Goal: Use online tool/utility: Use online tool/utility

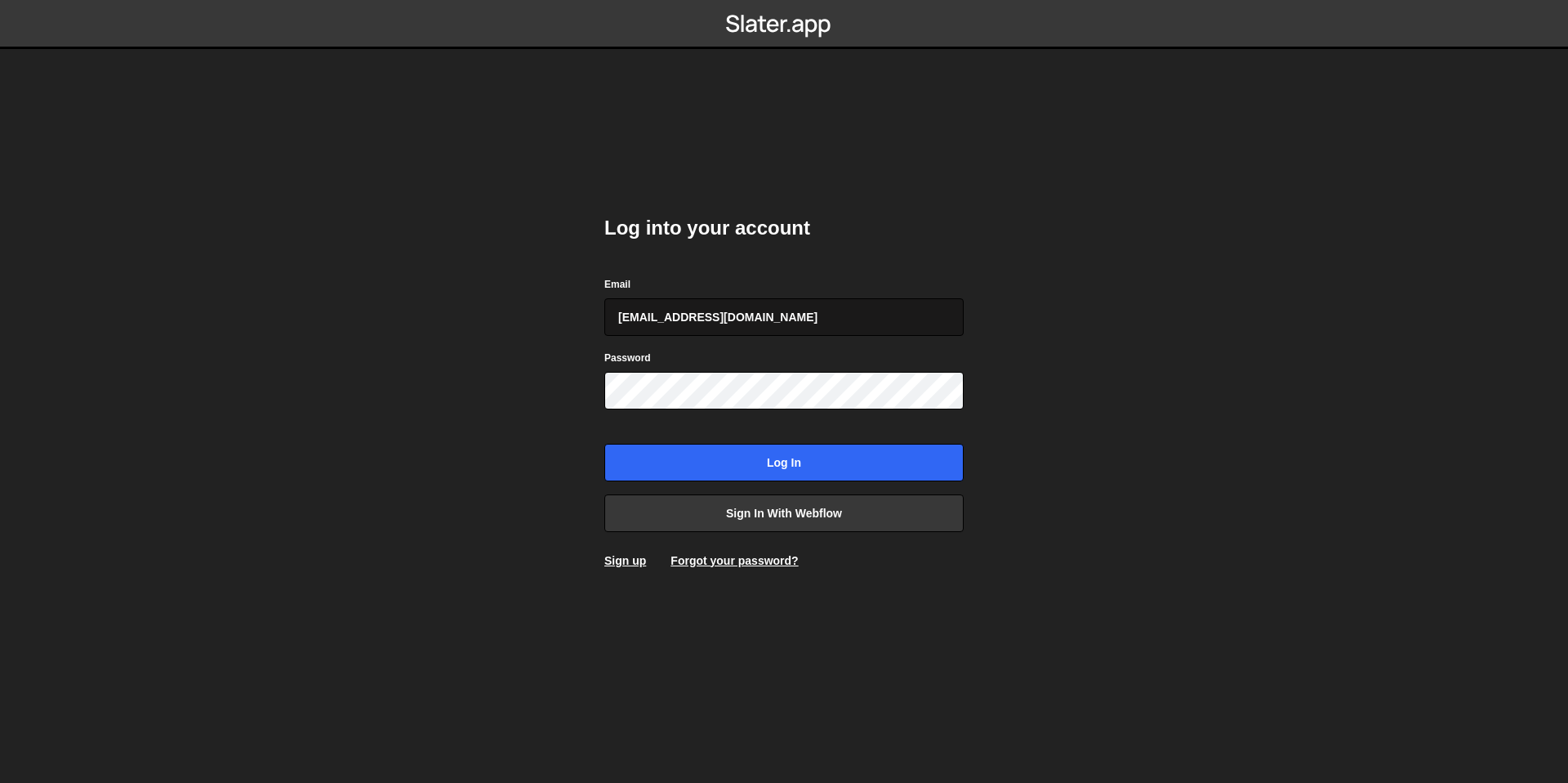
type input "[EMAIL_ADDRESS][DOMAIN_NAME]"
click at [605, 444] on input "Log in" at bounding box center [784, 462] width 360 height 38
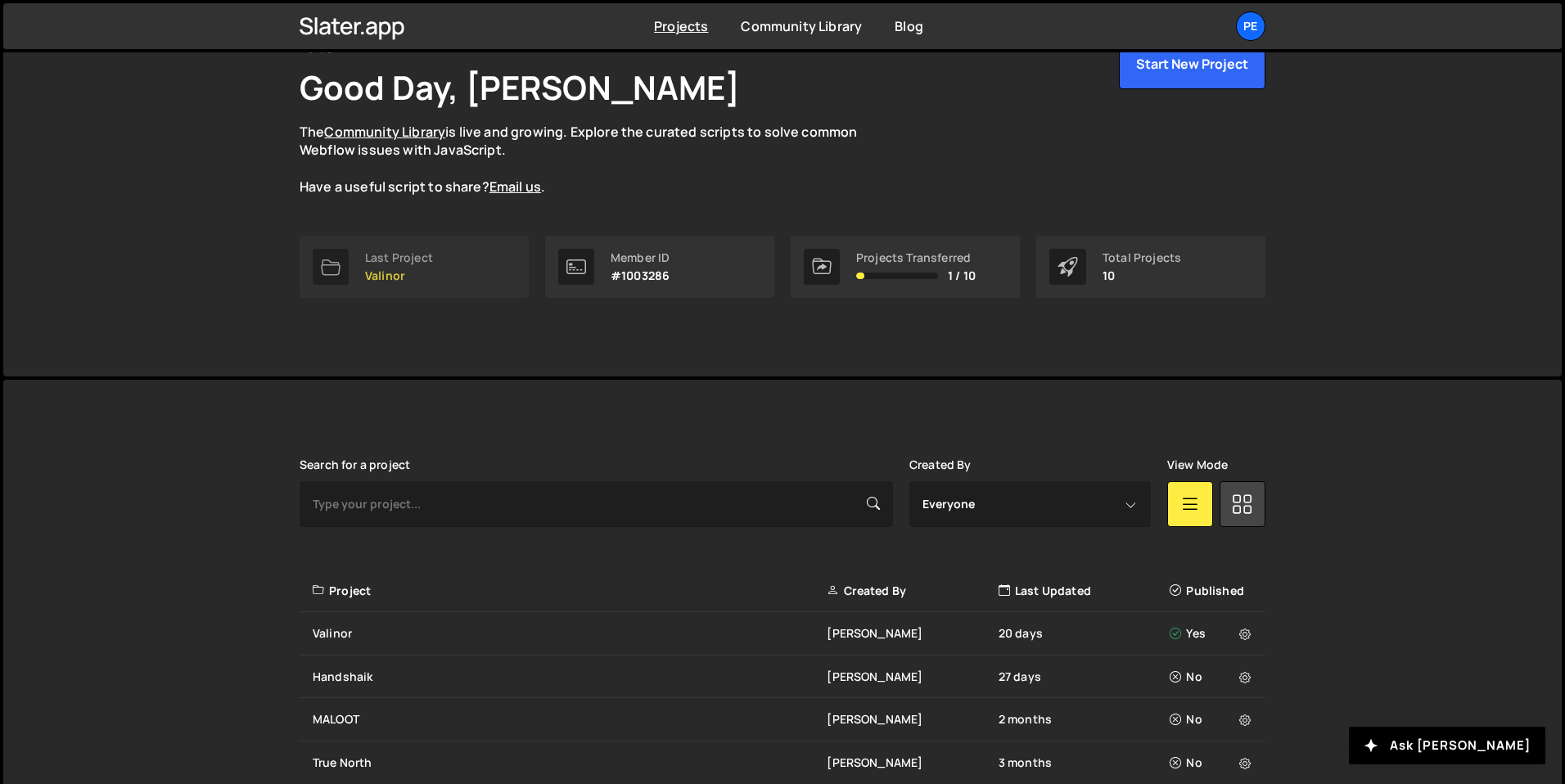
scroll to position [132, 0]
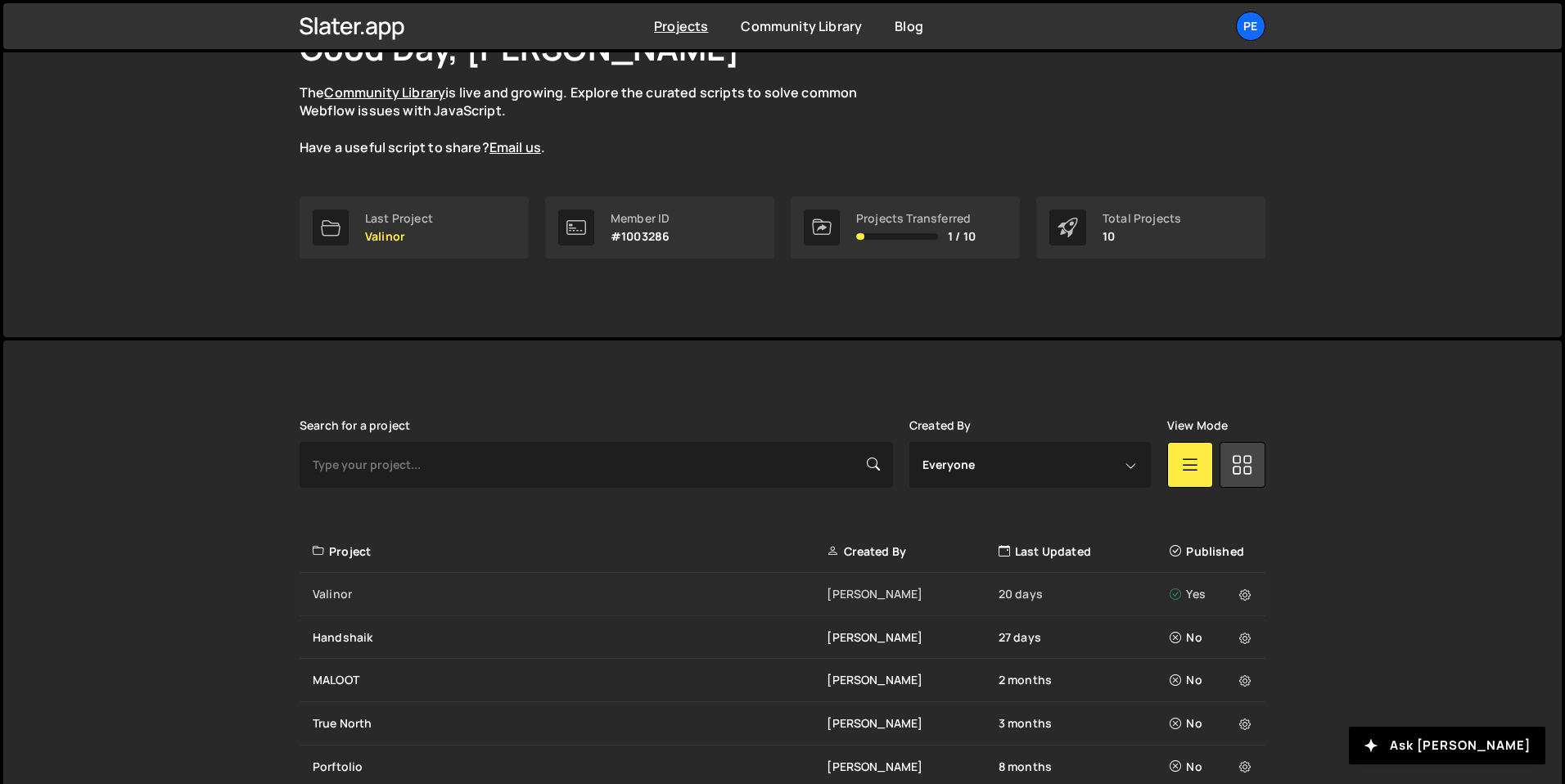
click at [343, 593] on div "Valinor" at bounding box center [569, 594] width 514 height 17
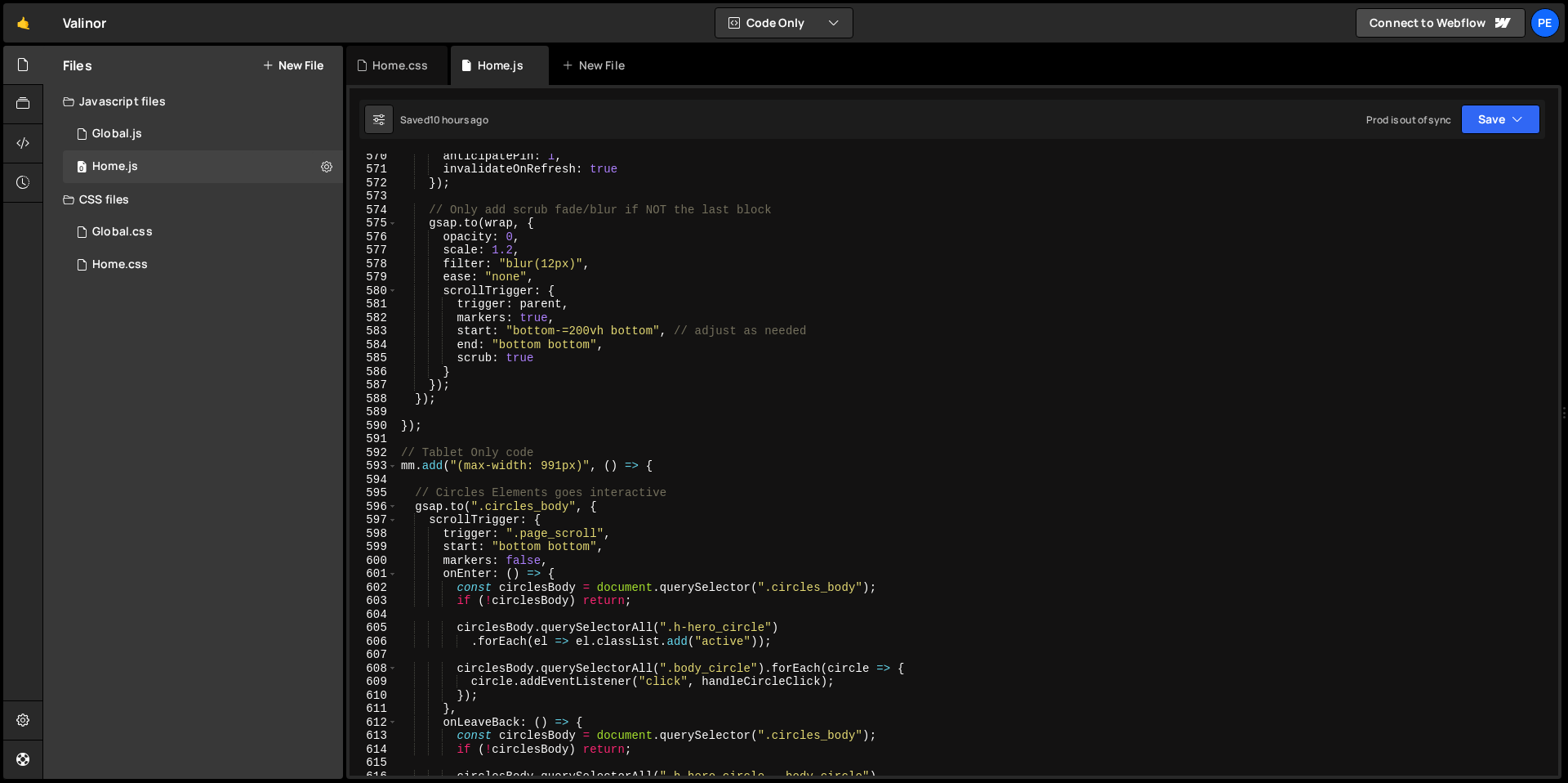
scroll to position [7675, 0]
click at [436, 418] on div "anticipatePin : 1 , invalidateOnRefresh : true }) ; // Only add scrub fade/blur…" at bounding box center [974, 472] width 1154 height 648
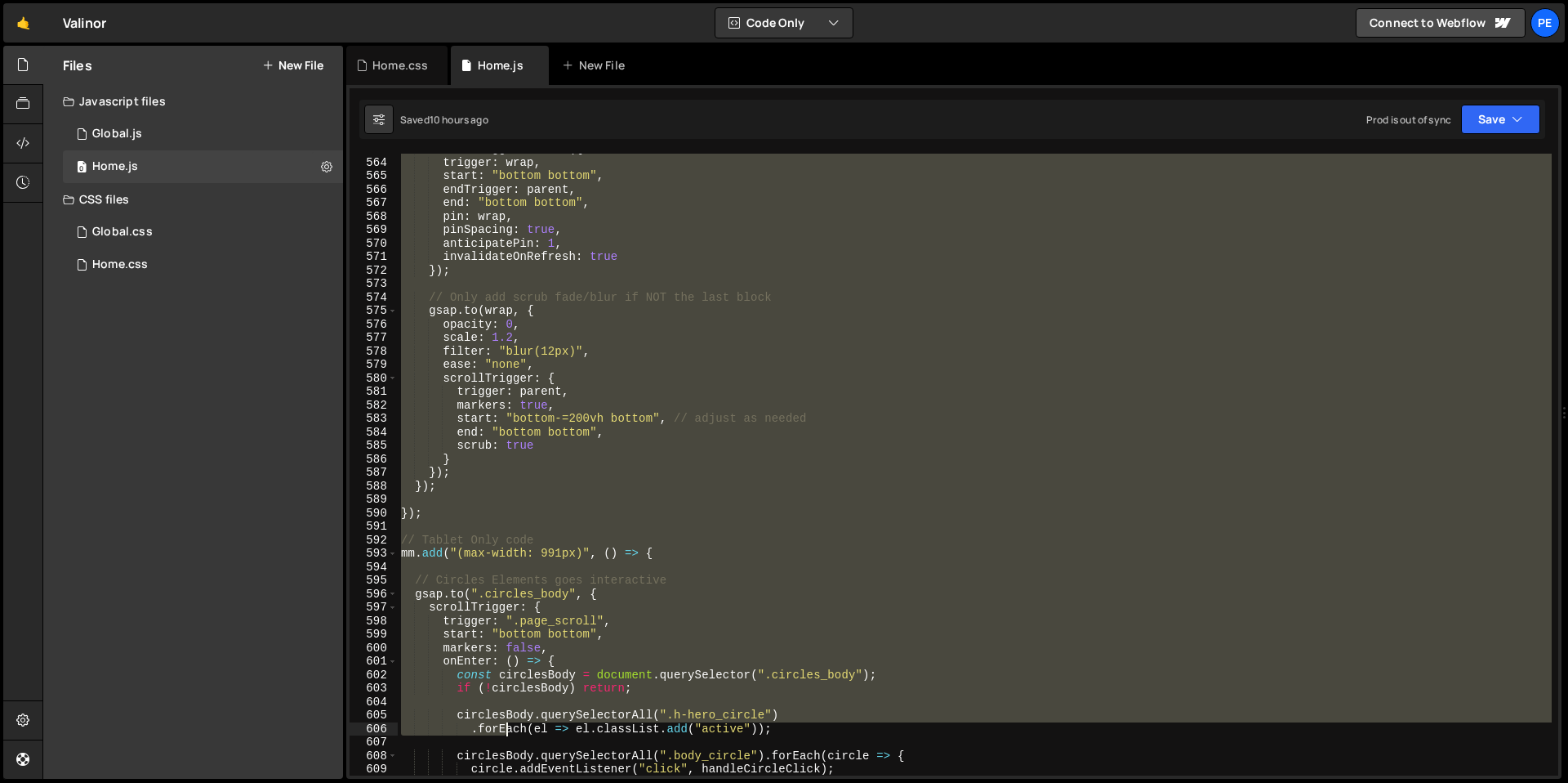
scroll to position [7587, 0]
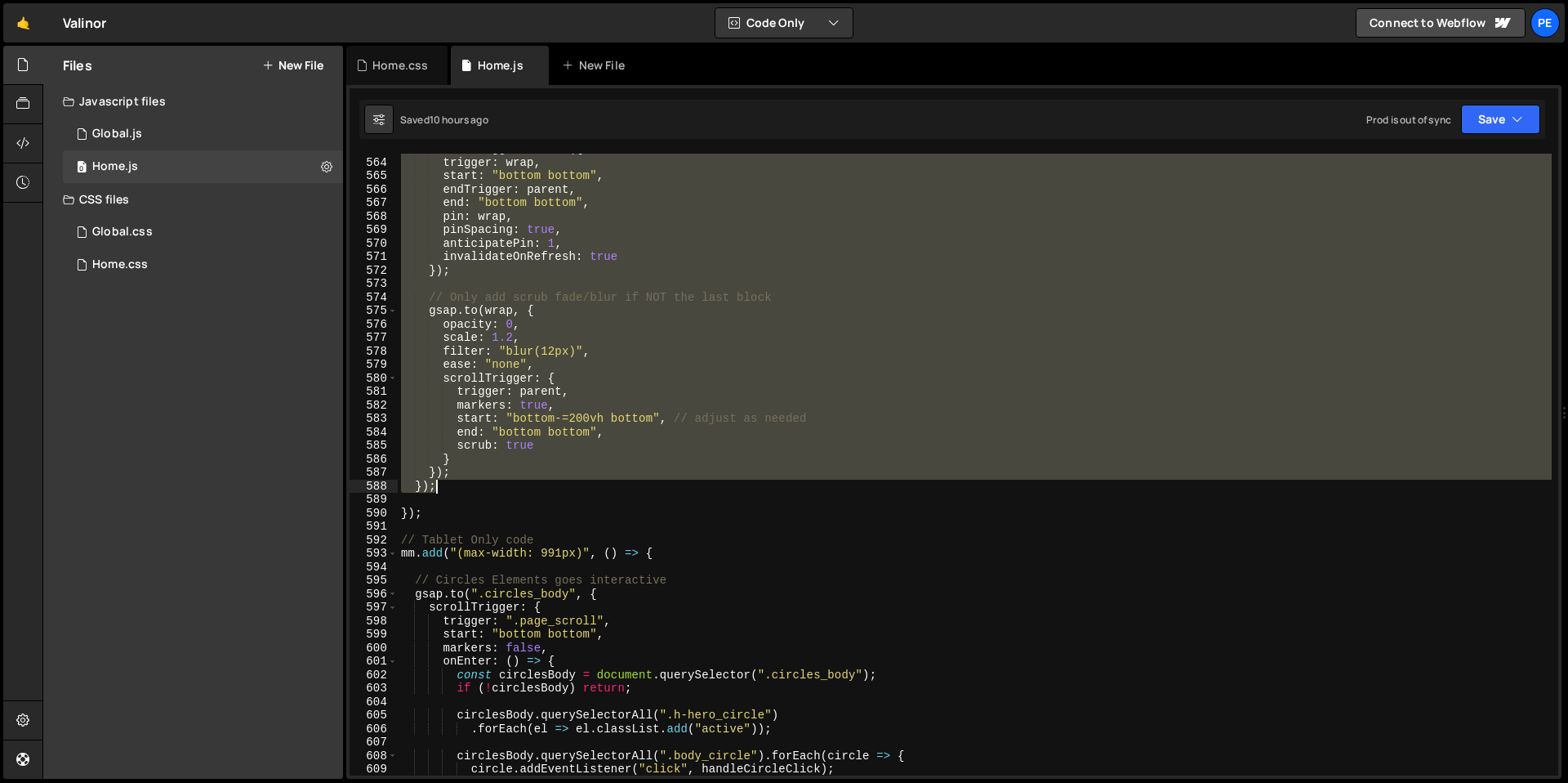
drag, startPoint x: 416, startPoint y: 270, endPoint x: 469, endPoint y: 490, distance: 226.3
click at [469, 490] on div "ScrollTrigger . create ({ trigger : wrap , start : "bottom bottom" , endTrigger…" at bounding box center [974, 466] width 1154 height 648
type textarea "}); });"
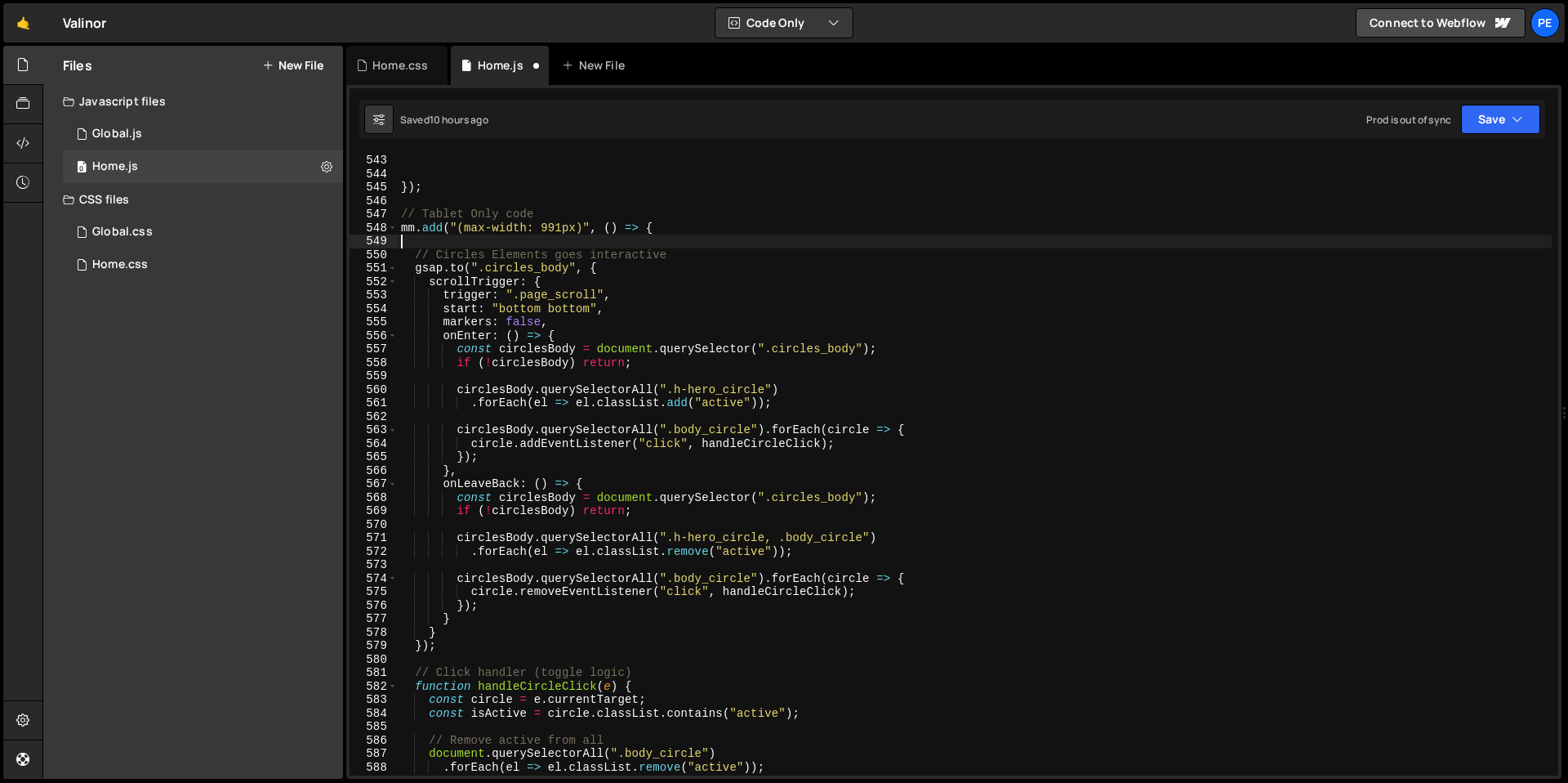
click at [669, 235] on div "}) ; // Tablet Only code mm . add ( "(max-width: 991px)" , ( ) => { // Circles …" at bounding box center [974, 478] width 1154 height 648
click at [670, 224] on div "}) ; // Tablet Only code mm . add ( "(max-width: 991px)" , ( ) => { // Circles …" at bounding box center [974, 478] width 1154 height 648
type textarea "mm.add("(max-width: 991px)", () => {"
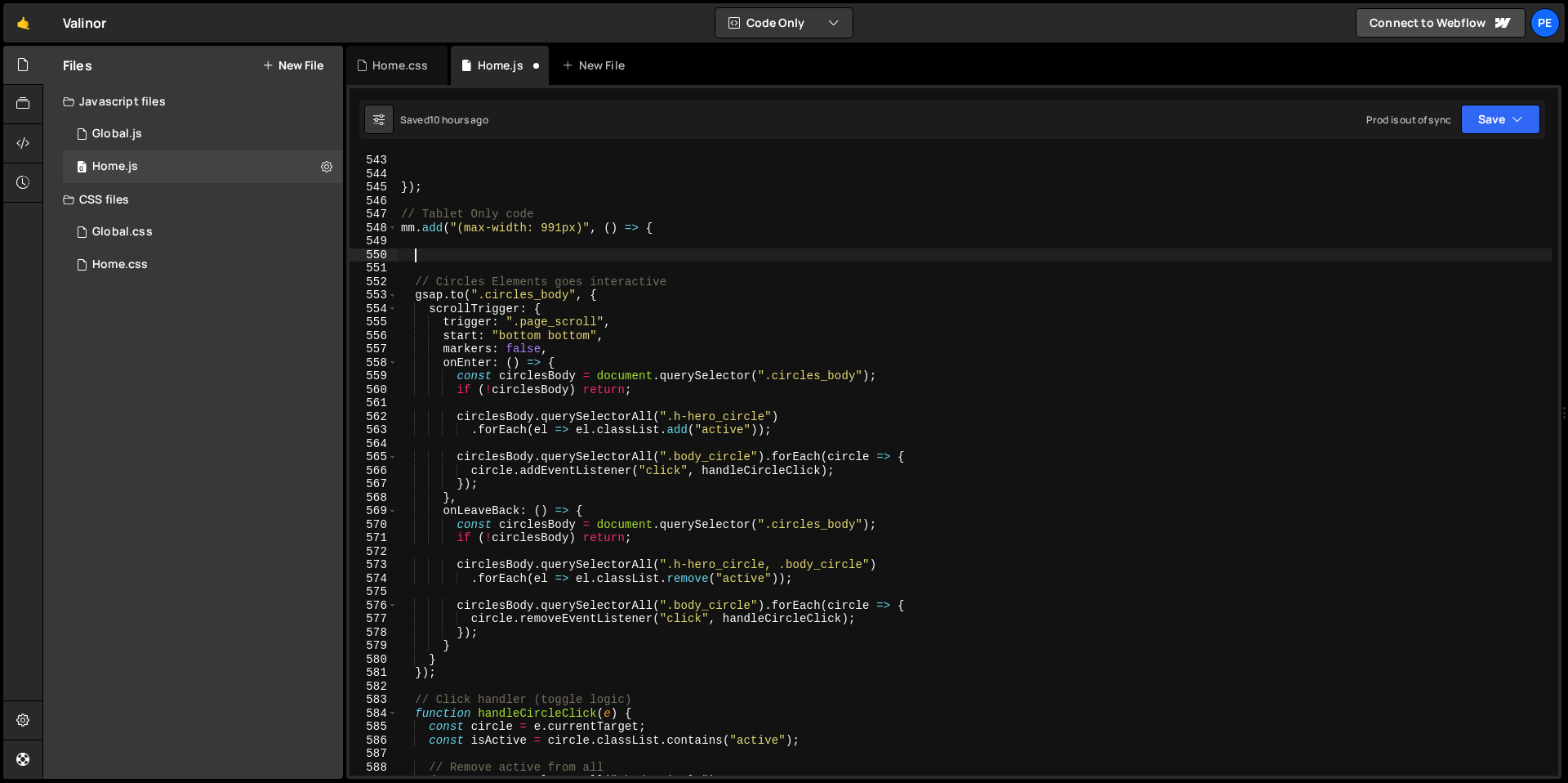
paste textarea "});"
type textarea "});"
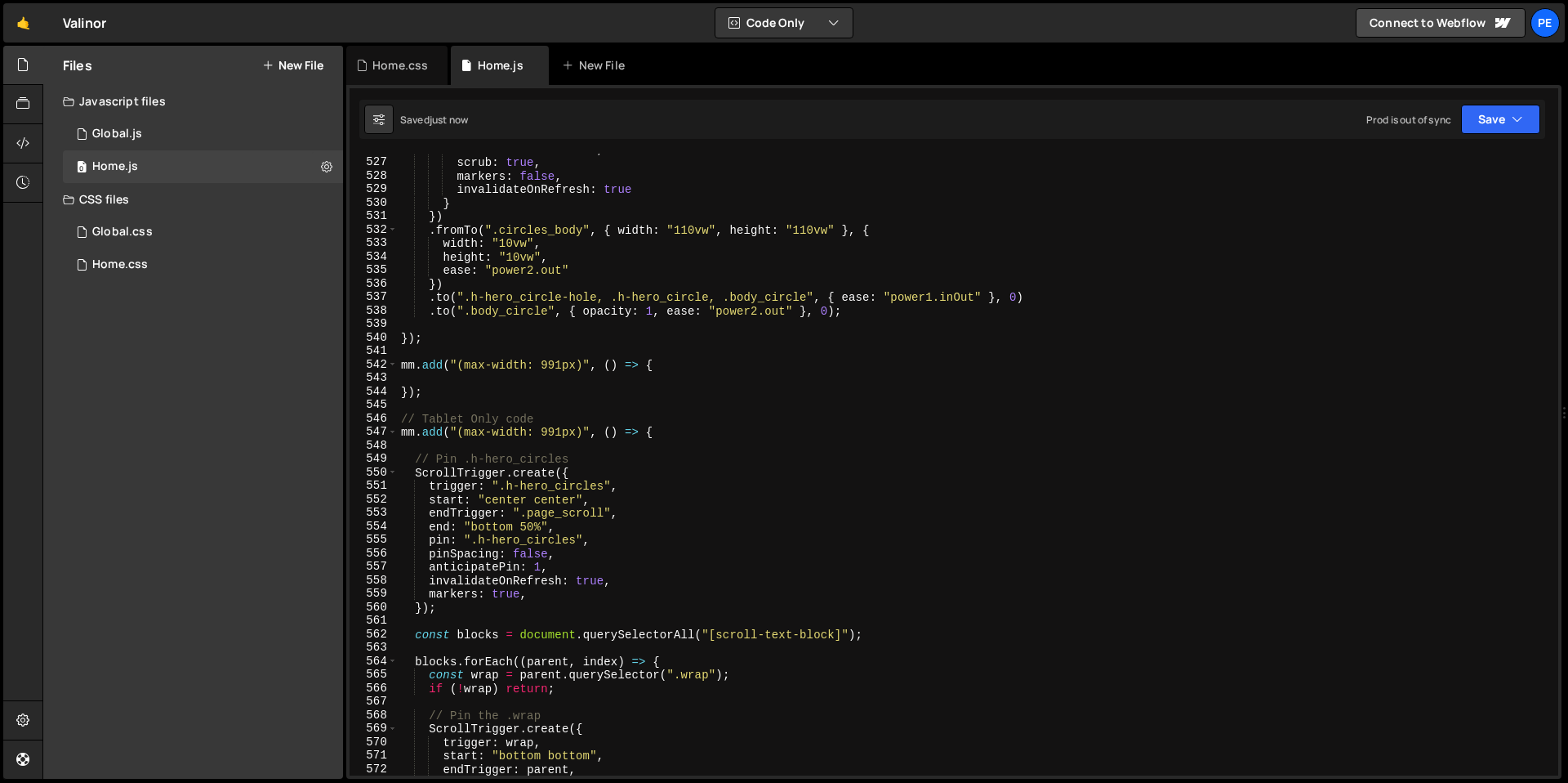
scroll to position [7068, 0]
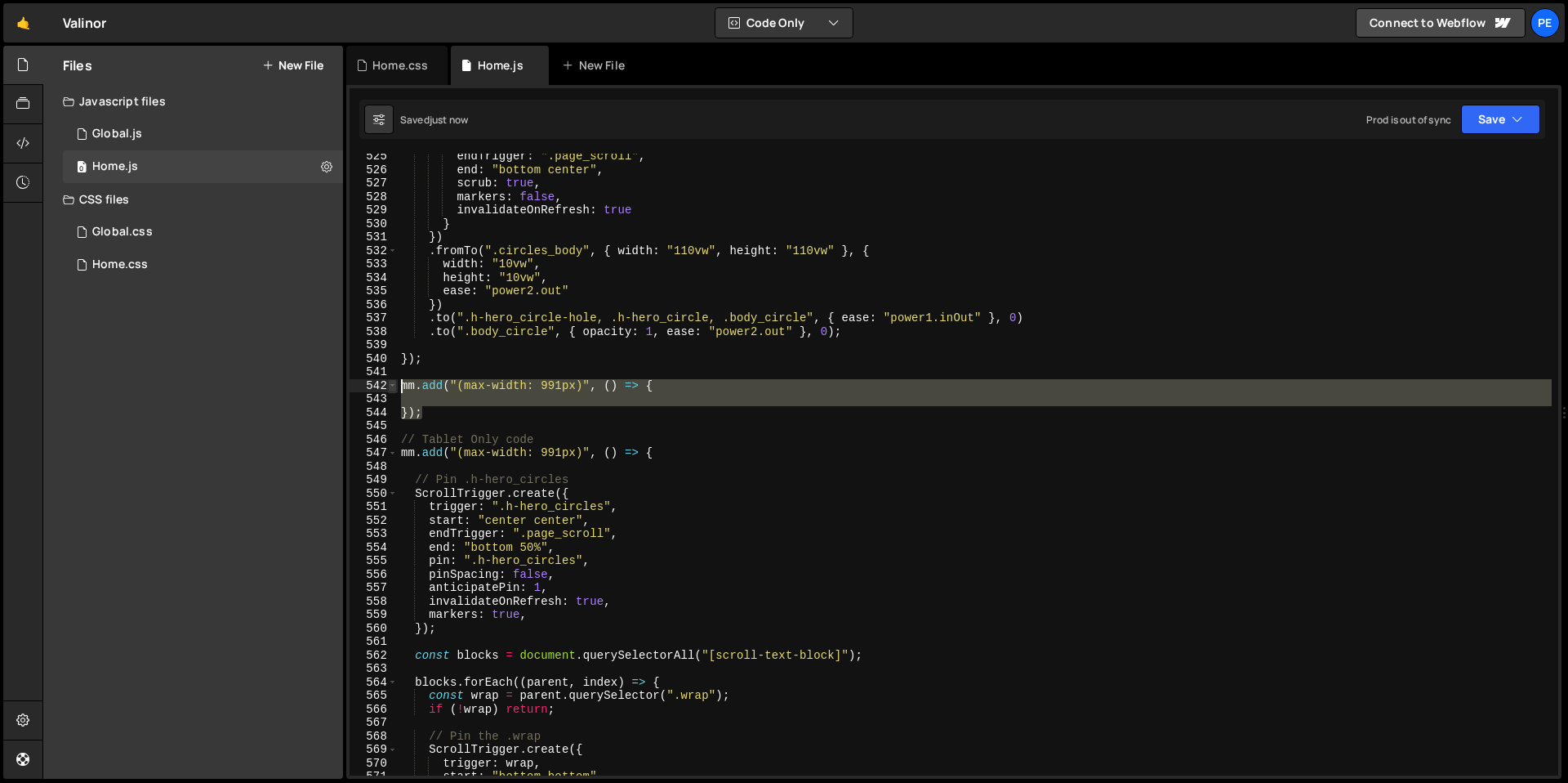
drag, startPoint x: 422, startPoint y: 406, endPoint x: 395, endPoint y: 383, distance: 35.5
click at [395, 384] on div "525 526 527 528 529 530 531 532 533 534 535 536 537 538 539 540 541 542 543 544…" at bounding box center [953, 465] width 1208 height 622
type textarea "mm.add("(max-width: 991px)", () => {"
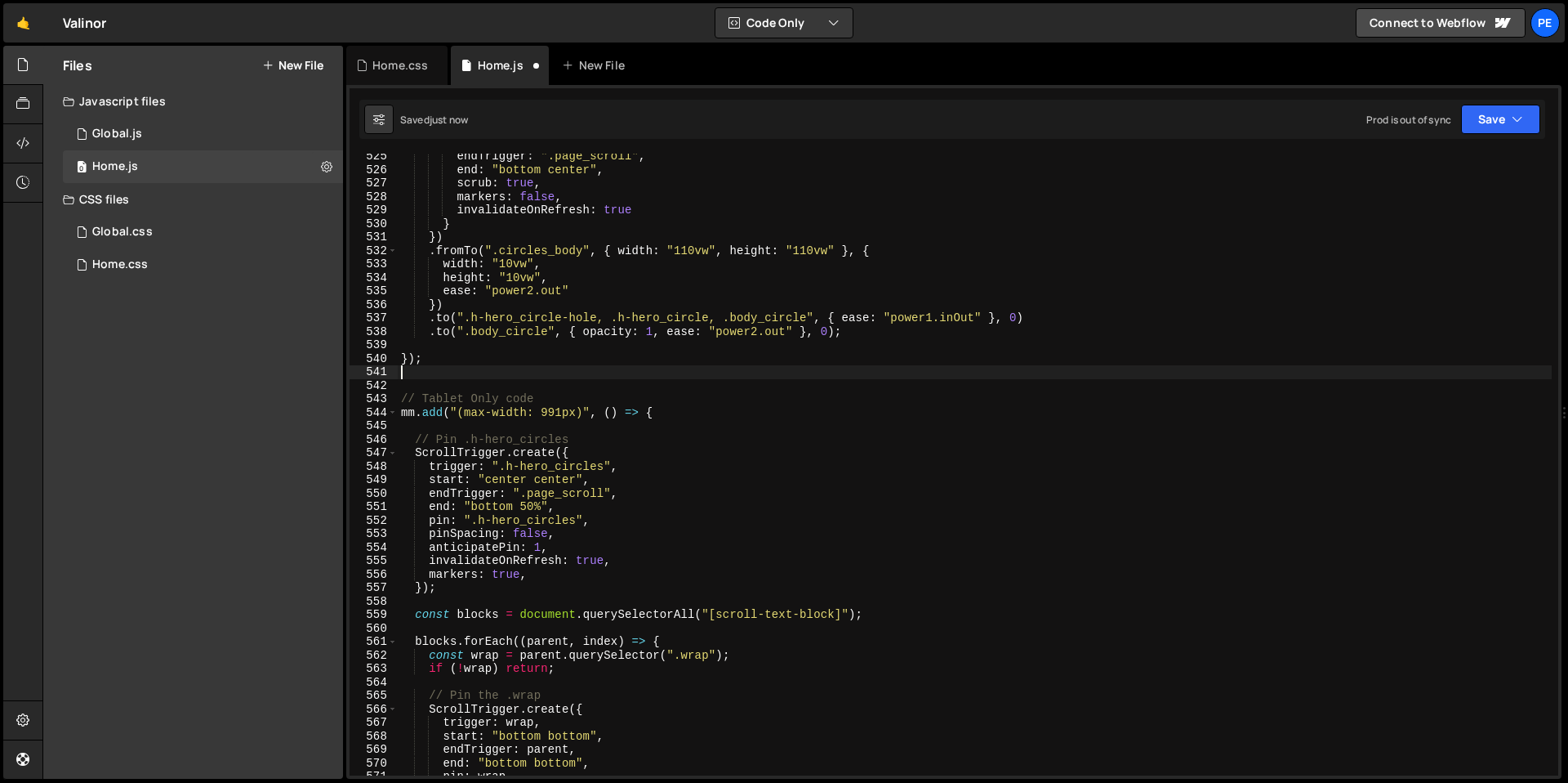
type textarea "});"
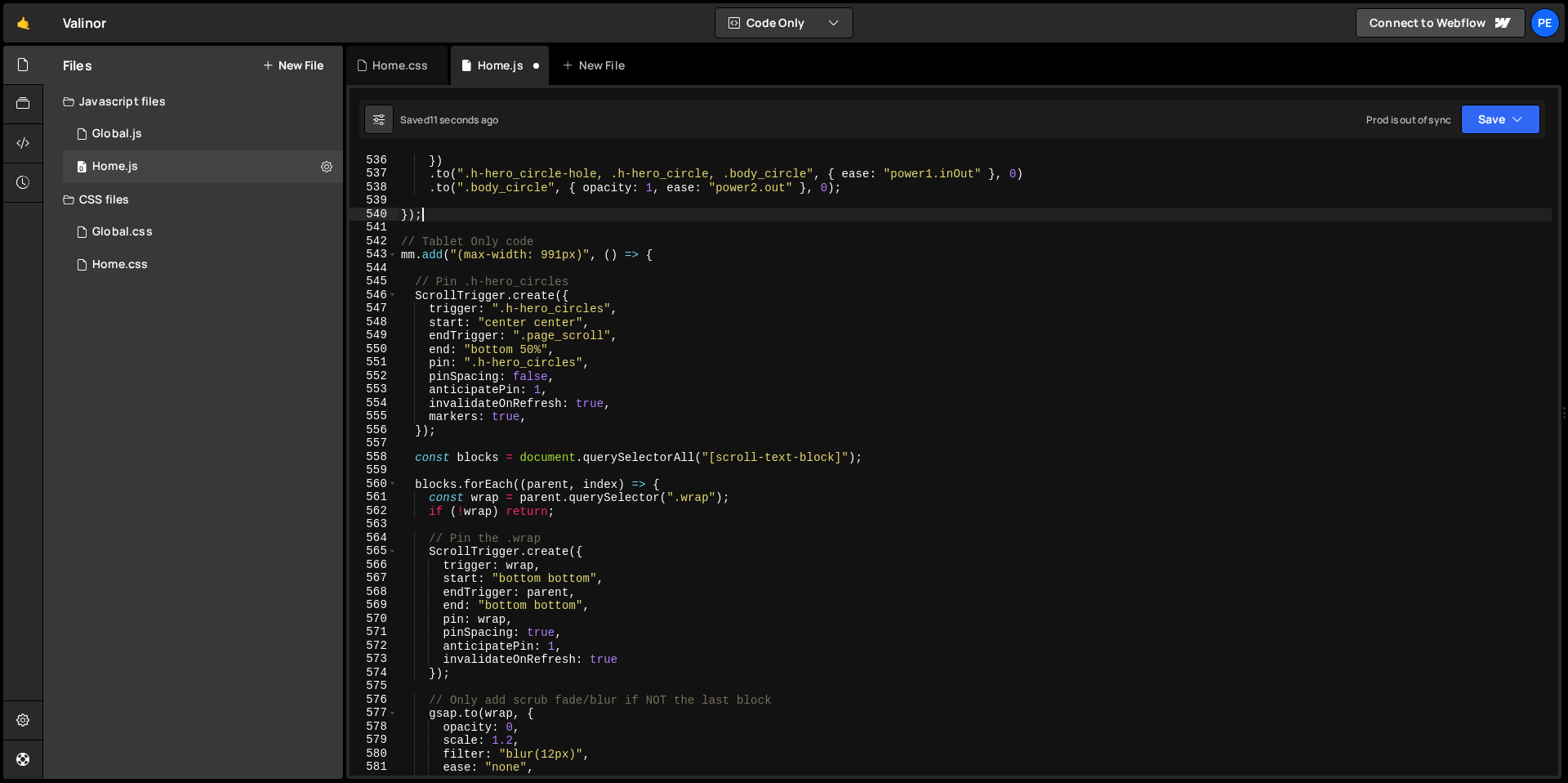
scroll to position [7213, 0]
click at [446, 441] on div "}) . to ( ".h-hero_circle-hole, .h-hero_circle, .body_circle" , { ease : "power…" at bounding box center [974, 478] width 1154 height 648
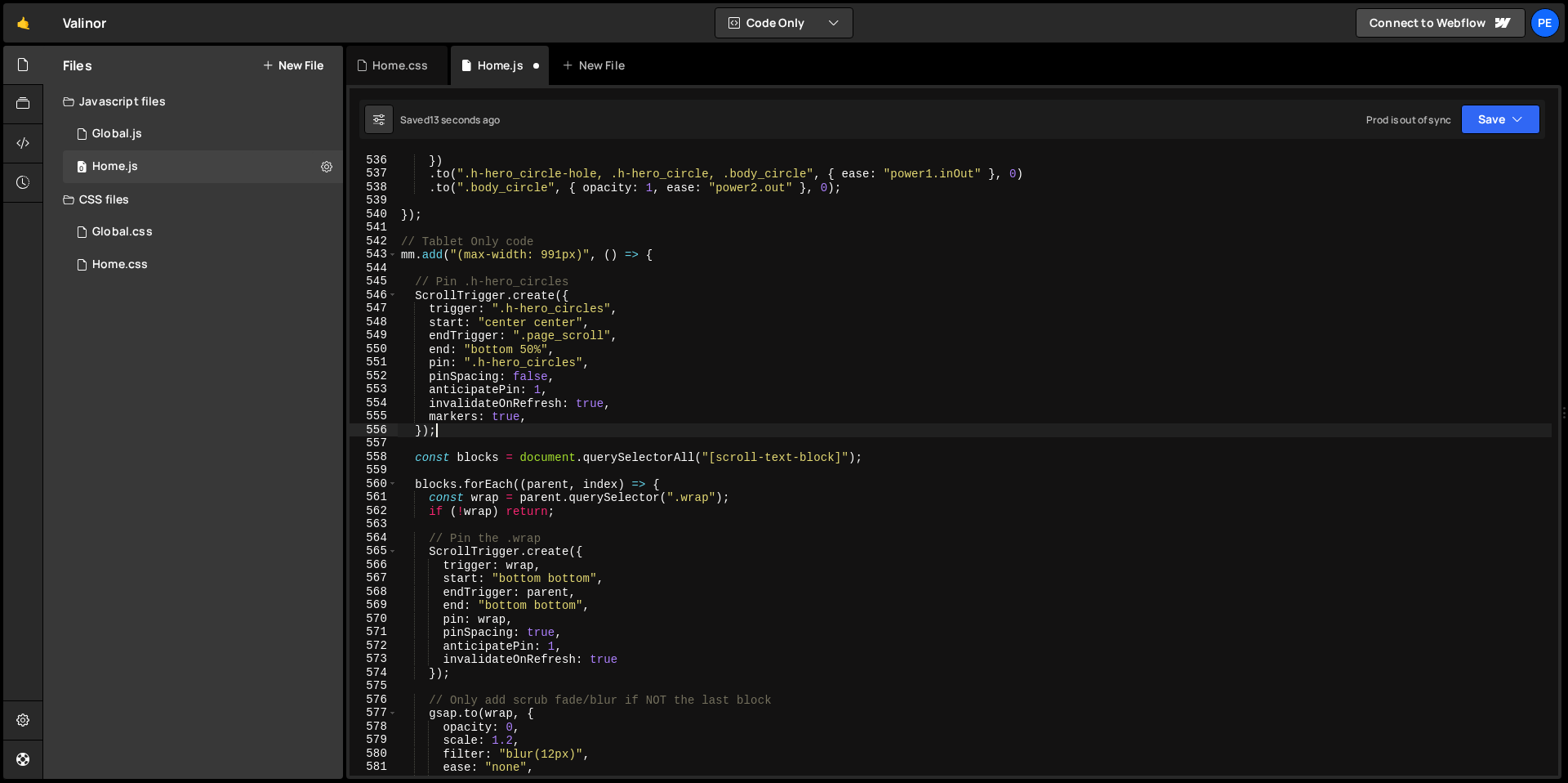
click at [447, 433] on div "}) . to ( ".h-hero_circle-hole, .h-hero_circle, .body_circle" , { ease : "power…" at bounding box center [974, 478] width 1154 height 648
type textarea "});"
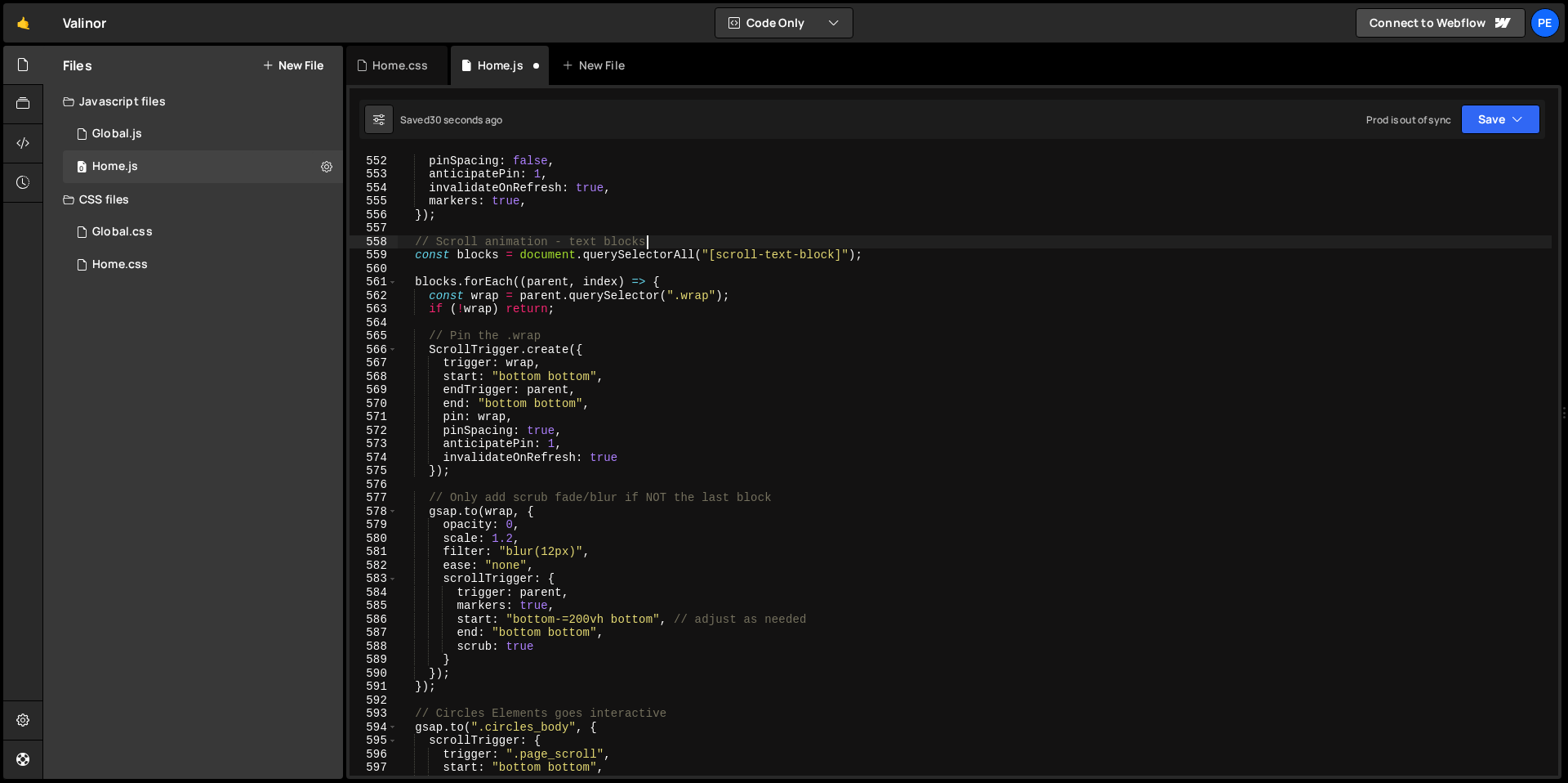
scroll to position [7474, 0]
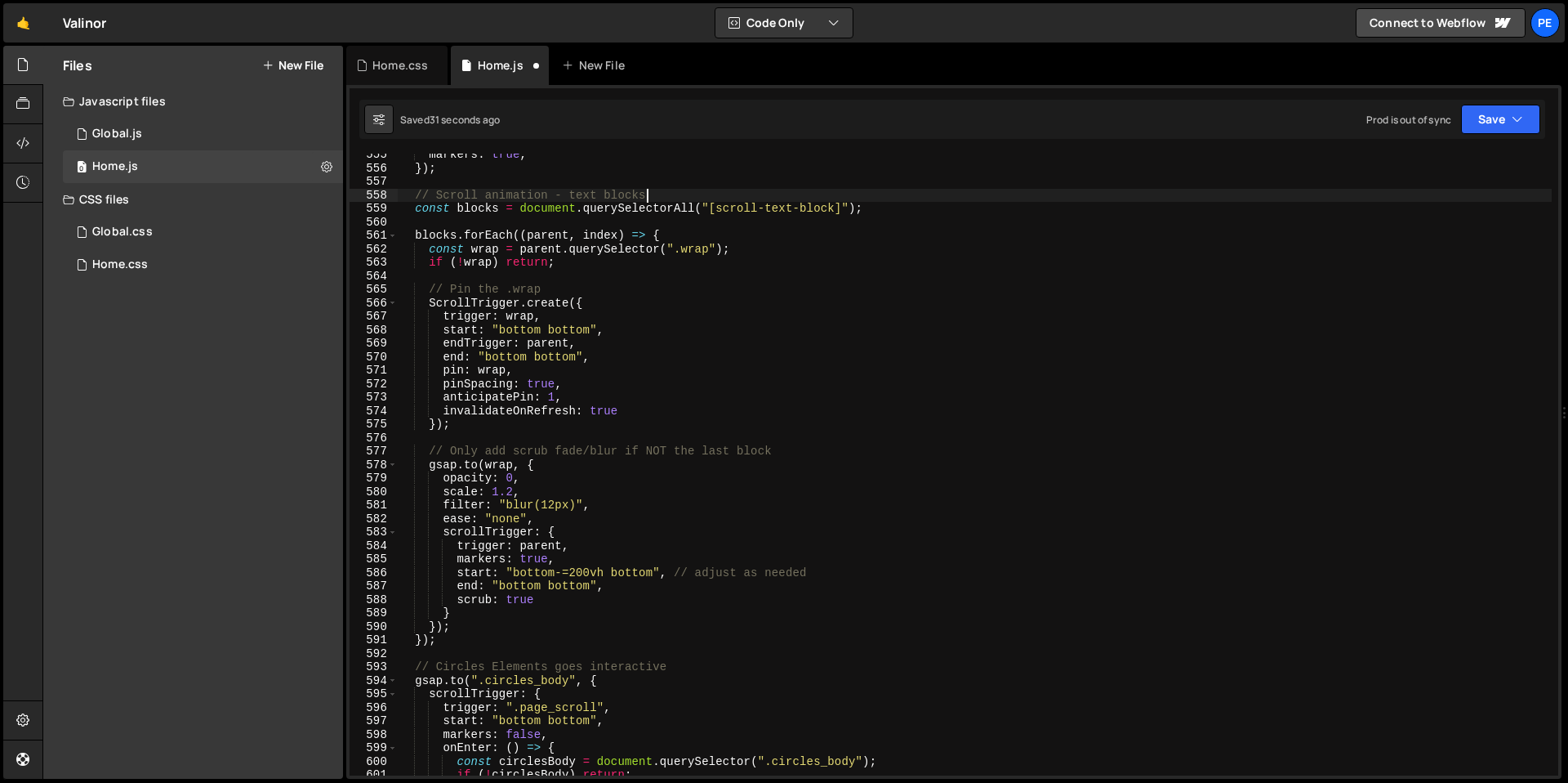
click at [476, 617] on div "markers : true , }) ; // Scroll animation - text blocks const blocks = document…" at bounding box center [974, 471] width 1154 height 648
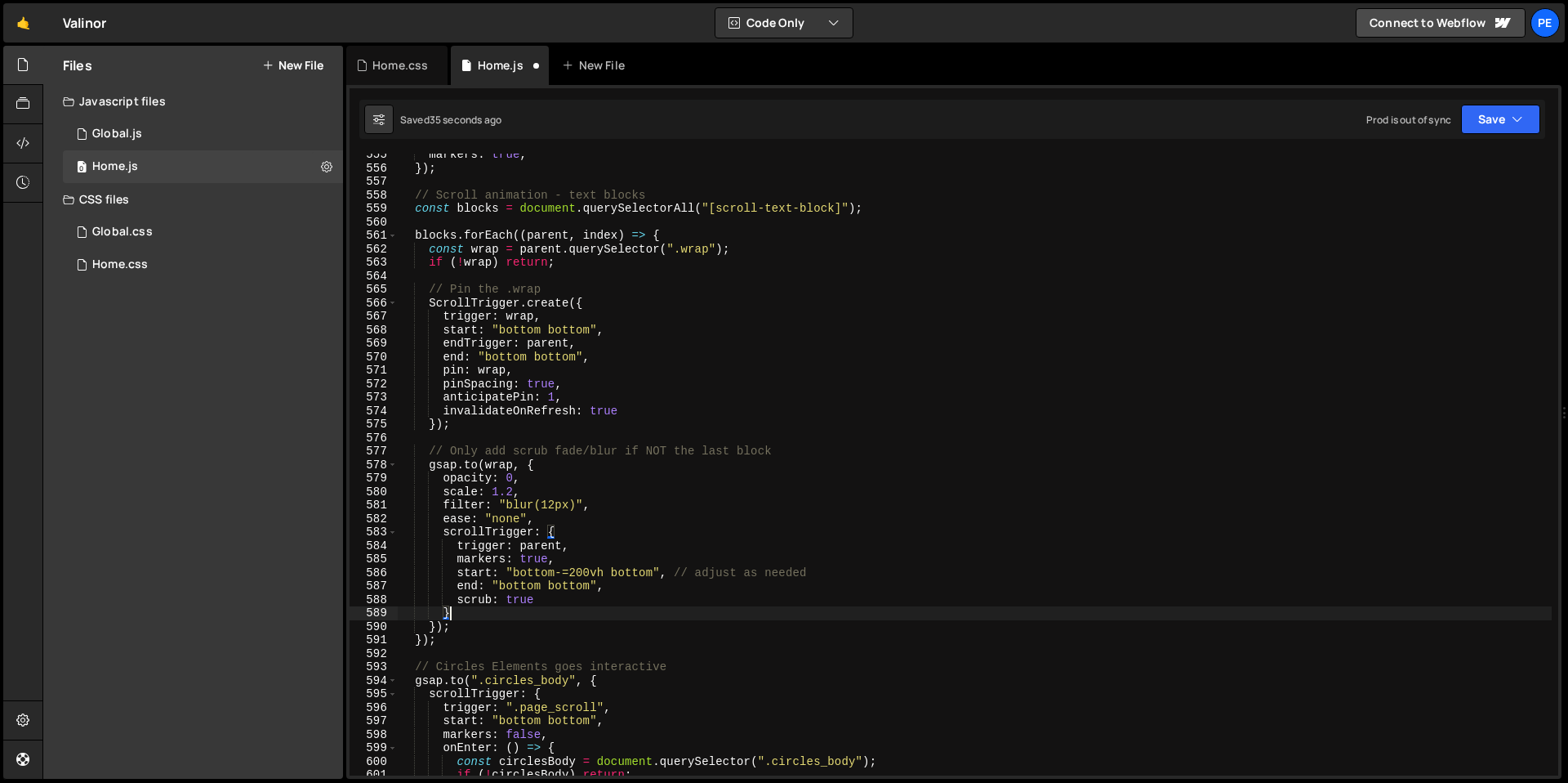
click at [535, 453] on div "markers : true , }) ; // Scroll animation - text blocks const blocks = document…" at bounding box center [974, 471] width 1154 height 648
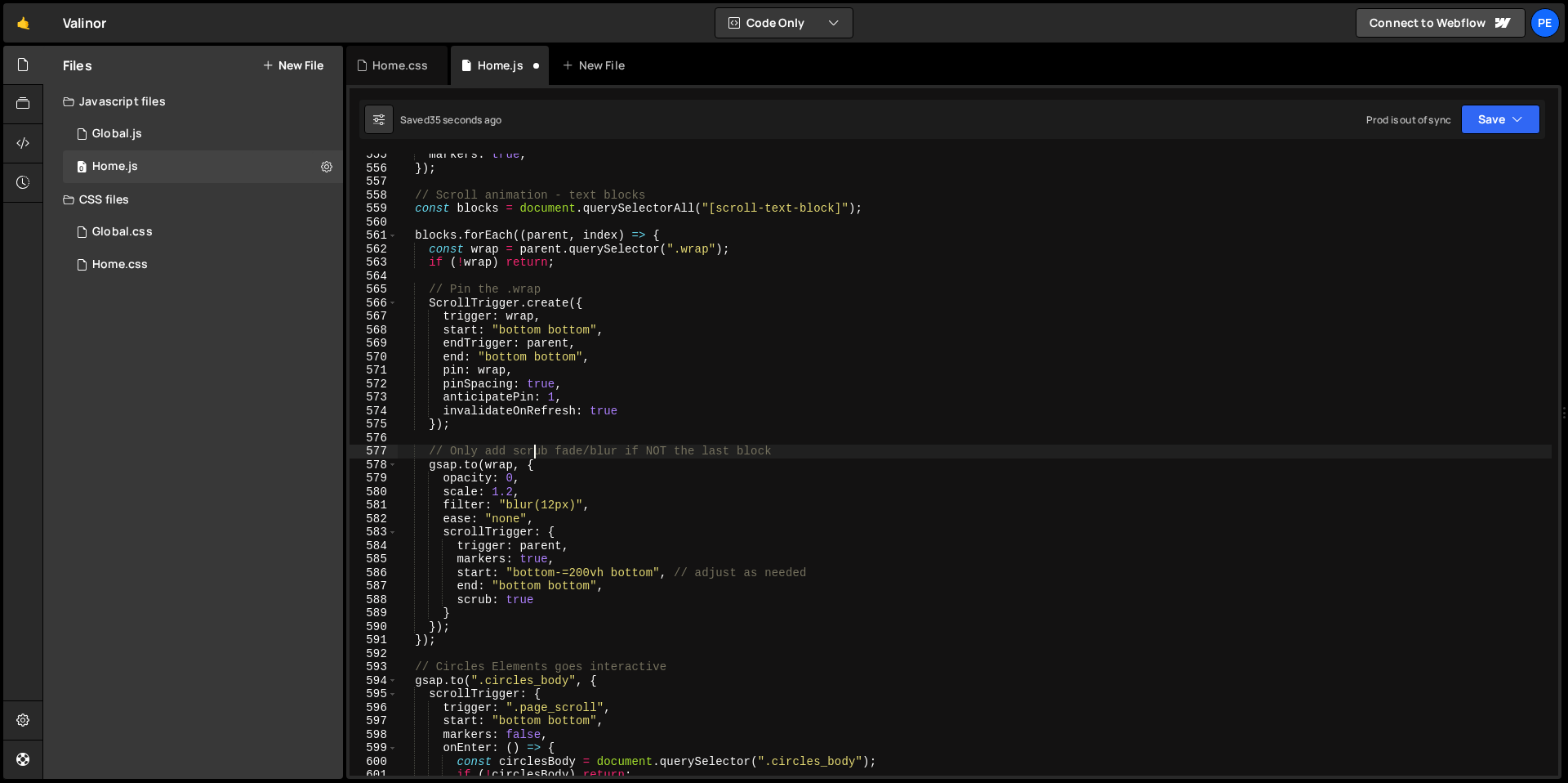
click at [535, 453] on div "markers : true , }) ; // Scroll animation - text blocks const blocks = document…" at bounding box center [974, 471] width 1154 height 648
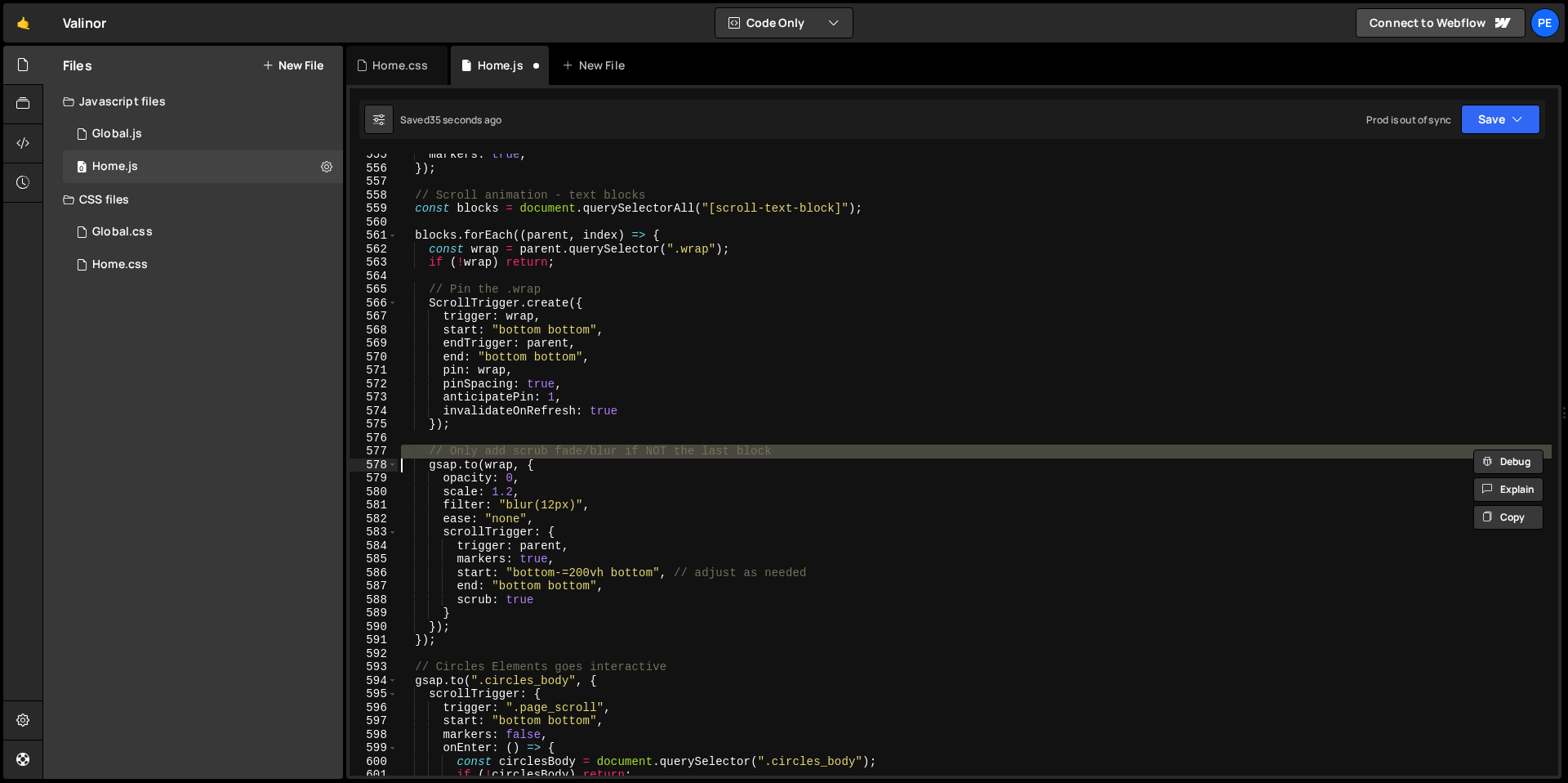
click at [535, 453] on div "markers : true , }) ; // Scroll animation - text blocks const blocks = document…" at bounding box center [974, 471] width 1154 height 648
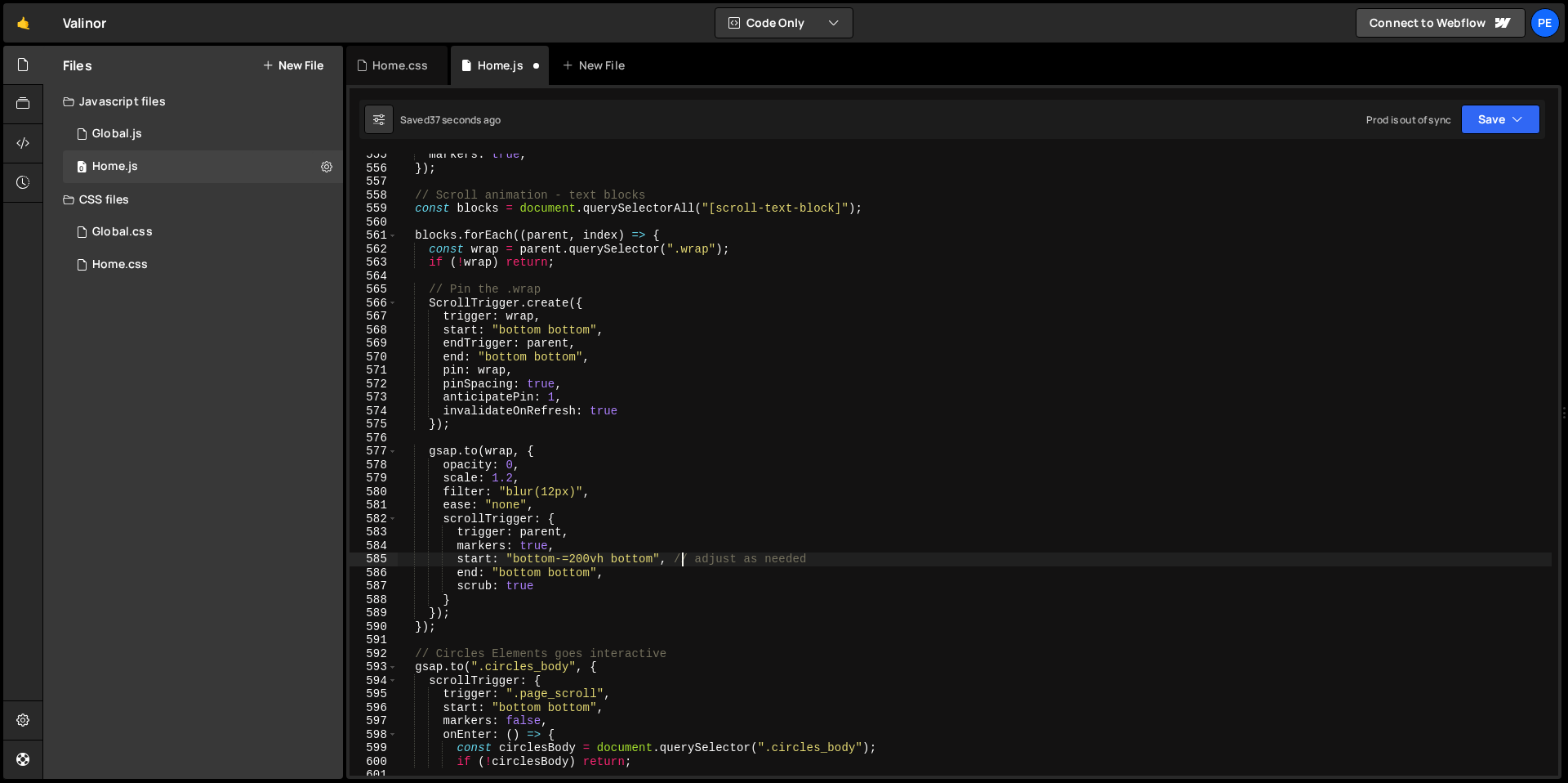
click at [680, 556] on div "markers : true , }) ; // Scroll animation - text blocks const blocks = document…" at bounding box center [974, 471] width 1154 height 648
click at [676, 558] on div "markers : true , }) ; // Scroll animation - text blocks const blocks = document…" at bounding box center [974, 471] width 1154 height 648
click at [539, 504] on div "markers : true , }) ; // Scroll animation - text blocks const blocks = document…" at bounding box center [974, 471] width 1154 height 648
type textarea "ease: "none","
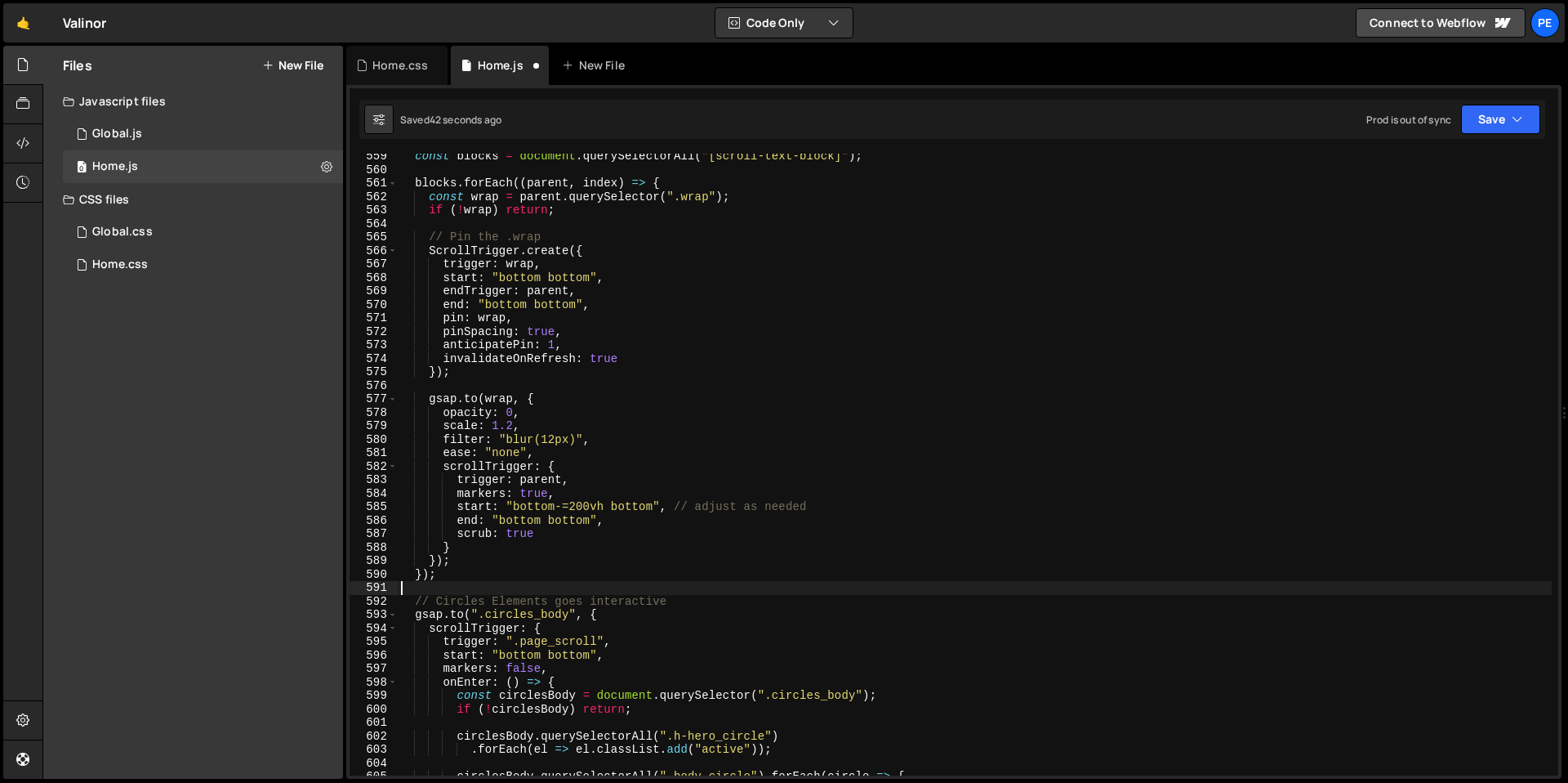
click at [453, 588] on div "const blocks = document . querySelectorAll ( "[scroll-text-block]" ) ; blocks .…" at bounding box center [974, 473] width 1154 height 648
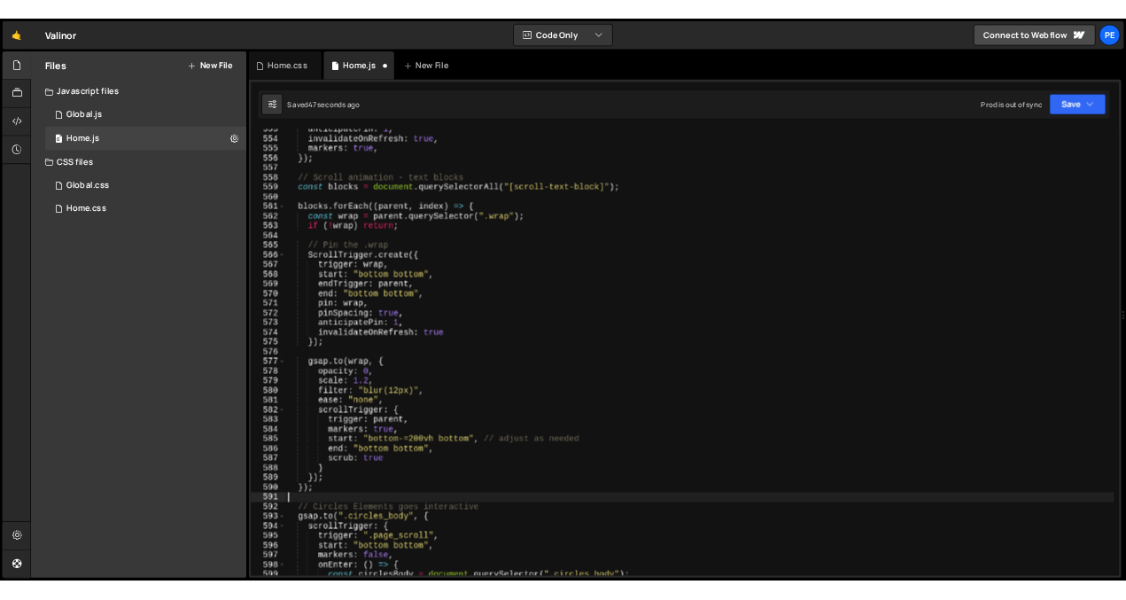
scroll to position [8047, 0]
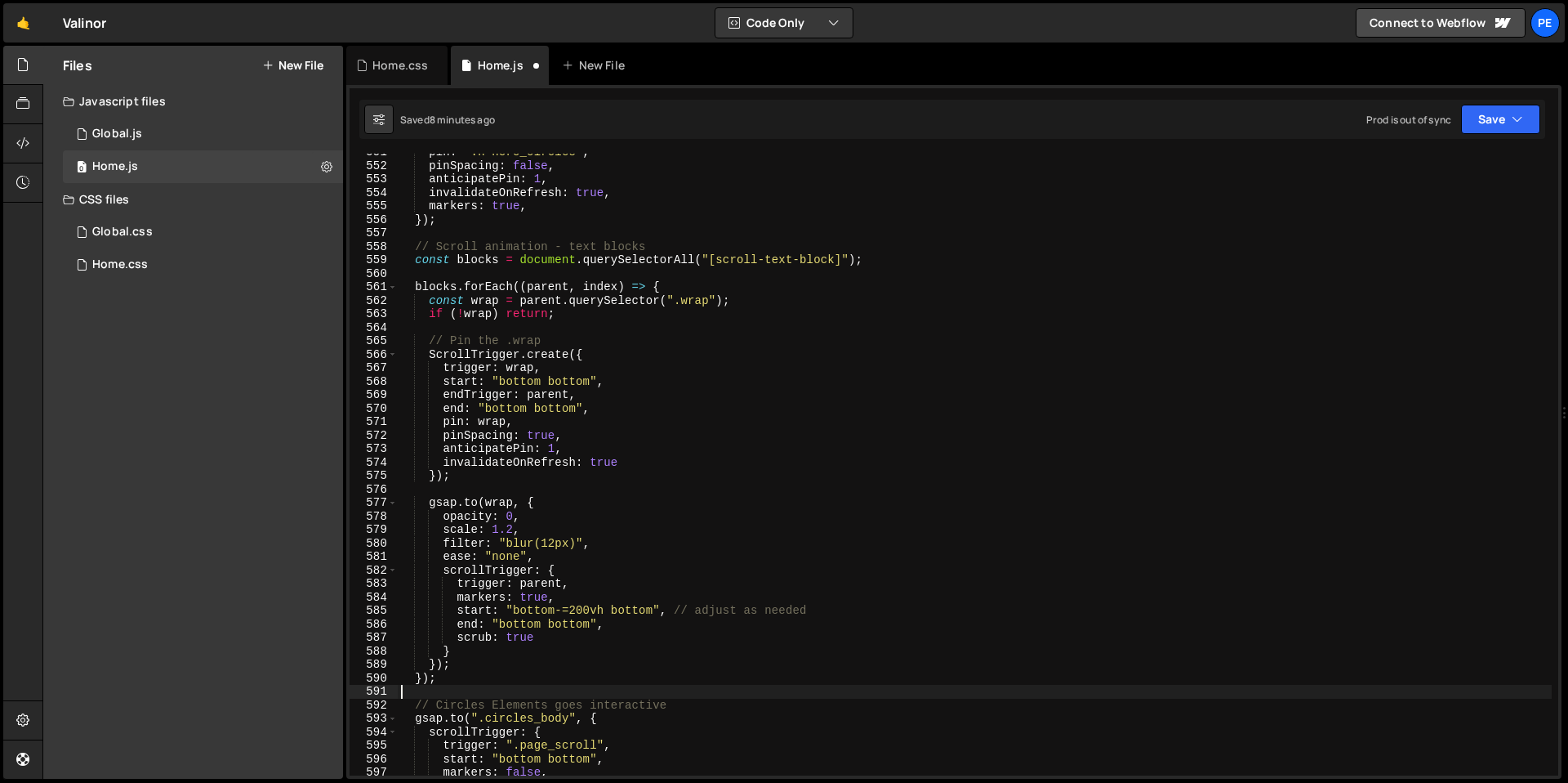
click at [506, 469] on div "pin : ".h-hero_circles" , pinSpacing : false , anticipatePin : 1 , invalidateOn…" at bounding box center [974, 469] width 1154 height 648
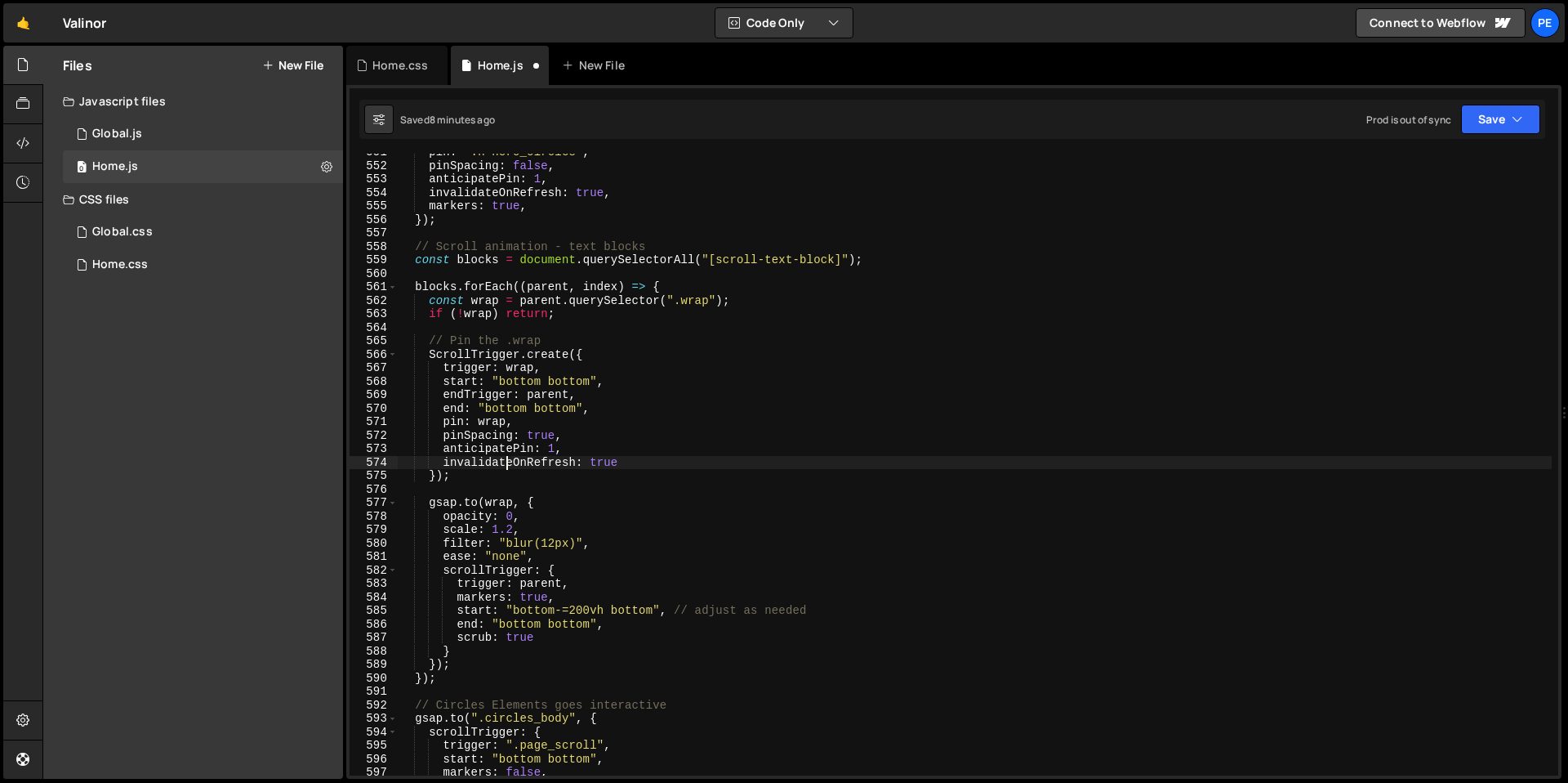
click at [496, 473] on div "pin : ".h-hero_circles" , pinSpacing : false , anticipatePin : 1 , invalidateOn…" at bounding box center [974, 469] width 1154 height 648
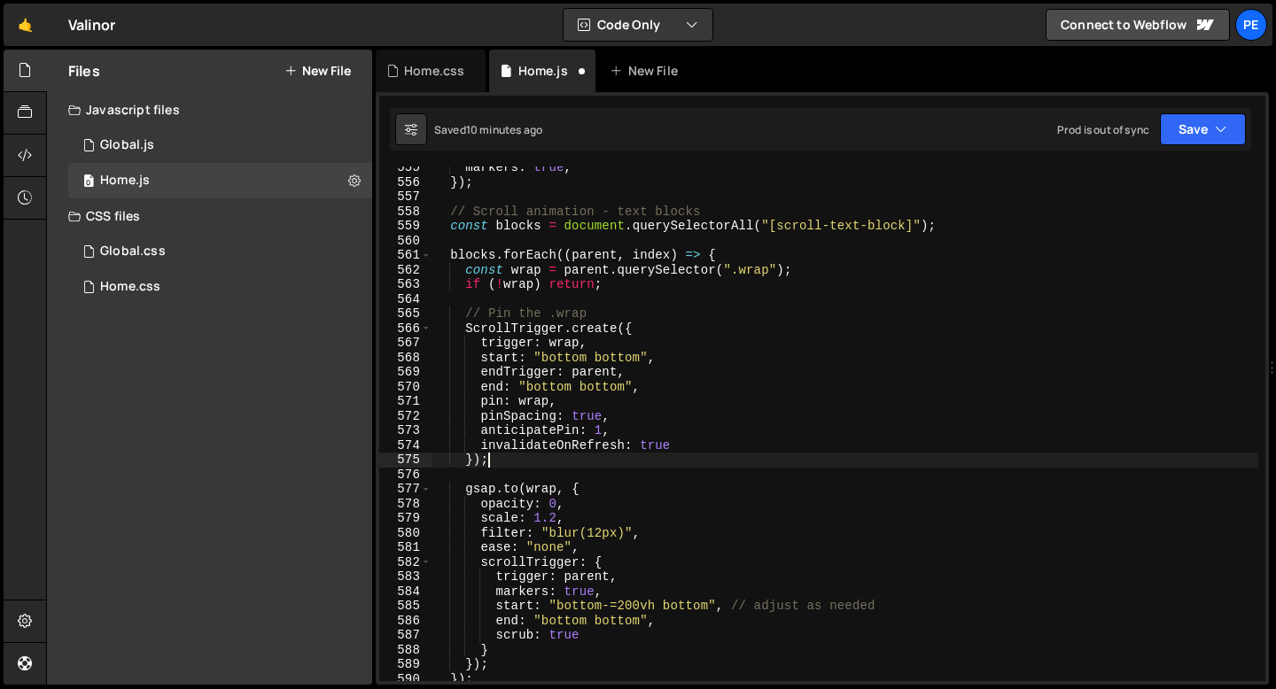
scroll to position [8108, 0]
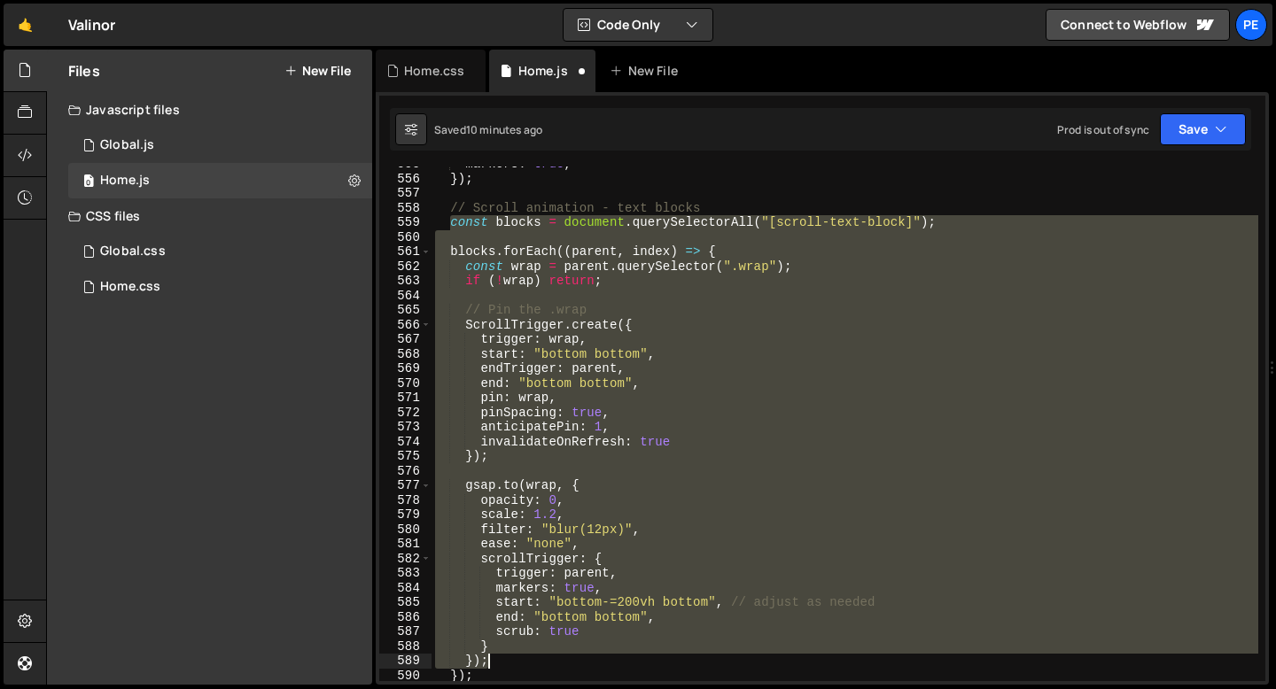
drag, startPoint x: 448, startPoint y: 221, endPoint x: 553, endPoint y: 656, distance: 447.4
click at [553, 656] on div "markers : true , }) ; // Scroll animation - text blocks const blocks = document…" at bounding box center [844, 429] width 827 height 544
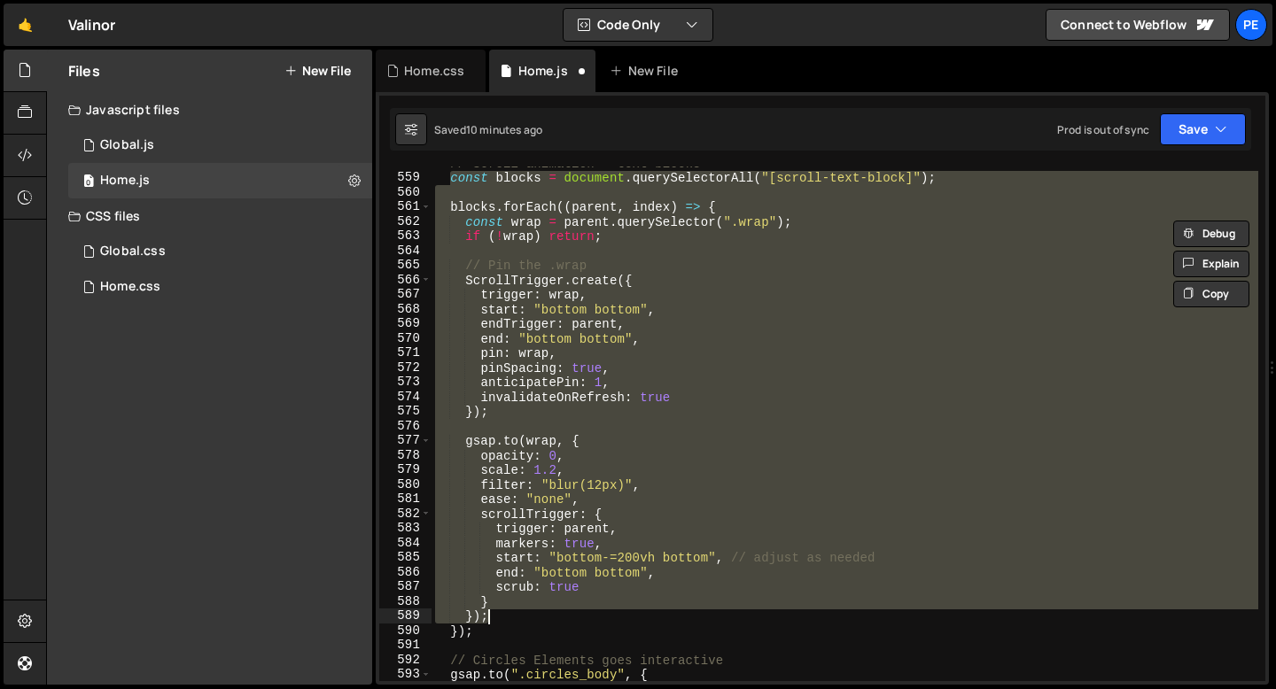
scroll to position [8183, 0]
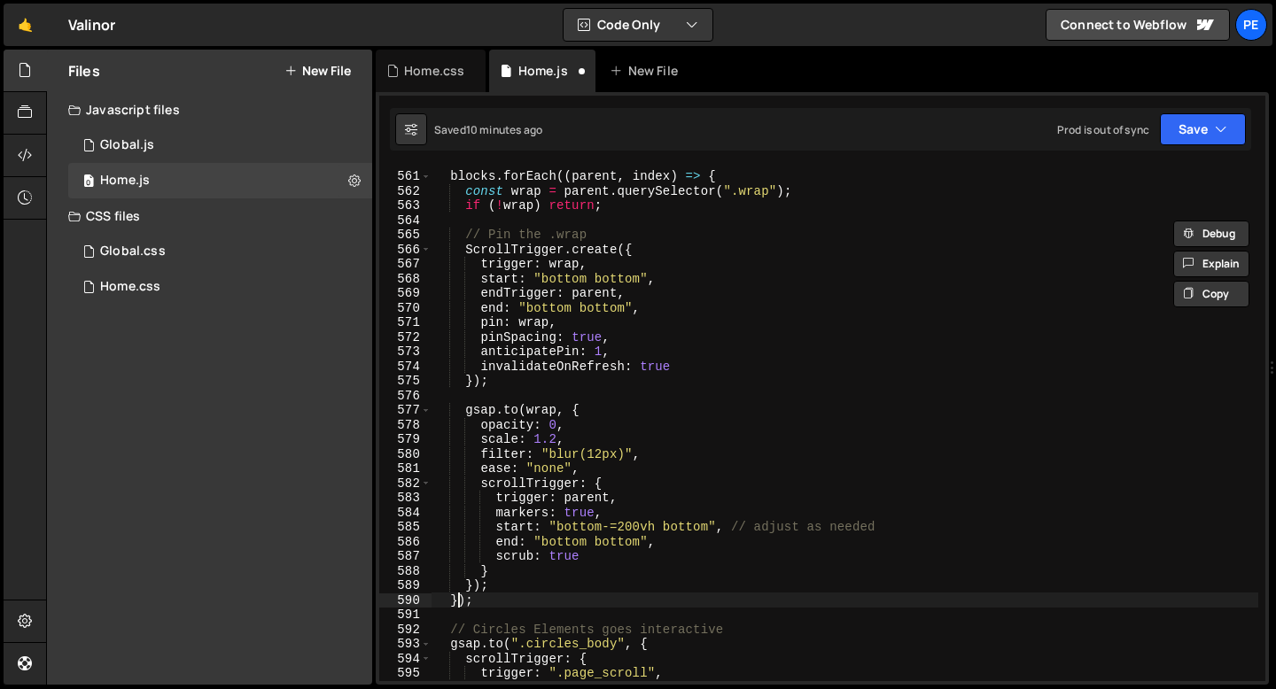
click at [457, 602] on div "blocks . forEach (( parent , index ) => { const wrap = parent . querySelector (…" at bounding box center [844, 426] width 827 height 544
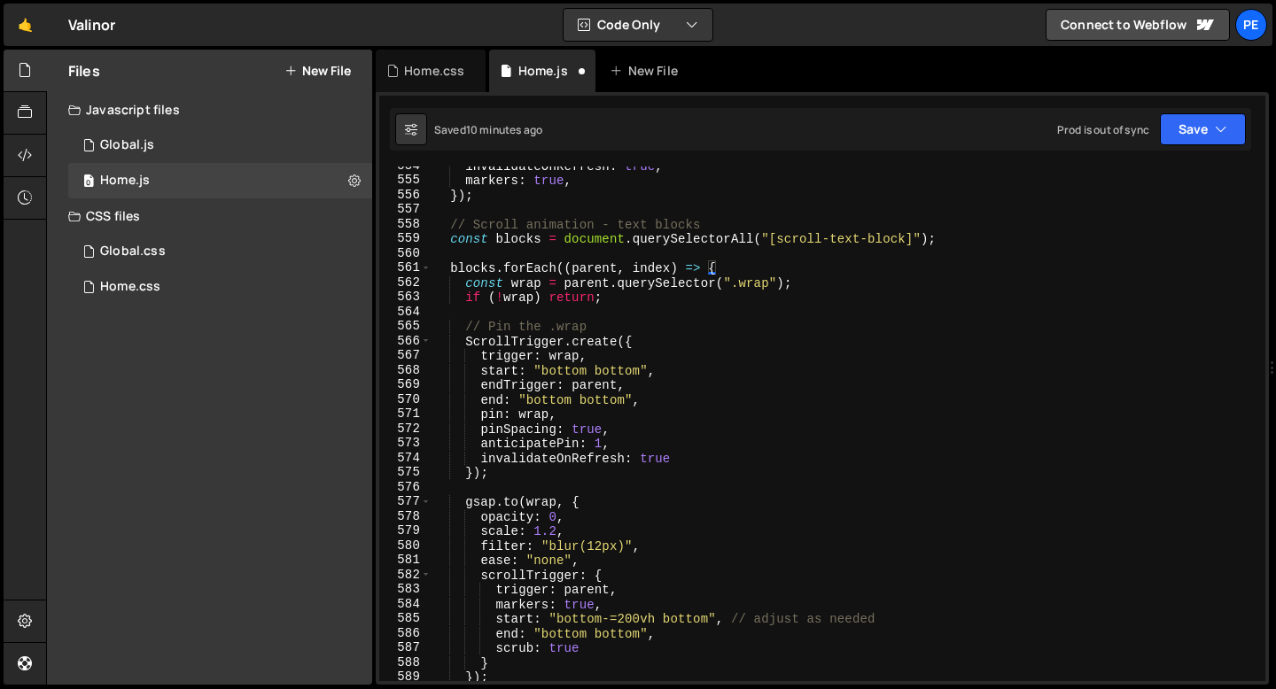
scroll to position [8091, 0]
click at [450, 222] on div "invalidateOnRefresh : true , markers : true , }) ; // Scroll animation - text b…" at bounding box center [844, 431] width 827 height 544
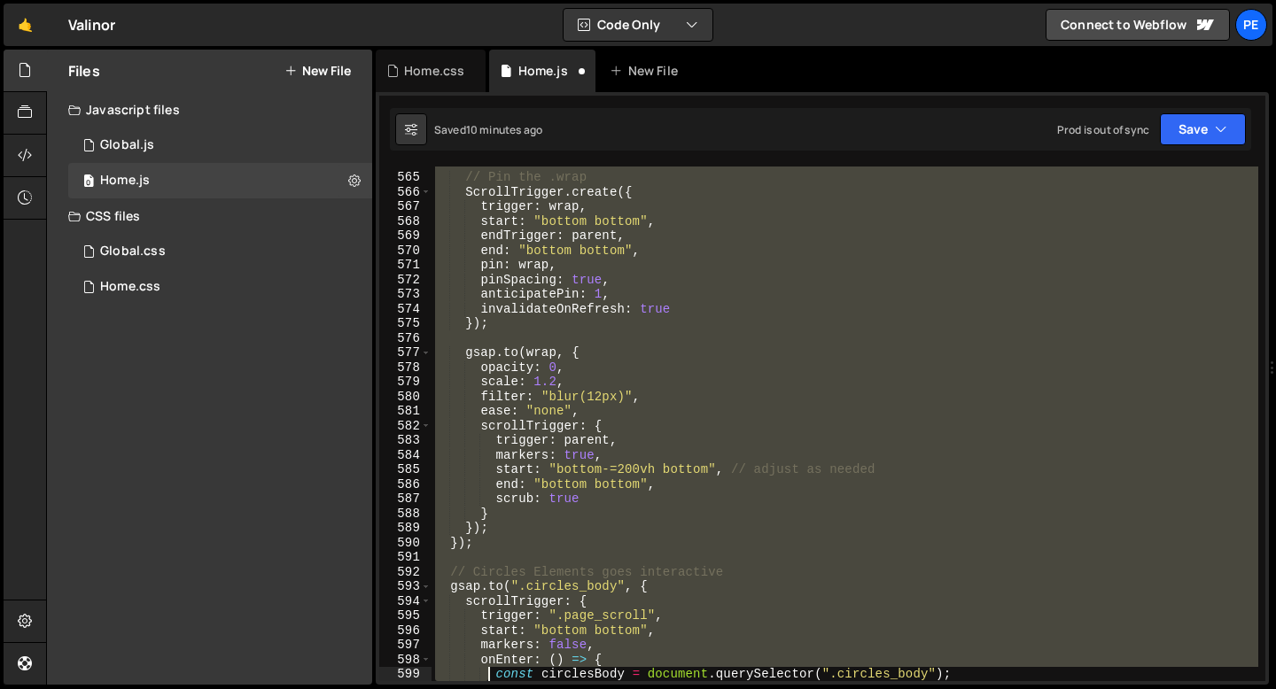
scroll to position [8240, 0]
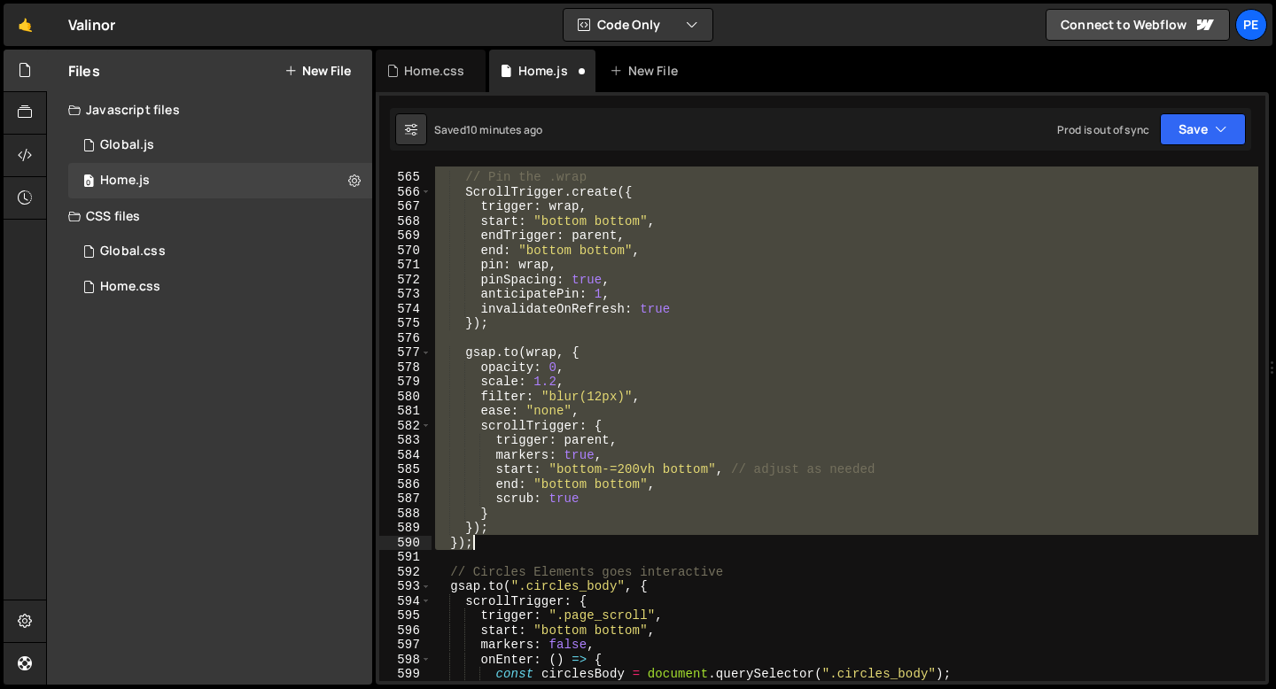
drag, startPoint x: 450, startPoint y: 222, endPoint x: 501, endPoint y: 546, distance: 327.4
click at [501, 546] on div "// Pin the .wrap ScrollTrigger . create ({ trigger : wrap , start : "bottom bot…" at bounding box center [844, 427] width 827 height 544
type textarea "}); });"
paste textarea
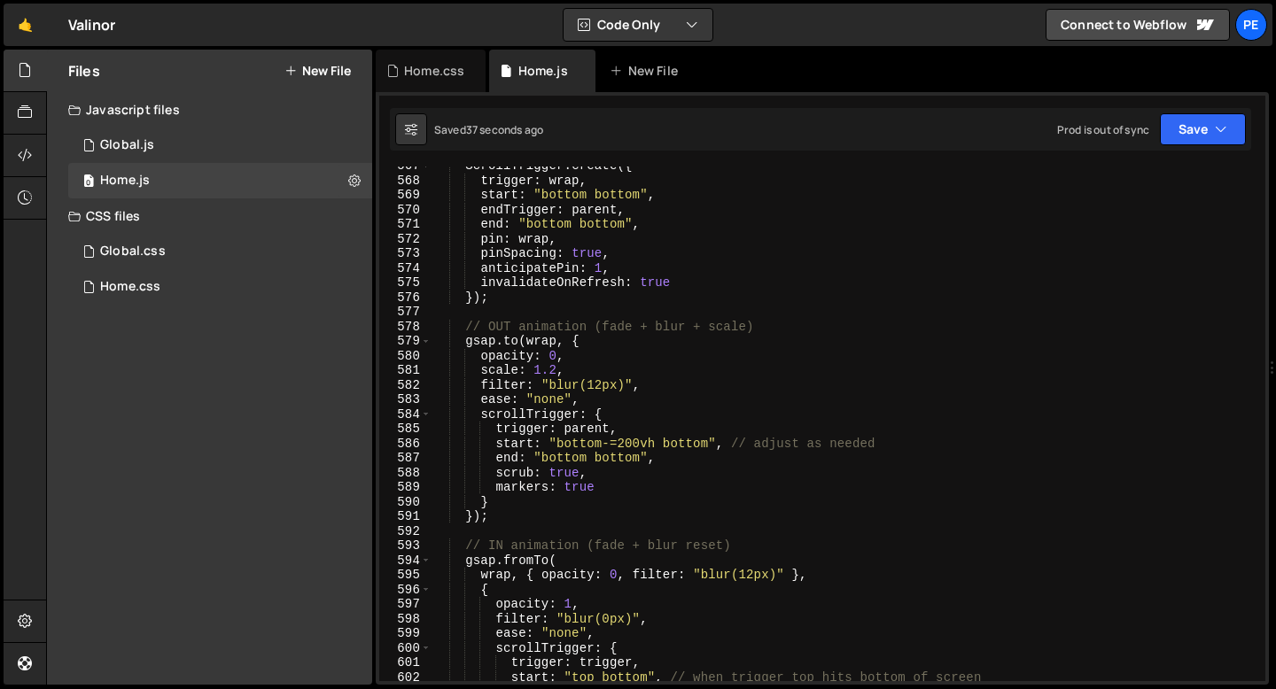
scroll to position [8315, 0]
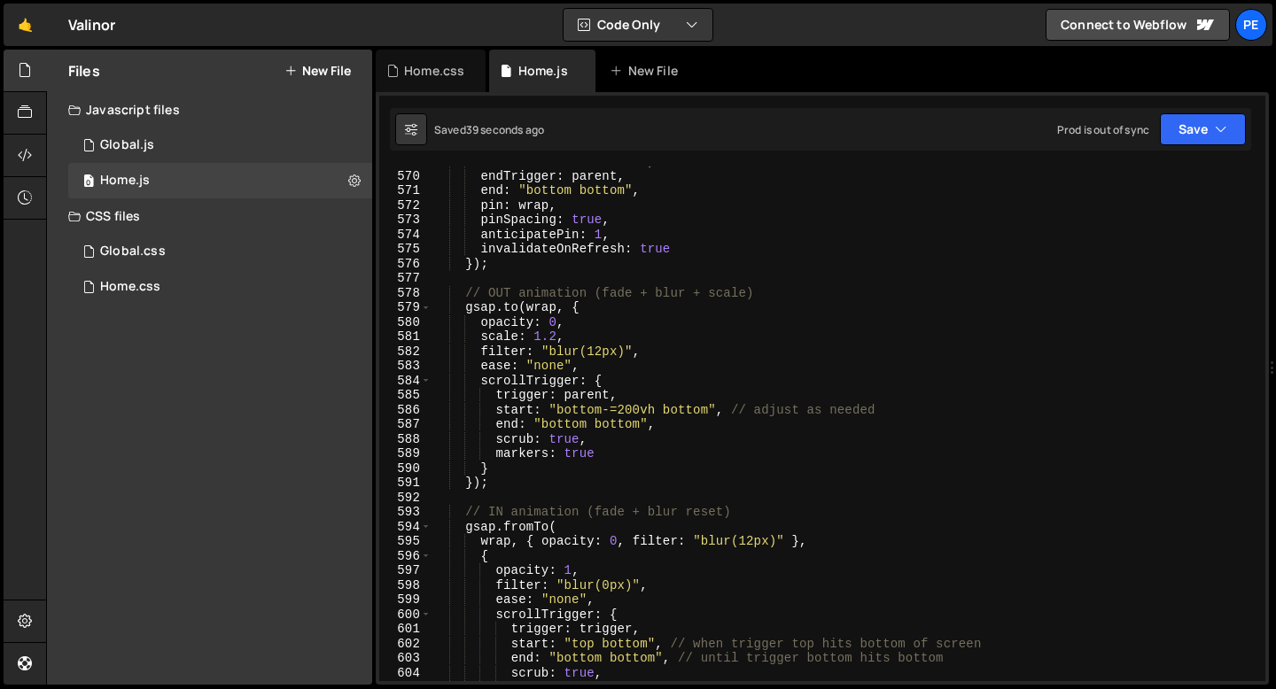
click at [785, 540] on div "start : "bottom bottom" , endTrigger : parent , end : "bottom bottom" , pin : w…" at bounding box center [844, 426] width 827 height 544
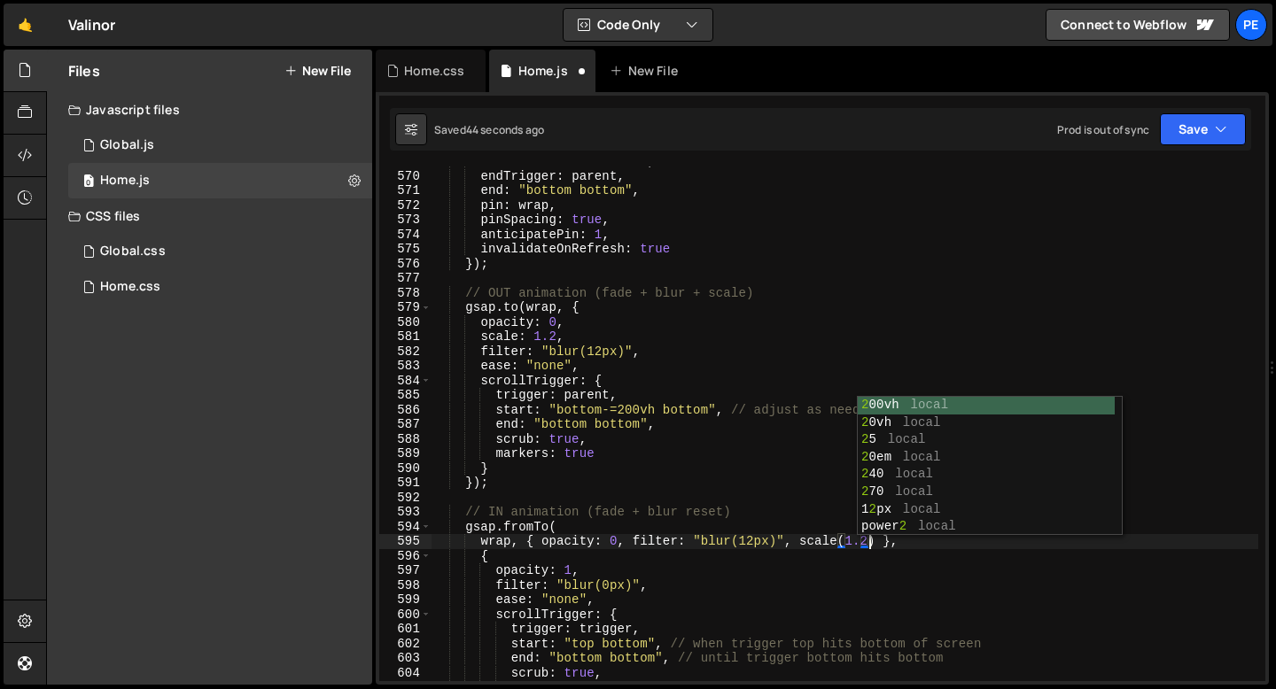
scroll to position [0, 30]
click at [604, 573] on div "start : "bottom bottom" , endTrigger : parent , end : "bottom bottom" , pin : w…" at bounding box center [844, 426] width 827 height 544
type textarea "opacity: 1,"
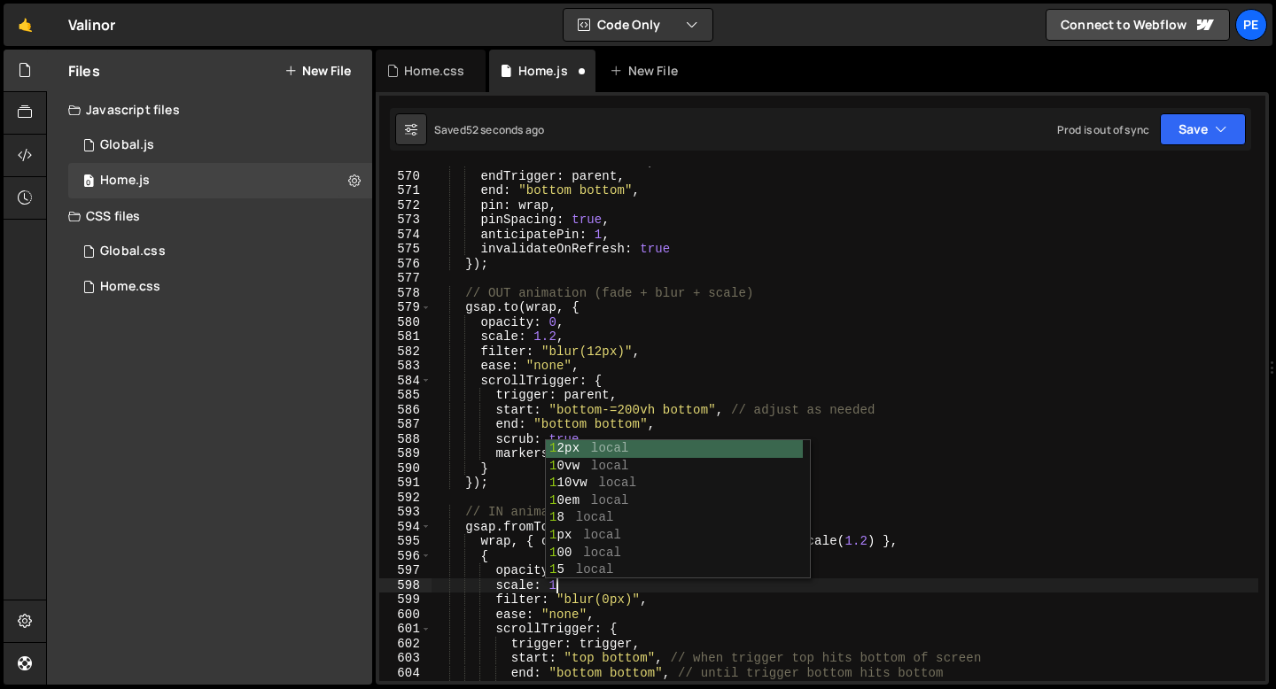
scroll to position [0, 8]
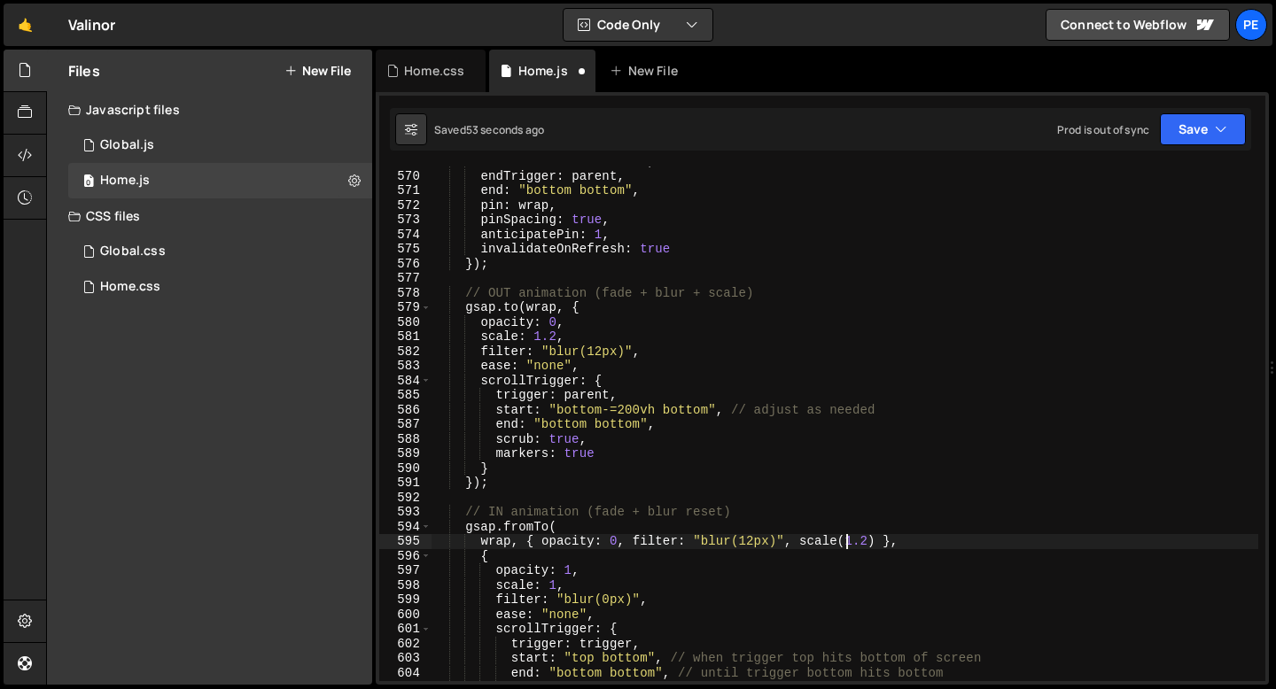
click at [844, 542] on div "start : "bottom bottom" , endTrigger : parent , end : "bottom bottom" , pin : w…" at bounding box center [844, 426] width 827 height 544
click at [877, 541] on div "start : "bottom bottom" , endTrigger : parent , end : "bottom bottom" , pin : w…" at bounding box center [844, 426] width 827 height 544
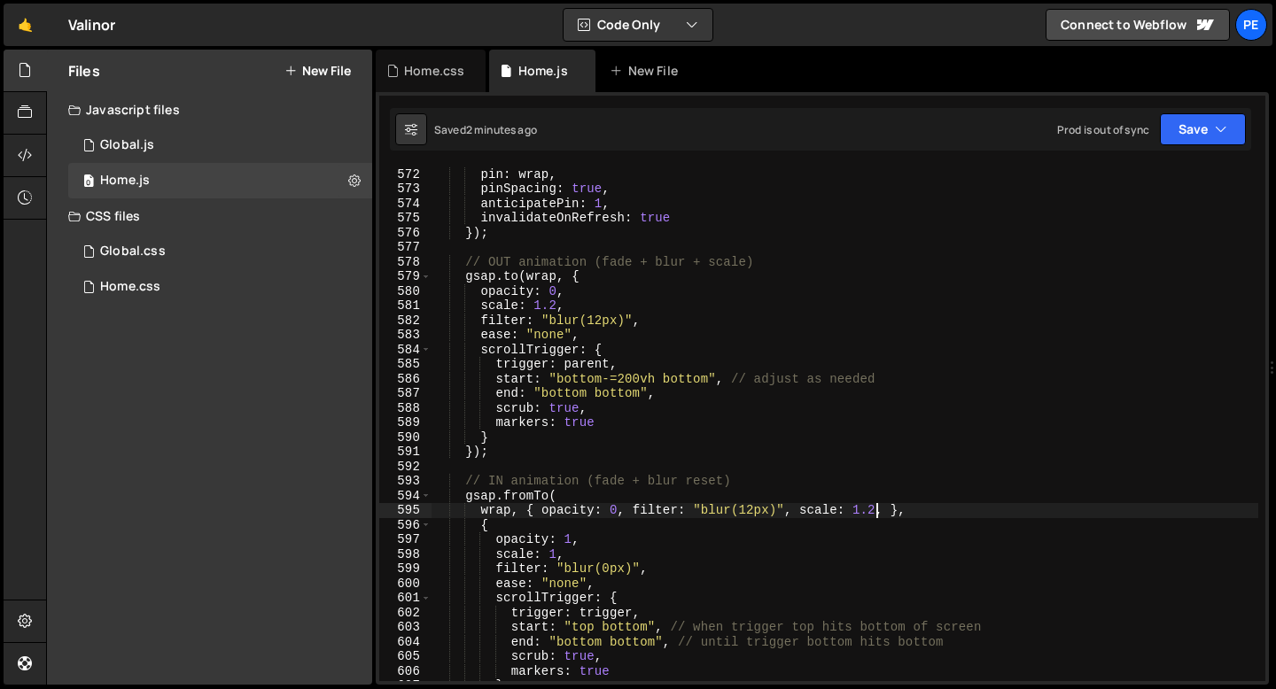
scroll to position [8346, 0]
click at [753, 508] on div "end : "bottom bottom" , pin : wrap , pinSpacing : true , anticipatePin : 1 , in…" at bounding box center [844, 424] width 827 height 544
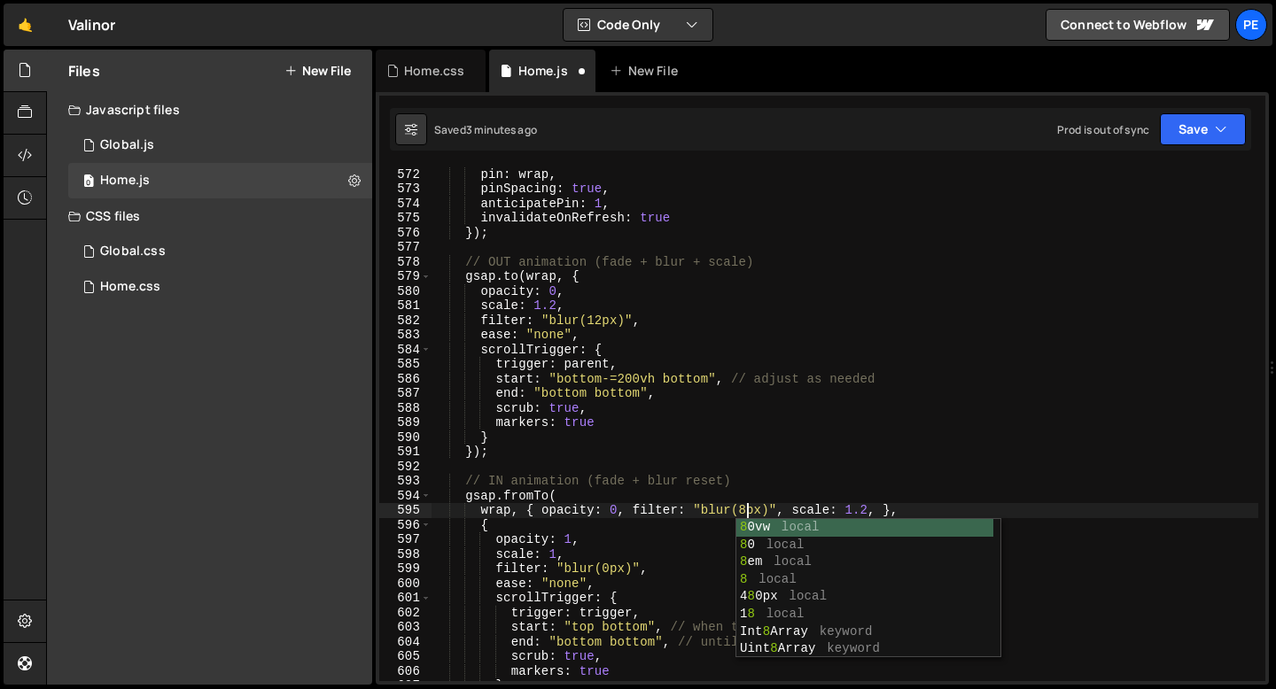
click at [602, 319] on div "end : "bottom bottom" , pin : wrap , pinSpacing : true , anticipatePin : 1 , in…" at bounding box center [844, 424] width 827 height 544
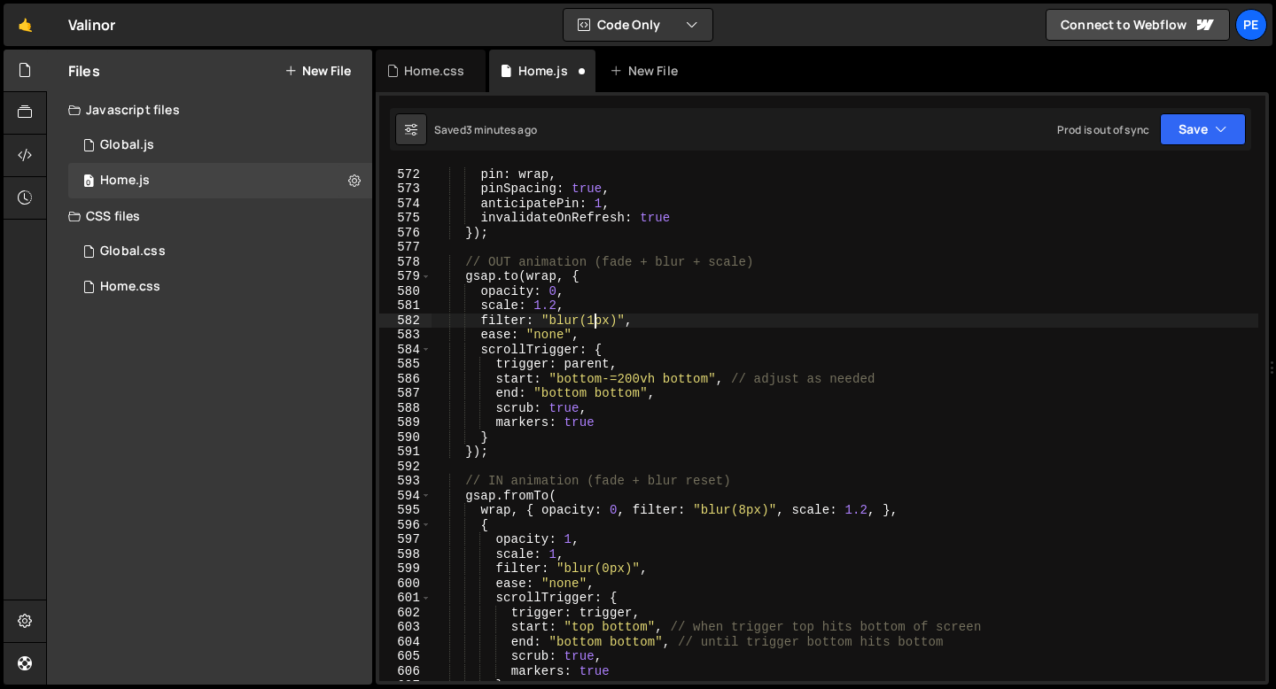
scroll to position [0, 12]
click at [610, 440] on div "end : "bottom bottom" , pin : wrap , pinSpacing : true , anticipatePin : 1 , in…" at bounding box center [844, 424] width 827 height 544
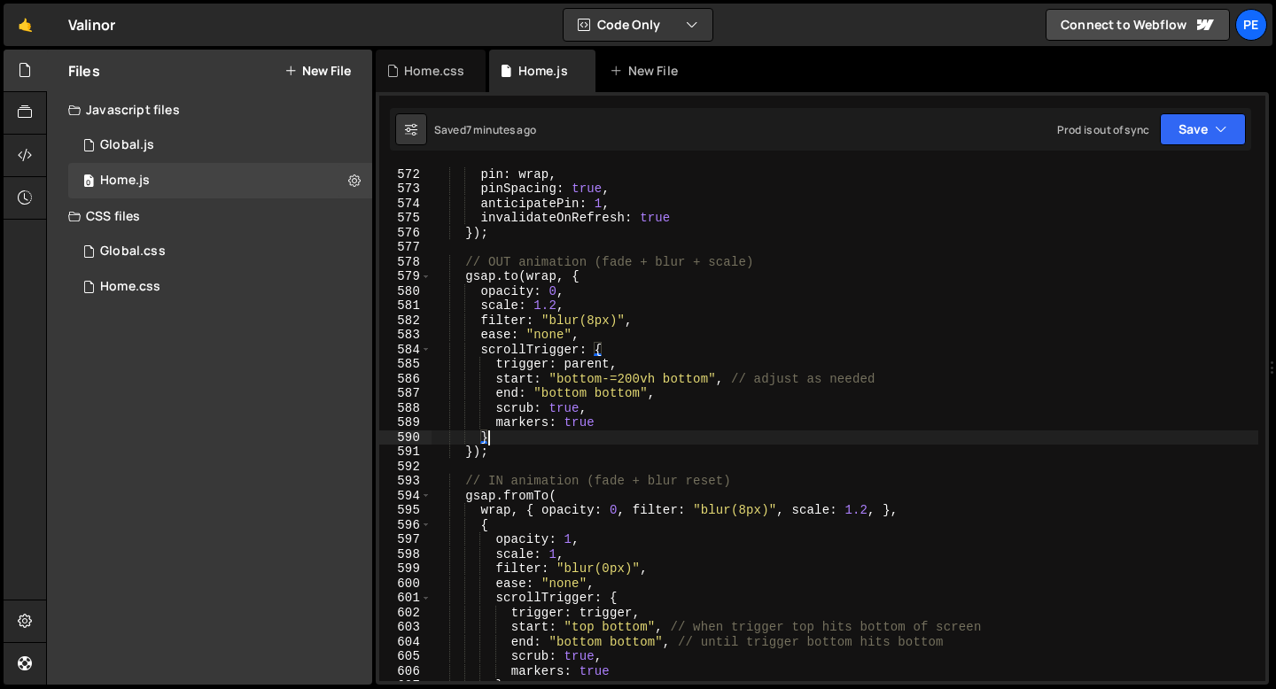
click at [498, 446] on div "end : "bottom bottom" , pin : wrap , pinSpacing : true , anticipatePin : 1 , in…" at bounding box center [844, 424] width 827 height 544
click at [578, 423] on div "end : "bottom bottom" , pin : wrap , pinSpacing : true , anticipatePin : 1 , in…" at bounding box center [844, 424] width 827 height 544
click at [577, 422] on div "end : "bottom bottom" , pin : wrap , pinSpacing : true , anticipatePin : 1 , in…" at bounding box center [844, 424] width 827 height 544
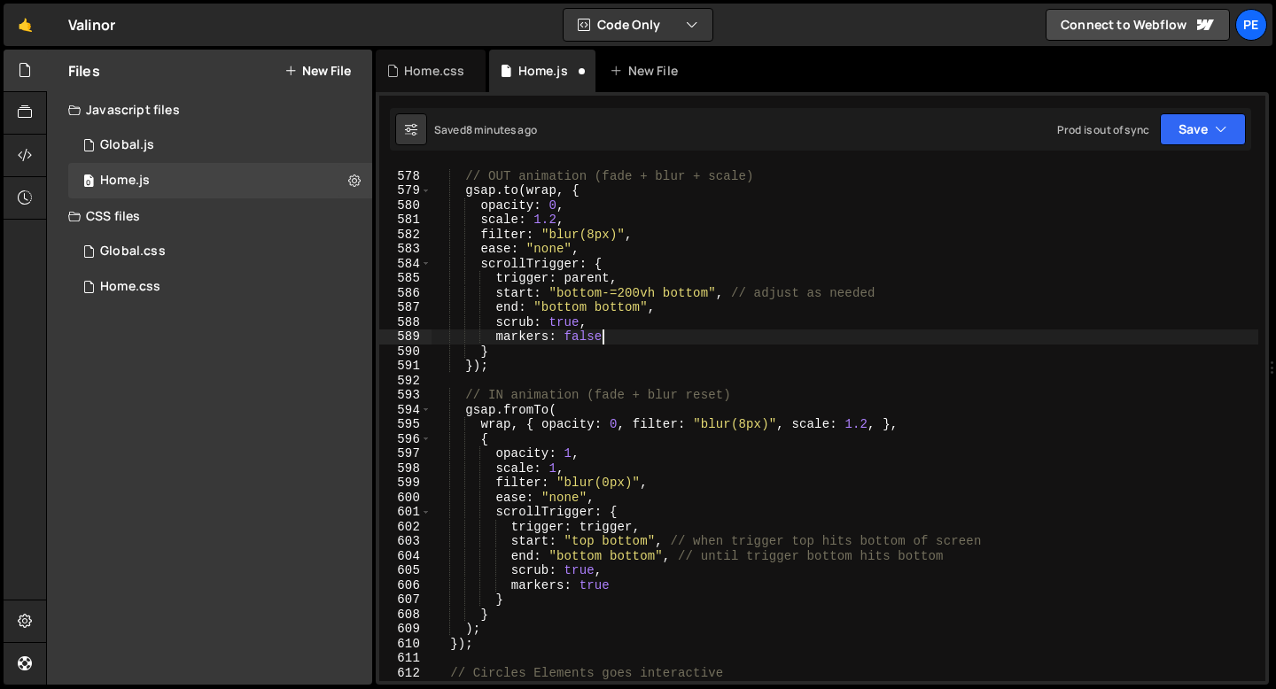
scroll to position [8432, 0]
click at [587, 586] on div "// OUT animation (fade + blur + scale) gsap . to ( wrap , { opacity : 0 , scale…" at bounding box center [844, 426] width 827 height 544
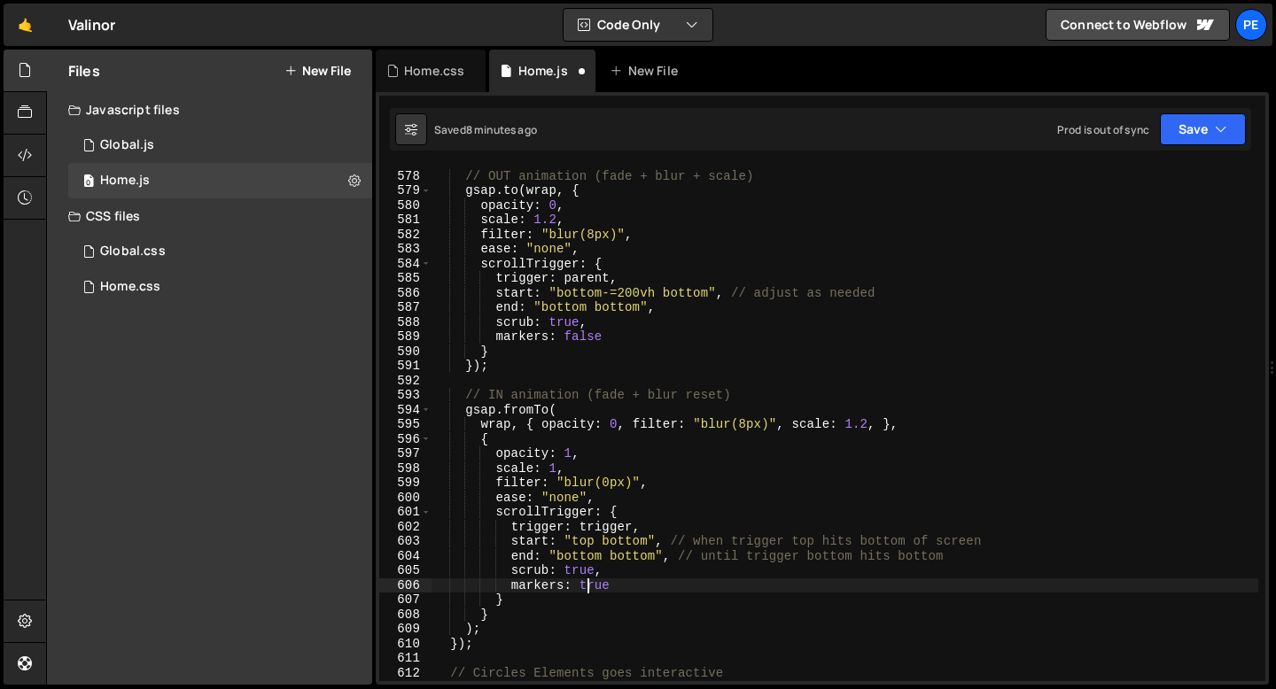
click at [587, 586] on div "// OUT animation (fade + blur + scale) gsap . to ( wrap , { opacity : 0 , scale…" at bounding box center [844, 426] width 827 height 544
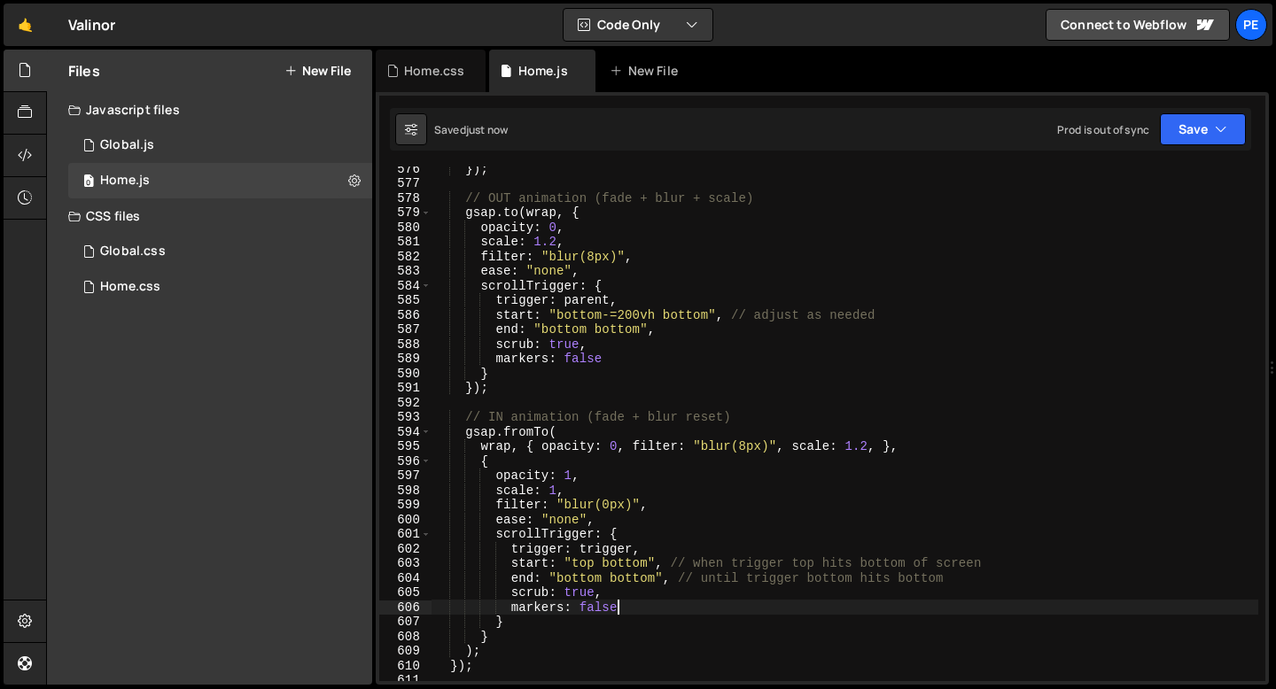
scroll to position [8400, 0]
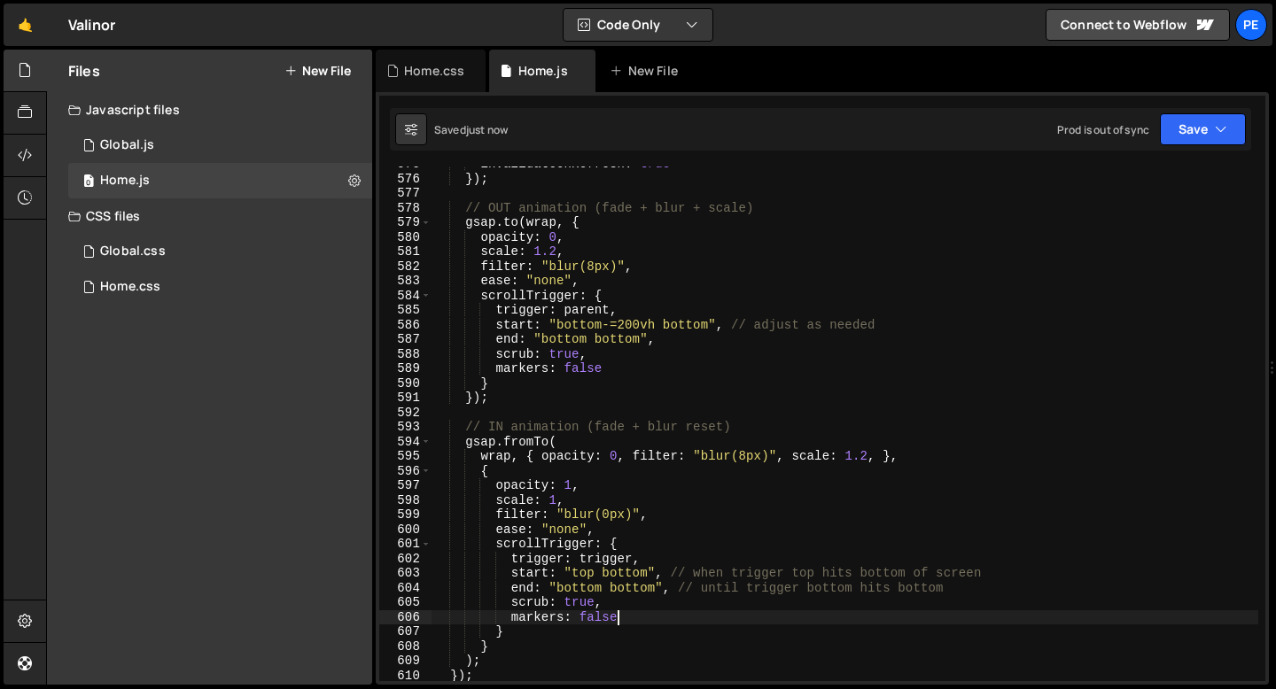
click at [628, 477] on div "invalidateOnRefresh : true }) ; // OUT animation (fade + blur + scale) gsap . t…" at bounding box center [844, 429] width 827 height 544
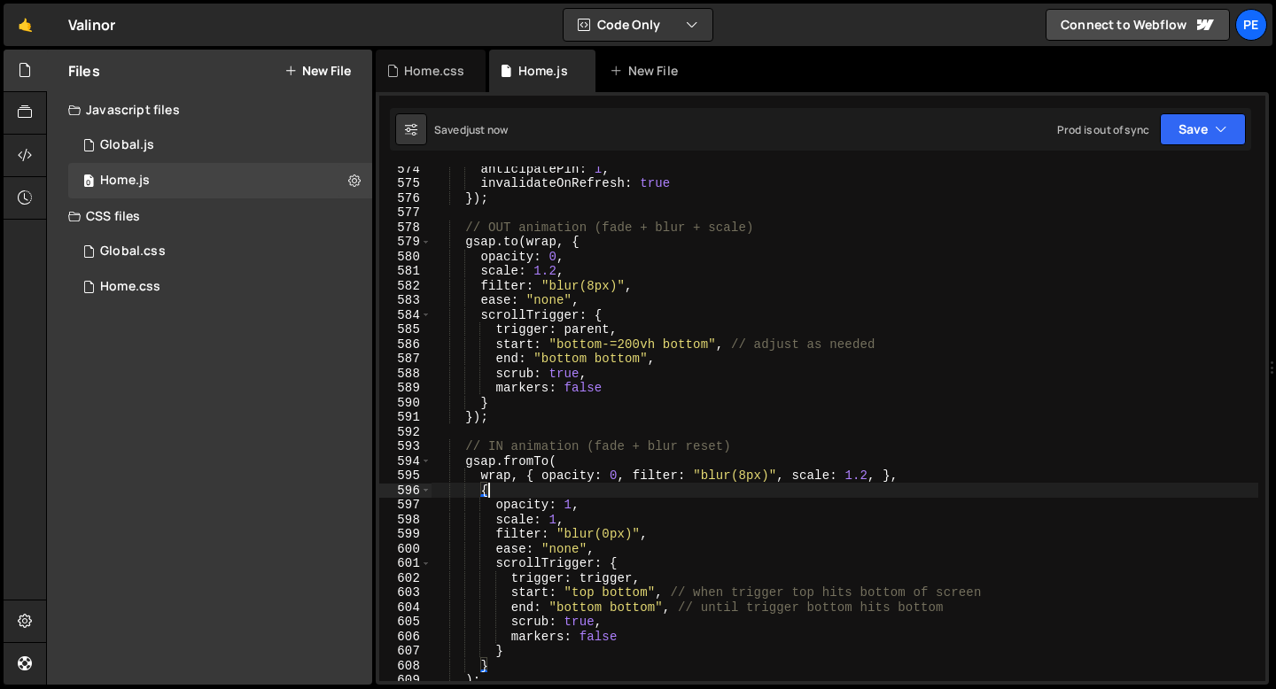
scroll to position [8373, 0]
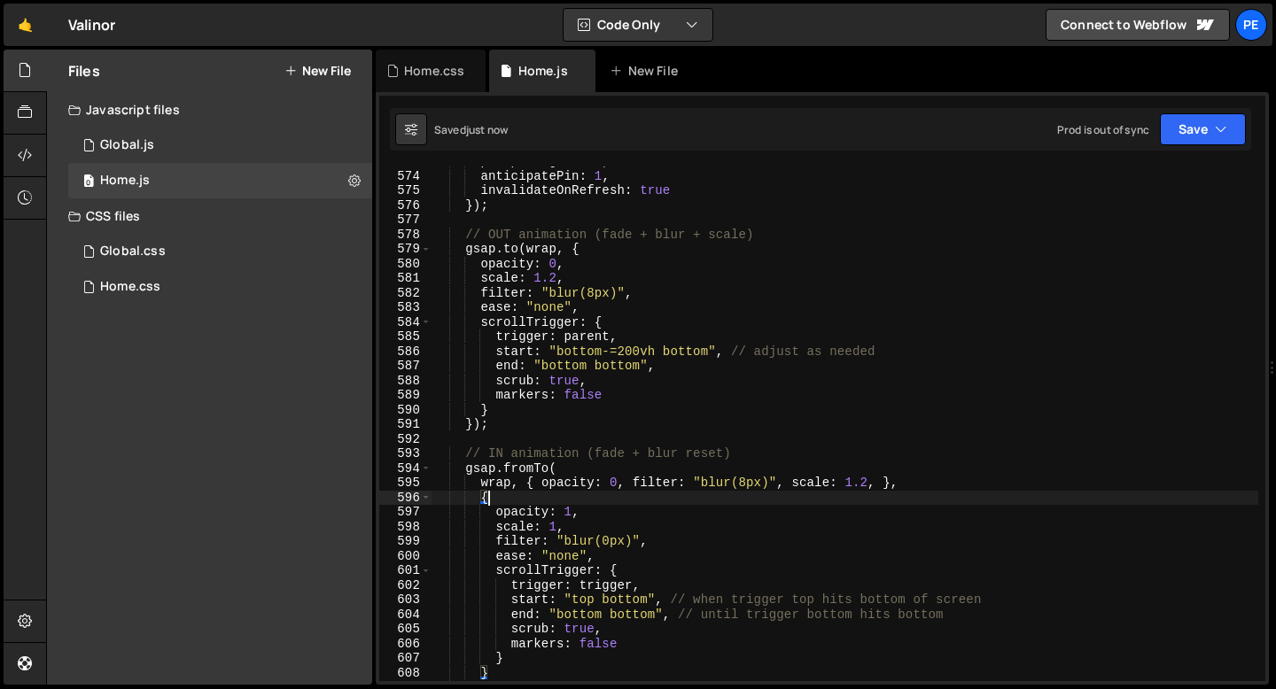
click at [556, 276] on div "pinSpacing : true , anticipatePin : 1 , invalidateOnRefresh : true }) ; // OUT …" at bounding box center [844, 426] width 827 height 544
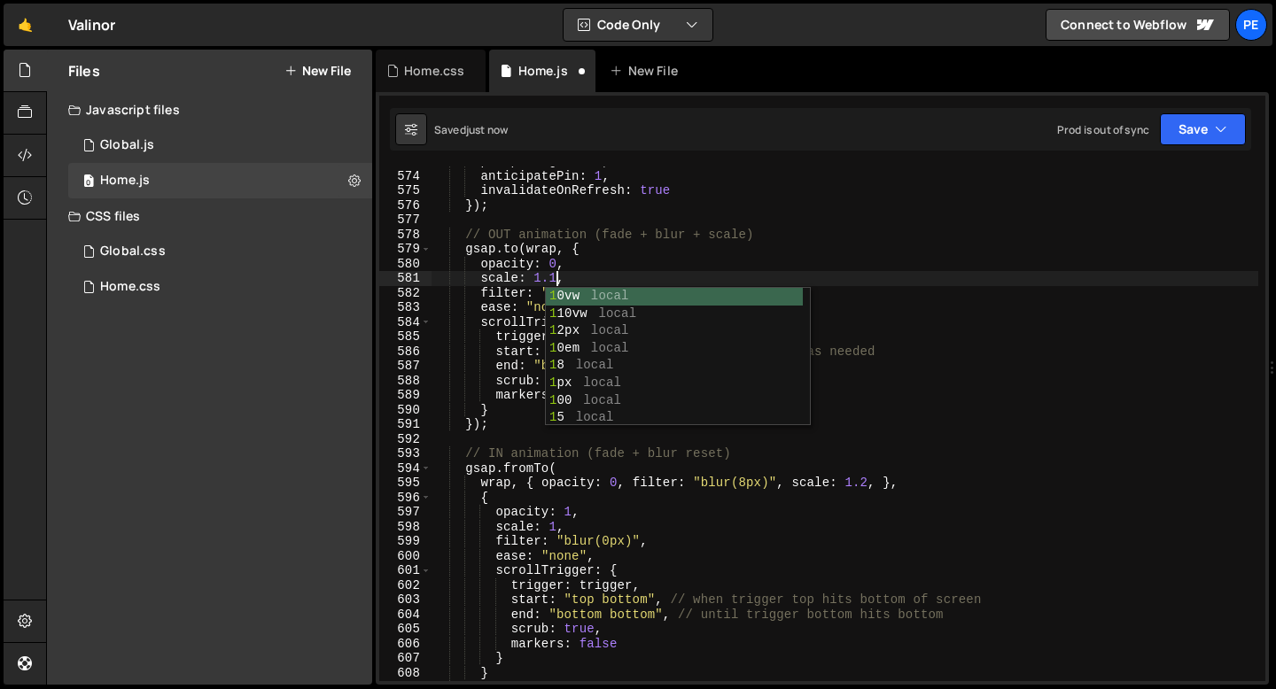
scroll to position [0, 8]
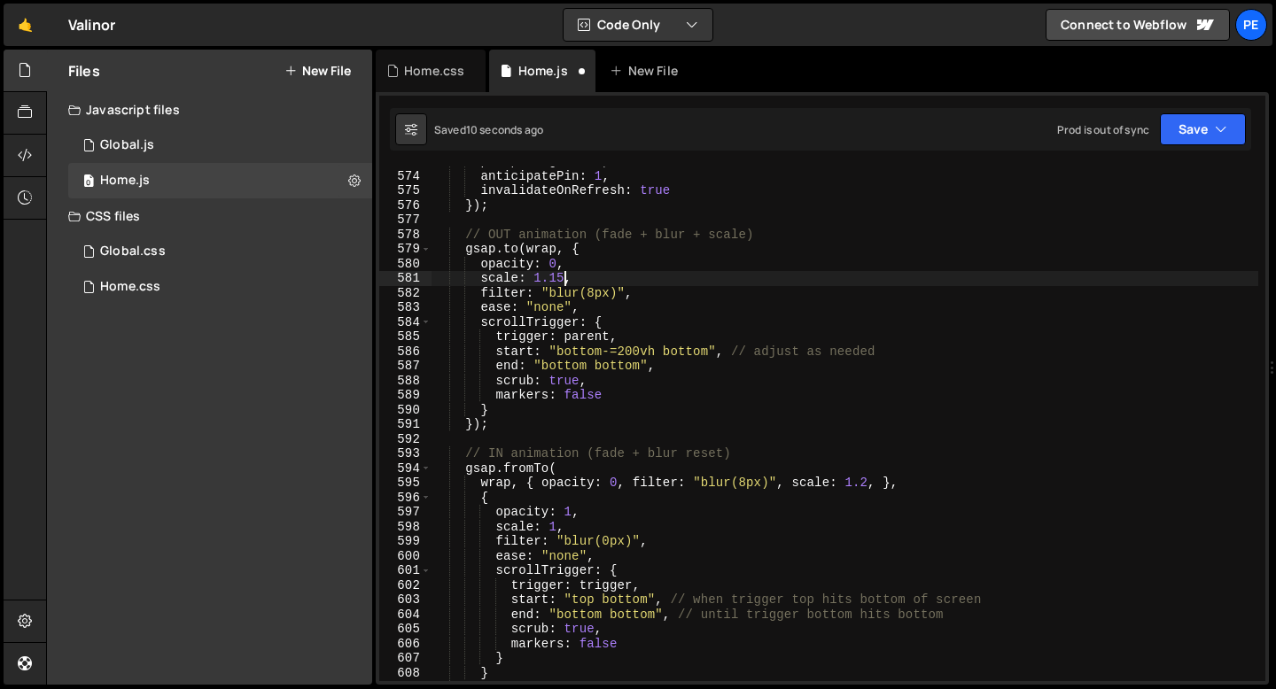
click at [866, 485] on div "pinSpacing : true , anticipatePin : 1 , invalidateOnRefresh : true }) ; // OUT …" at bounding box center [844, 426] width 827 height 544
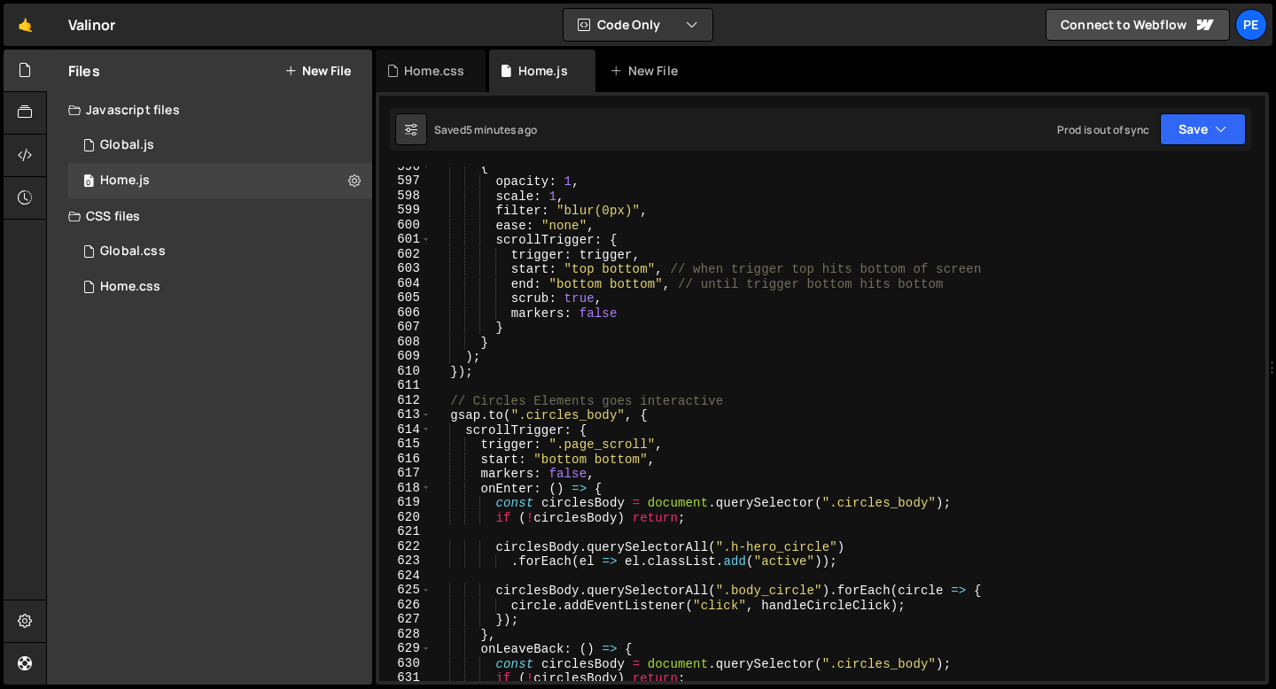
scroll to position [8704, 0]
click at [508, 374] on div "{ opacity : 1 , scale : 1 , filter : "blur(0px)" , ease : "none" , scrollTrigge…" at bounding box center [844, 431] width 827 height 544
type textarea "});"
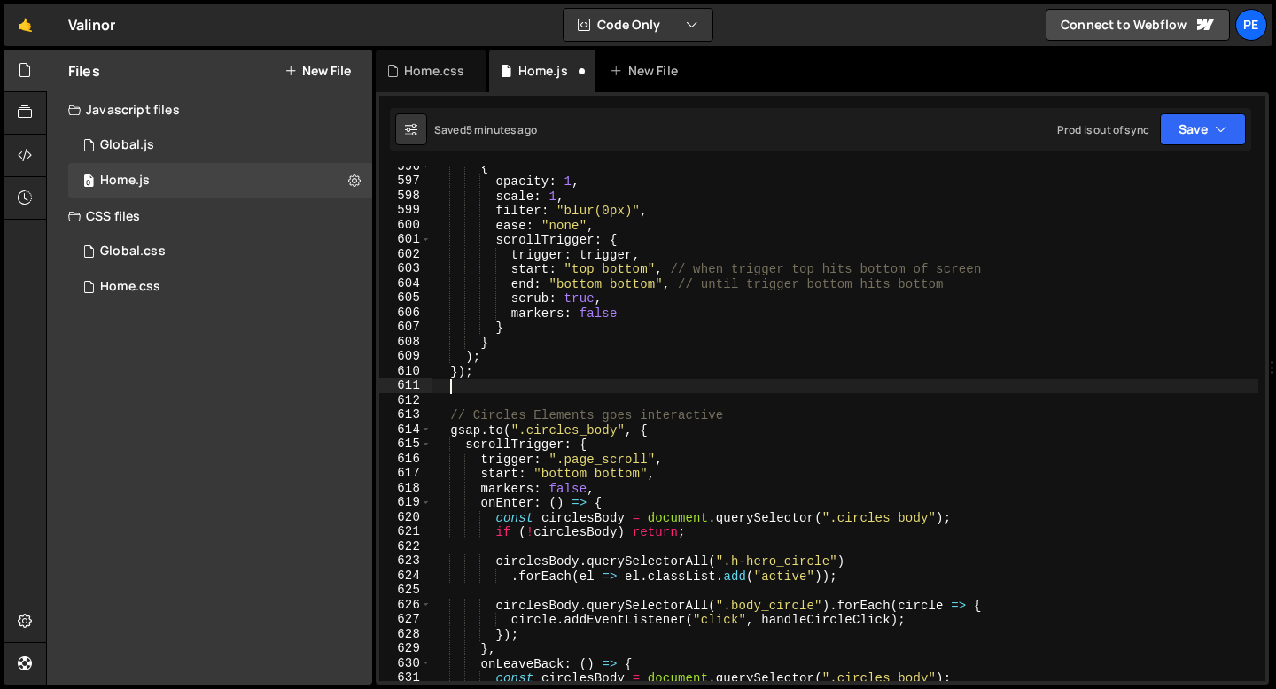
scroll to position [0, 0]
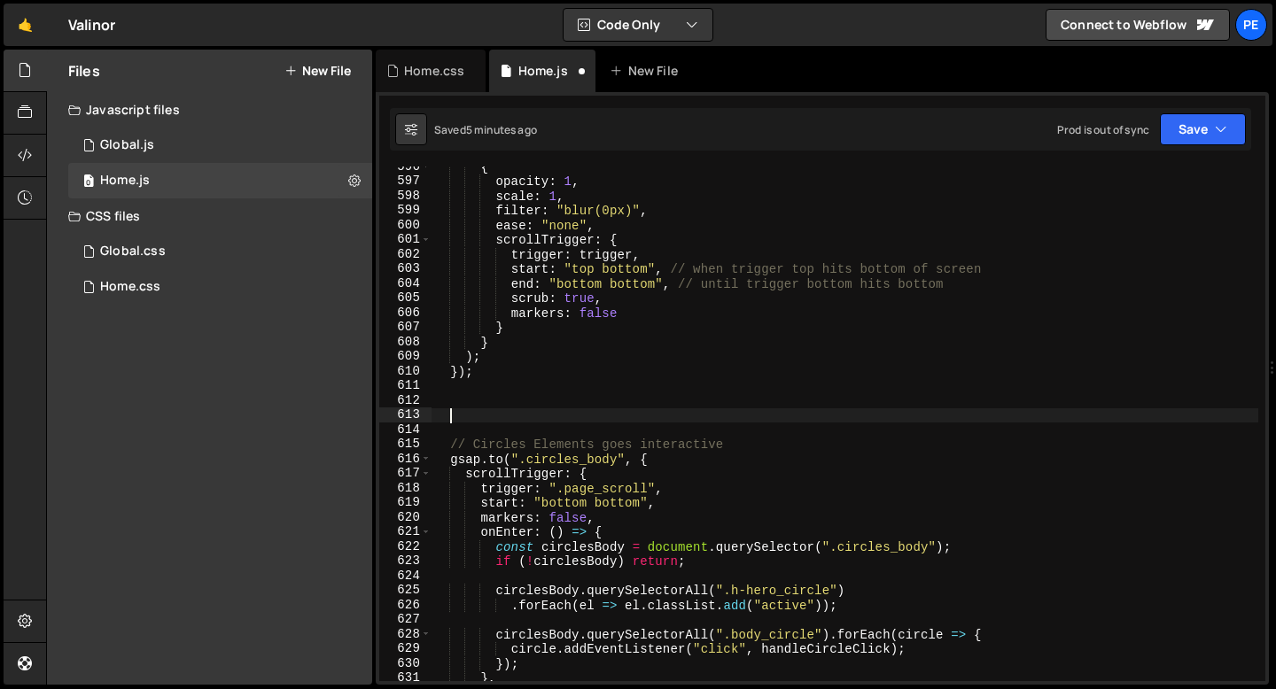
paste textarea "}"
type textarea "}"
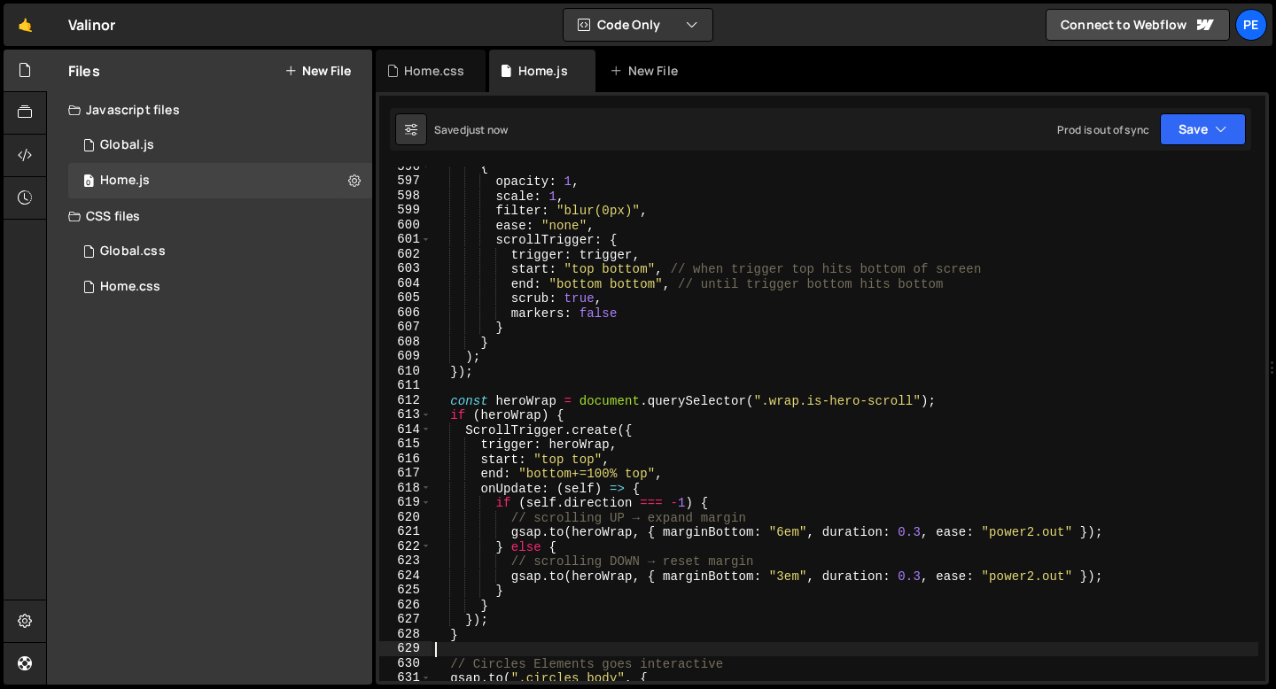
click at [493, 389] on div "{ opacity : 1 , scale : 1 , filter : "blur(0px)" , ease : "none" , scrollTrigge…" at bounding box center [844, 431] width 827 height 544
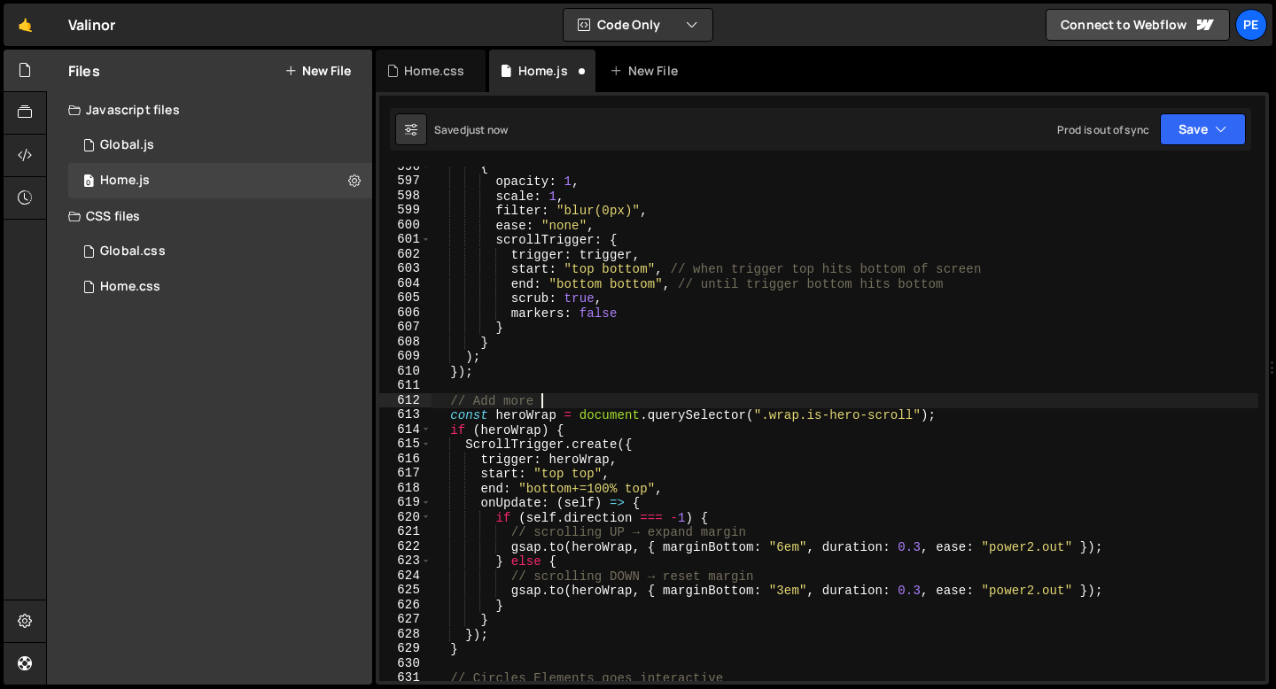
scroll to position [0, 6]
click at [709, 547] on div "{ opacity : 1 , scale : 1 , filter : "blur(0px)" , ease : "none" , scrollTrigge…" at bounding box center [844, 431] width 827 height 544
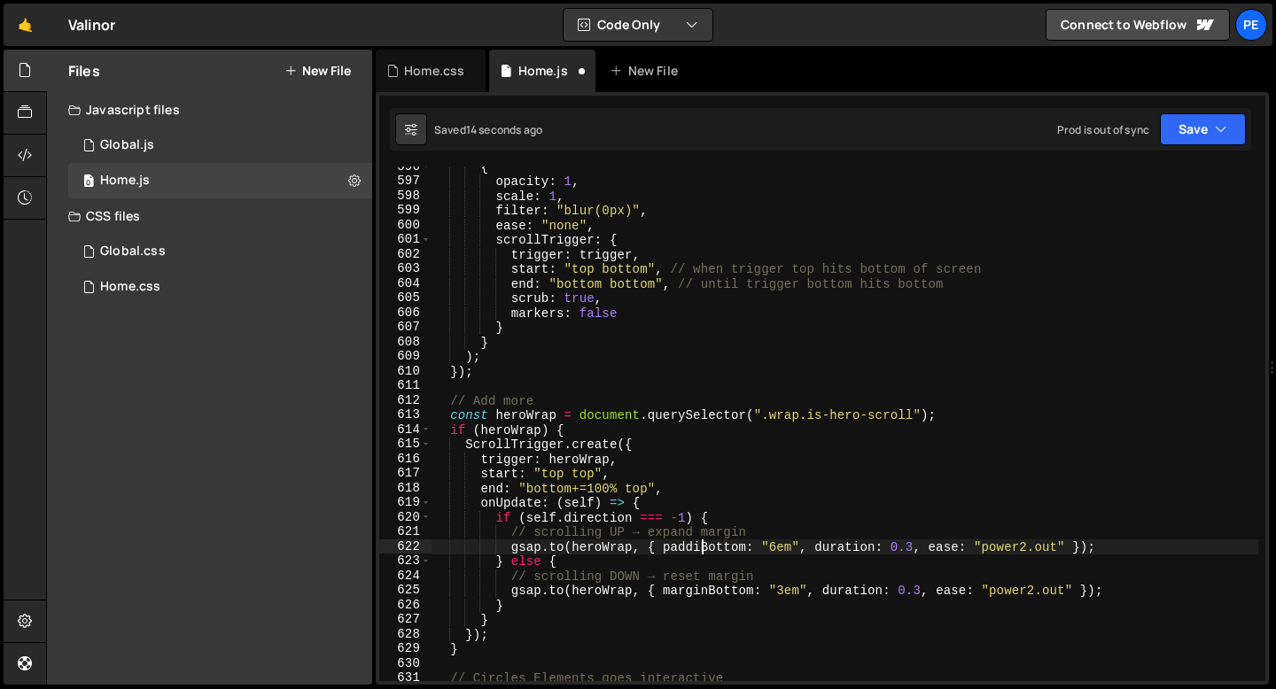
scroll to position [0, 19]
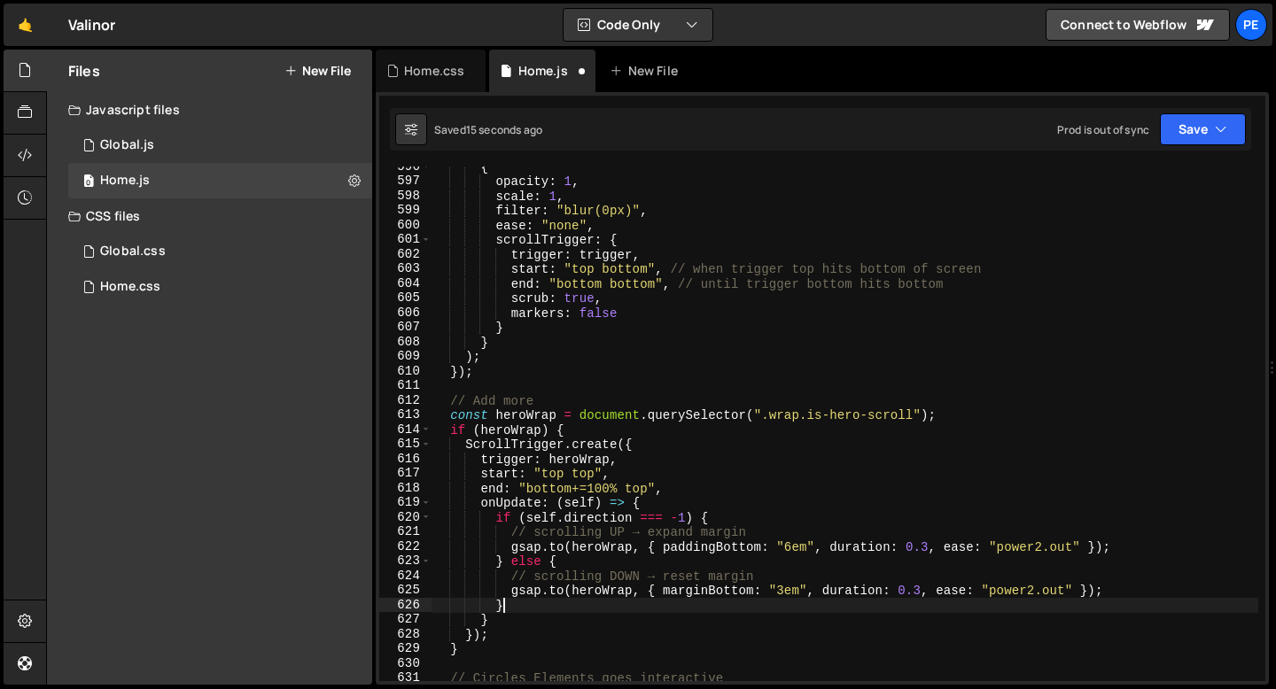
click at [710, 598] on div "{ opacity : 1 , scale : 1 , filter : "blur(0px)" , ease : "none" , scrollTrigge…" at bounding box center [844, 431] width 827 height 544
click at [707, 593] on div "{ opacity : 1 , scale : 1 , filter : "blur(0px)" , ease : "none" , scrollTrigge…" at bounding box center [844, 431] width 827 height 544
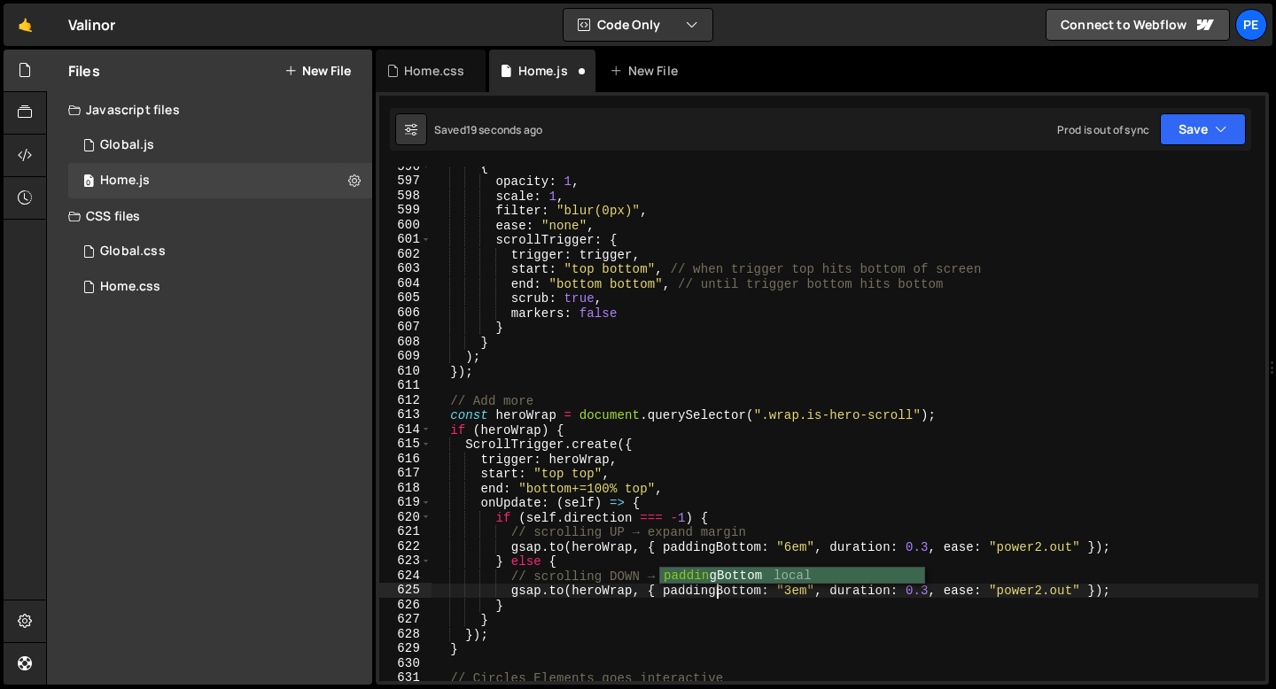
scroll to position [0, 19]
click at [574, 402] on div "{ opacity : 1 , scale : 1 , filter : "blur(0px)" , ease : "none" , scrollTrigge…" at bounding box center [844, 431] width 827 height 544
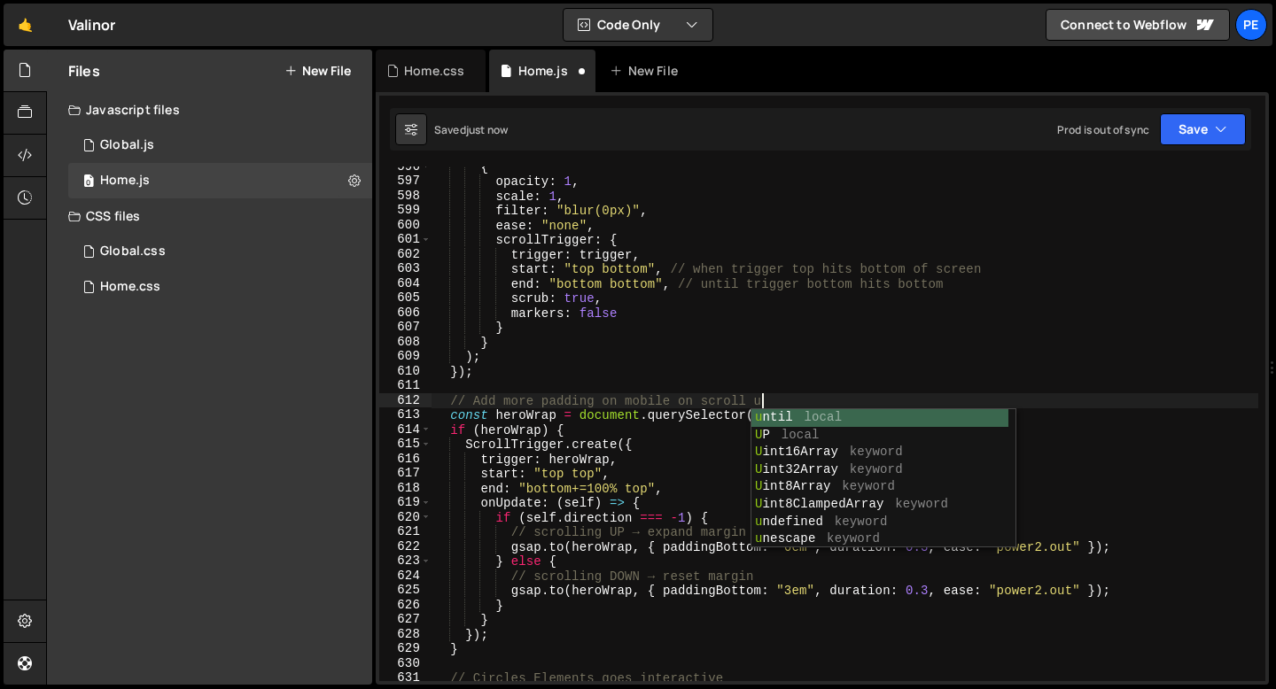
scroll to position [0, 22]
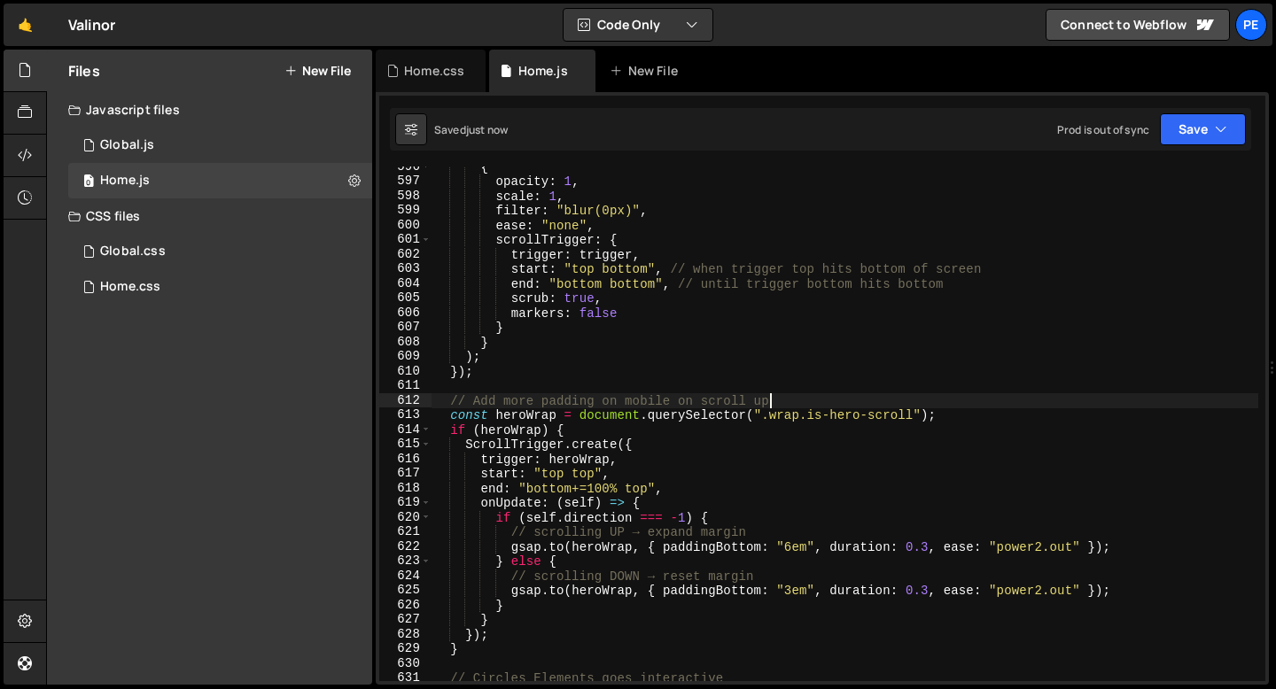
click at [582, 376] on div "{ opacity : 1 , scale : 1 , filter : "blur(0px)" , ease : "none" , scrollTrigge…" at bounding box center [844, 431] width 827 height 544
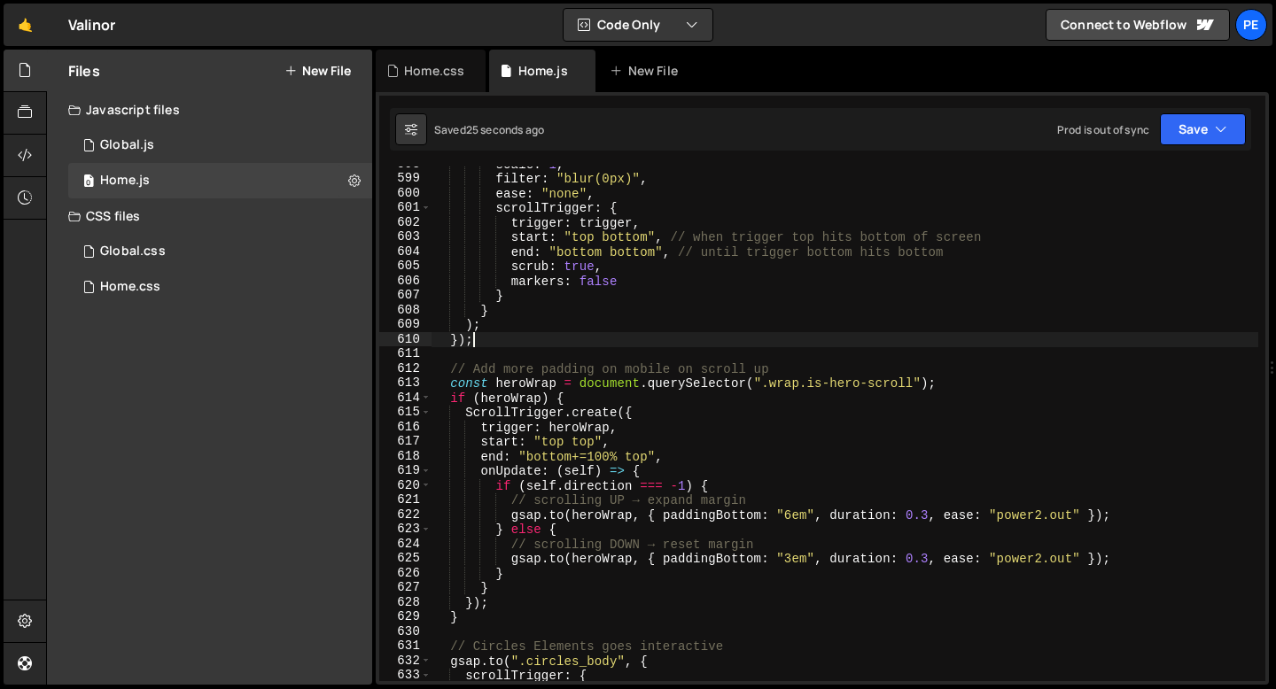
scroll to position [8747, 0]
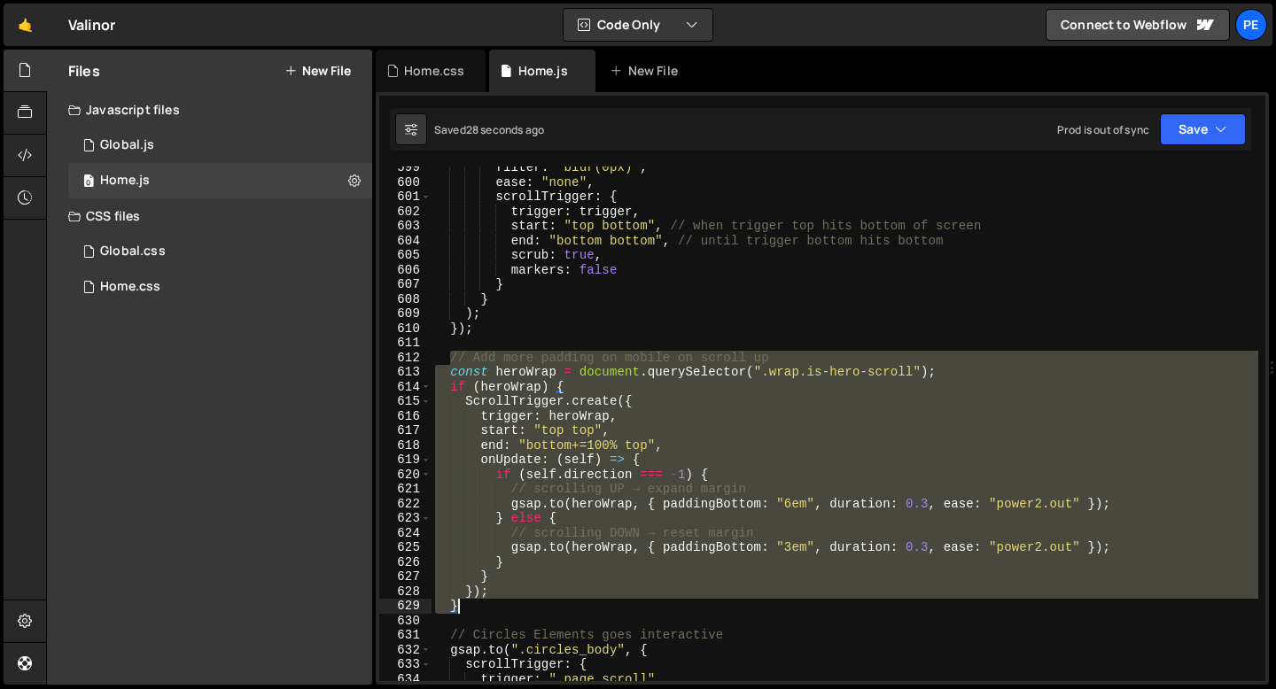
drag, startPoint x: 452, startPoint y: 354, endPoint x: 495, endPoint y: 609, distance: 258.8
click at [495, 610] on div "filter : "blur(0px)" , ease : "none" , scrollTrigger : { trigger : trigger , st…" at bounding box center [844, 432] width 827 height 544
type textarea "}); }"
paste textarea
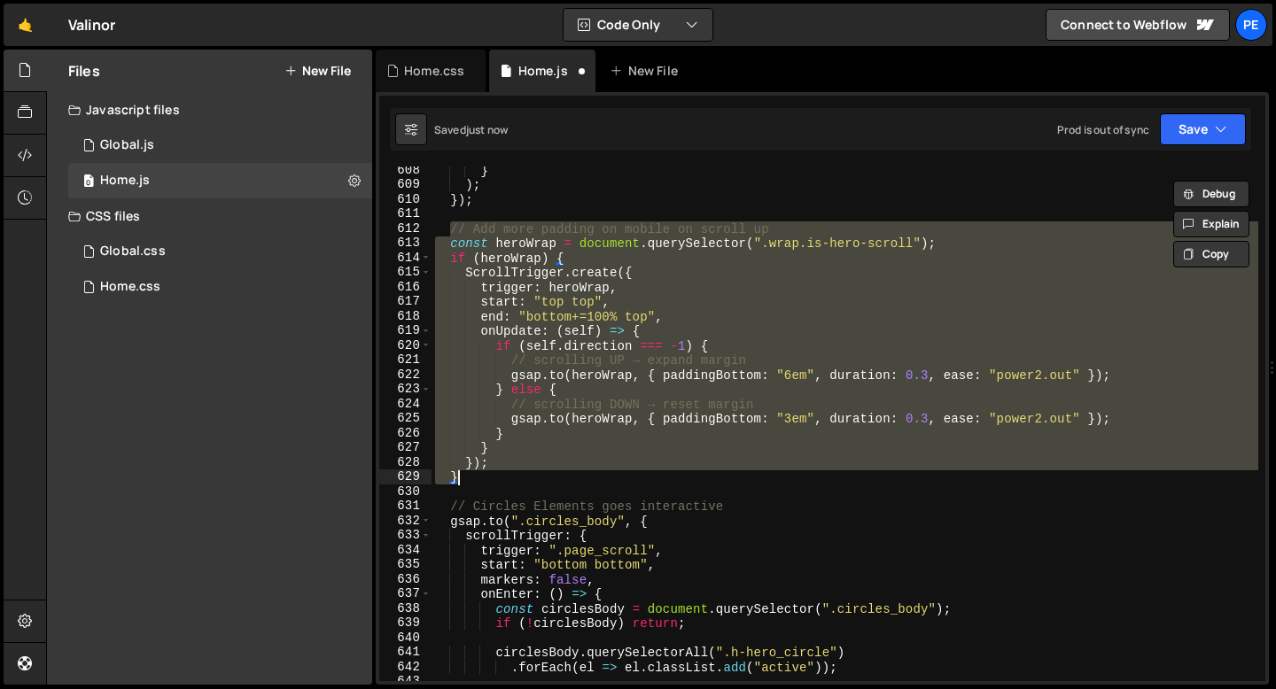
scroll to position [8871, 0]
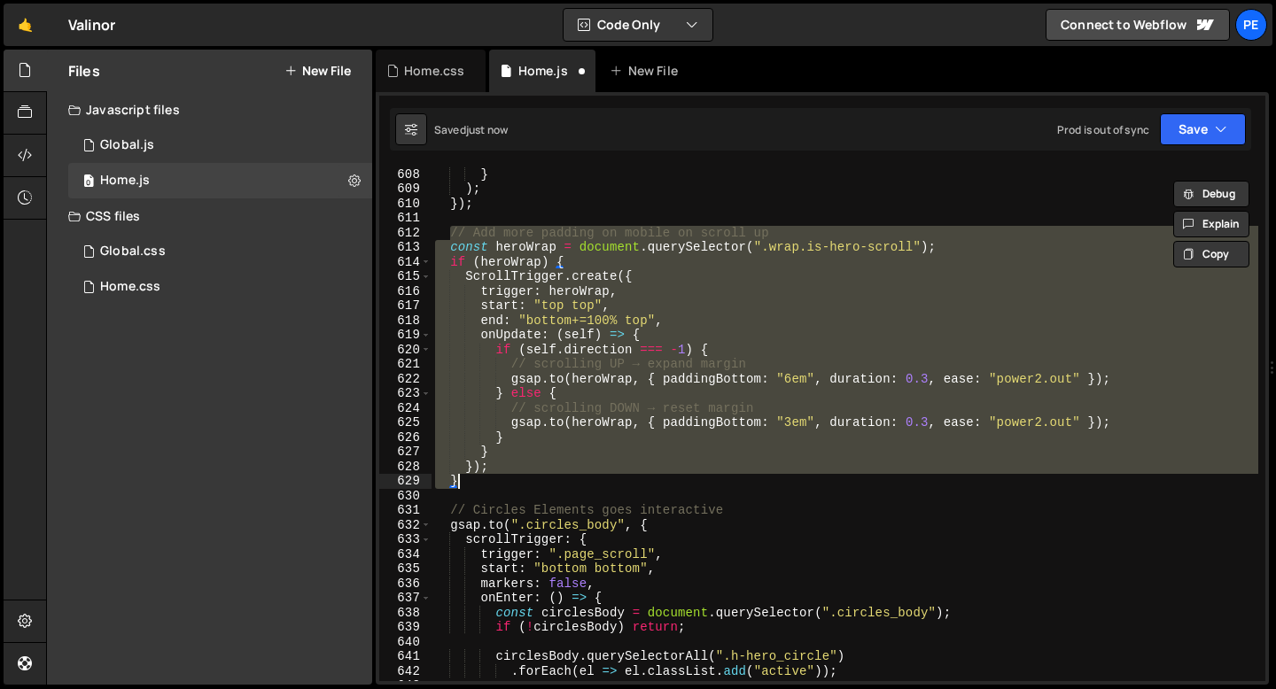
click at [458, 246] on div "} } ) ; }) ; // Add more padding on mobile on scroll up const heroWrap = docume…" at bounding box center [844, 424] width 827 height 515
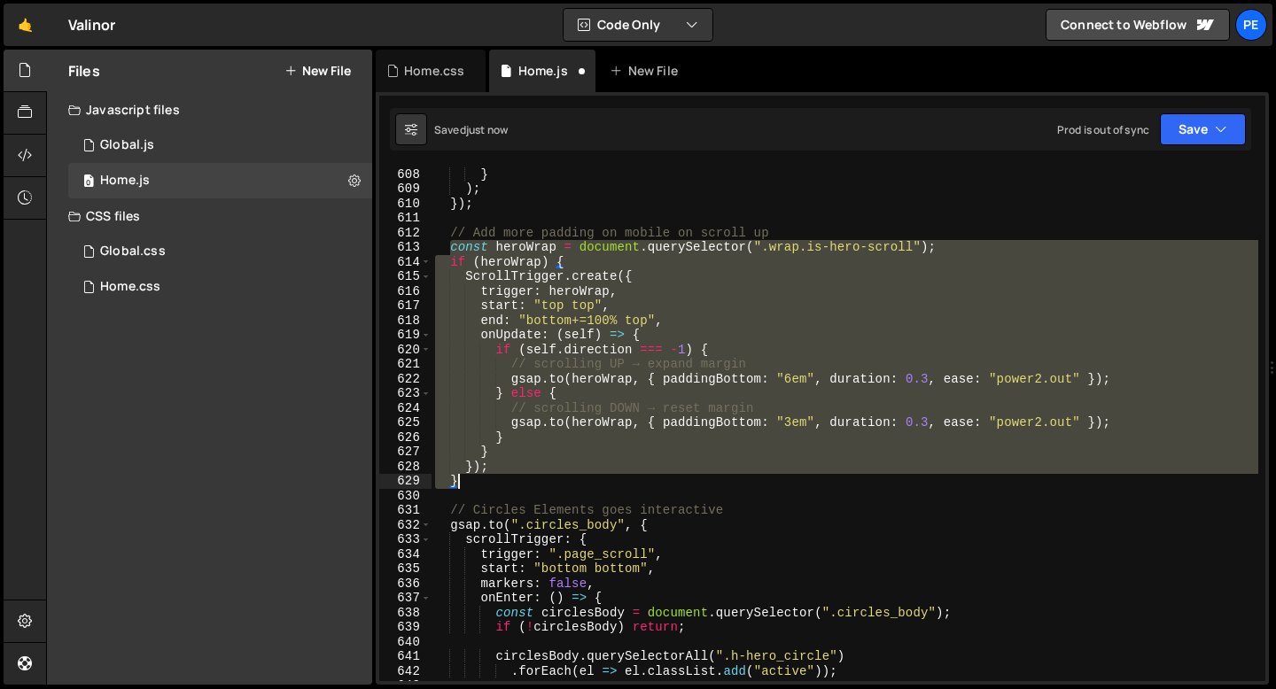
drag, startPoint x: 448, startPoint y: 247, endPoint x: 516, endPoint y: 485, distance: 247.9
click at [516, 486] on div "} } ) ; }) ; // Add more padding on mobile on scroll up const heroWrap = docume…" at bounding box center [844, 424] width 827 height 544
type textarea "}); }"
paste textarea
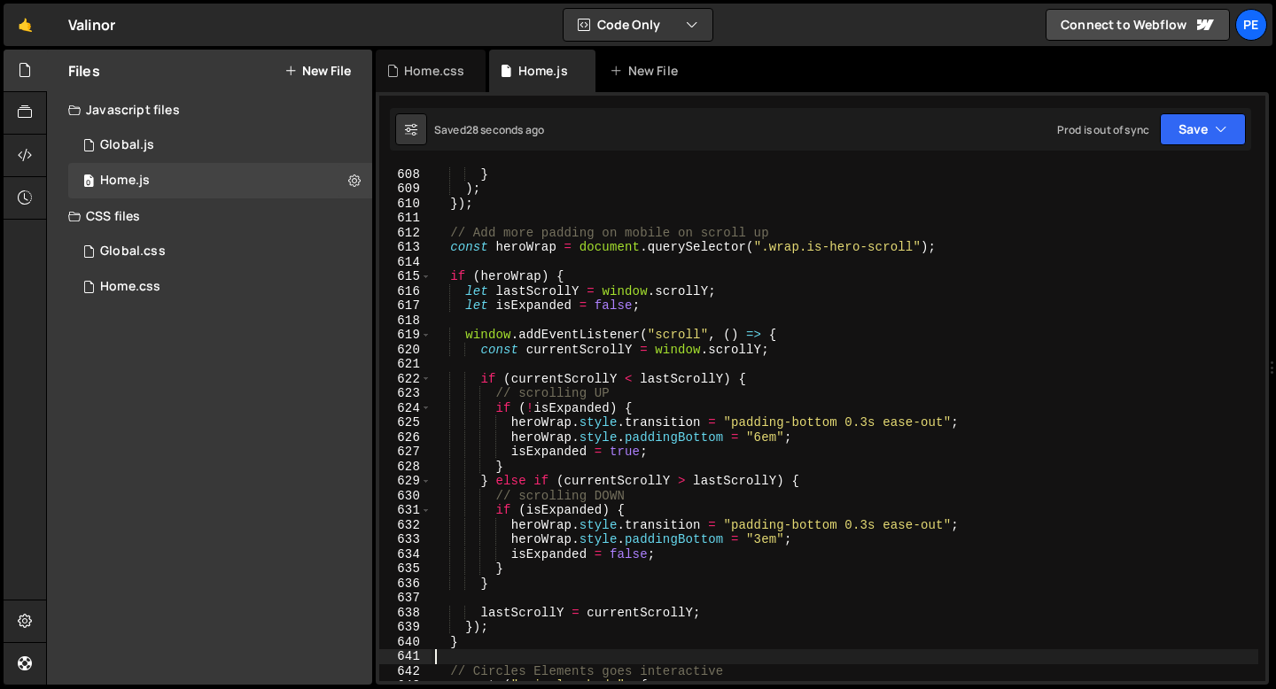
click at [477, 261] on div "} } ) ; }) ; // Add more padding on mobile on scroll up const heroWrap = docume…" at bounding box center [844, 424] width 827 height 544
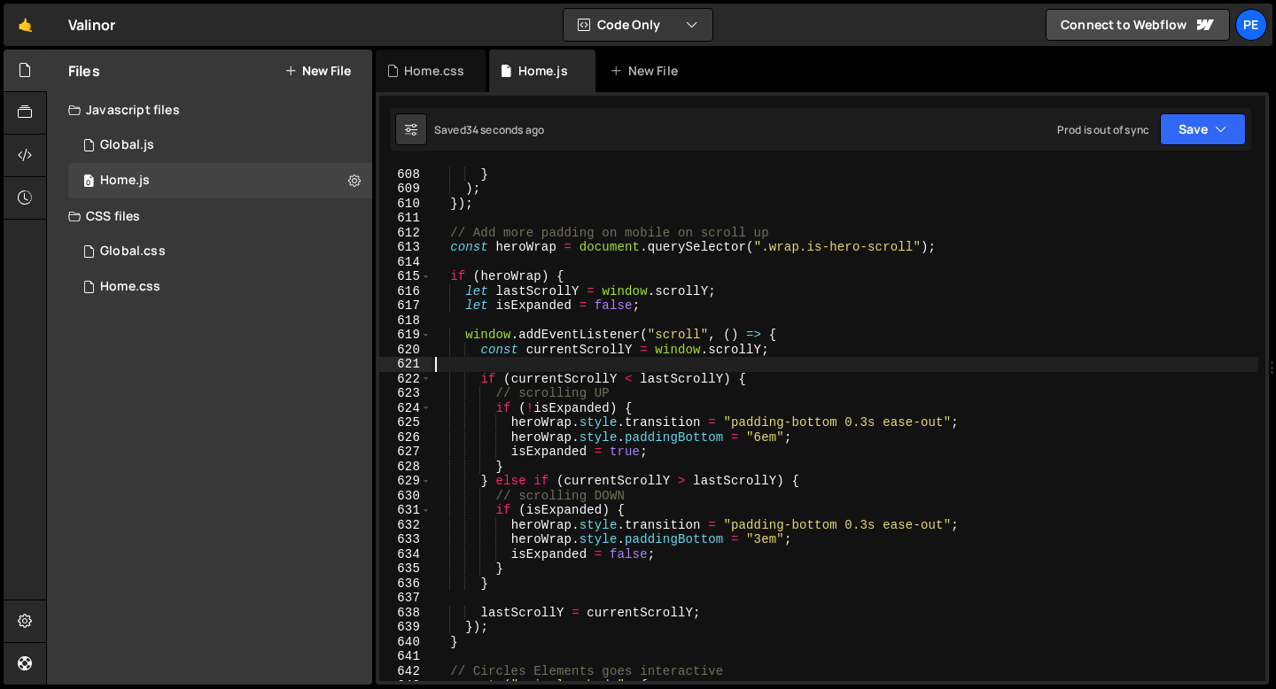
click at [532, 367] on div "} } ) ; }) ; // Add more padding on mobile on scroll up const heroWrap = docume…" at bounding box center [844, 424] width 827 height 544
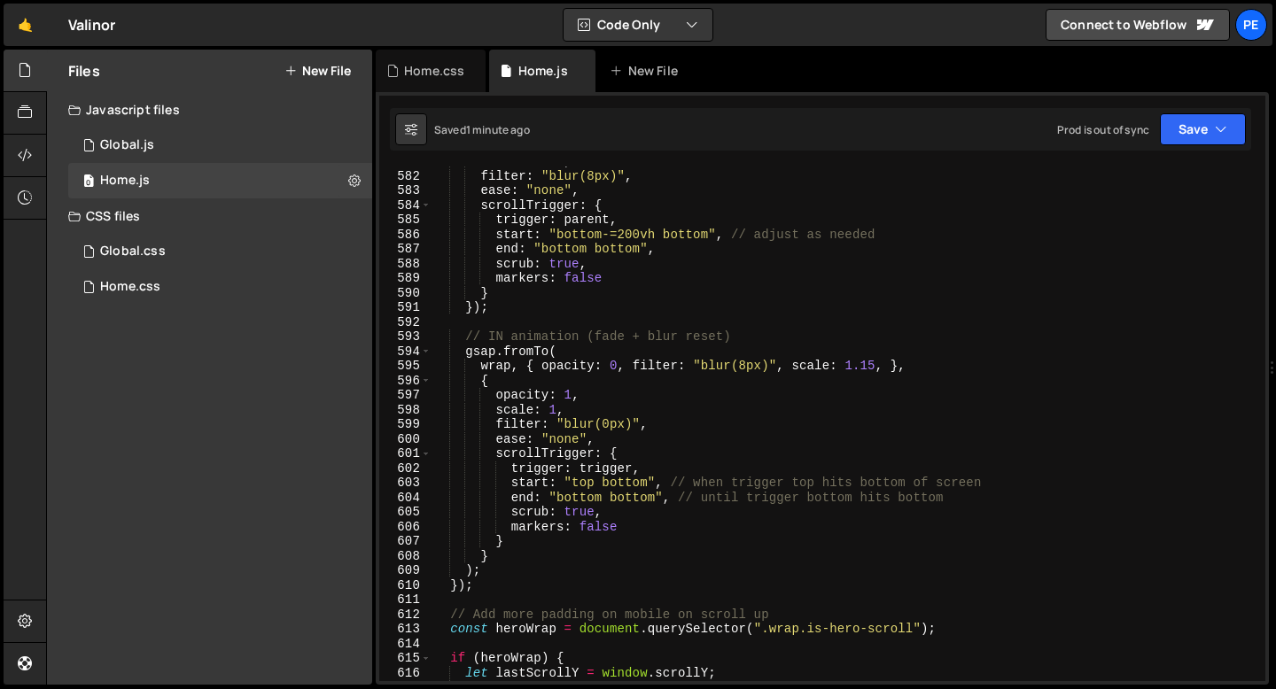
scroll to position [8383, 0]
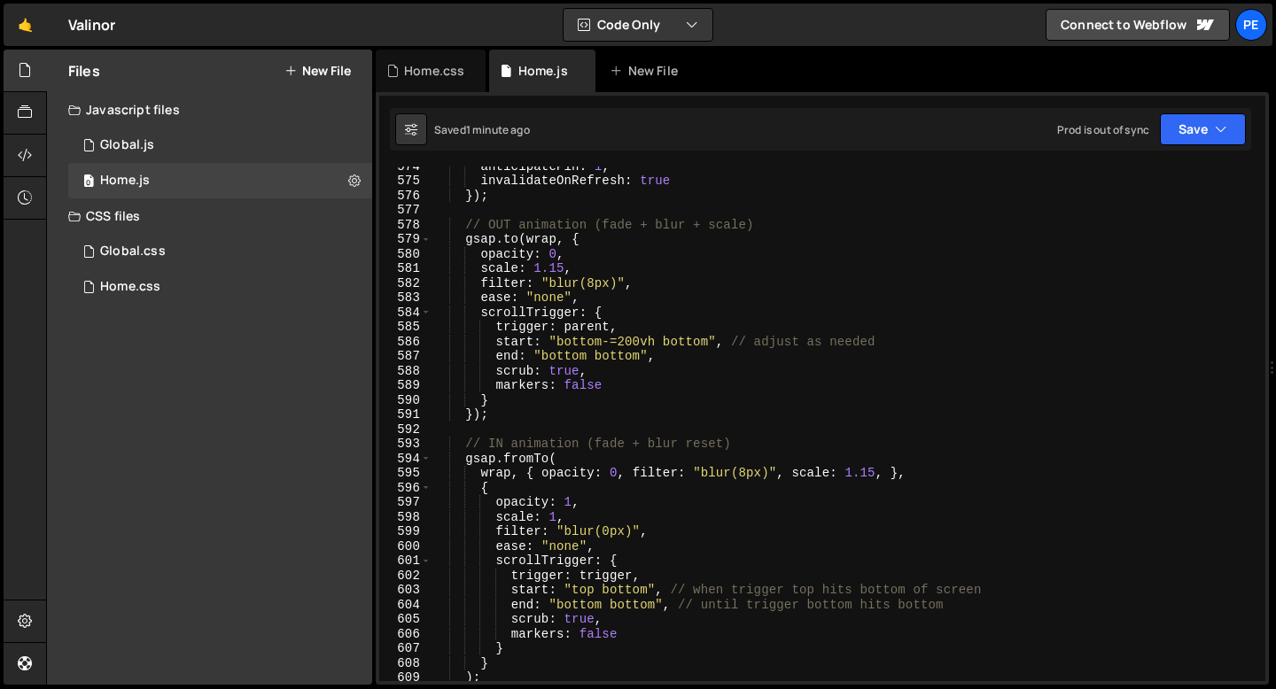
click at [534, 406] on div "anticipatePin : 1 , invalidateOnRefresh : true }) ; // OUT animation (fade + bl…" at bounding box center [844, 431] width 827 height 544
click at [519, 413] on div "anticipatePin : 1 , invalidateOnRefresh : true }) ; // OUT animation (fade + bl…" at bounding box center [844, 431] width 827 height 544
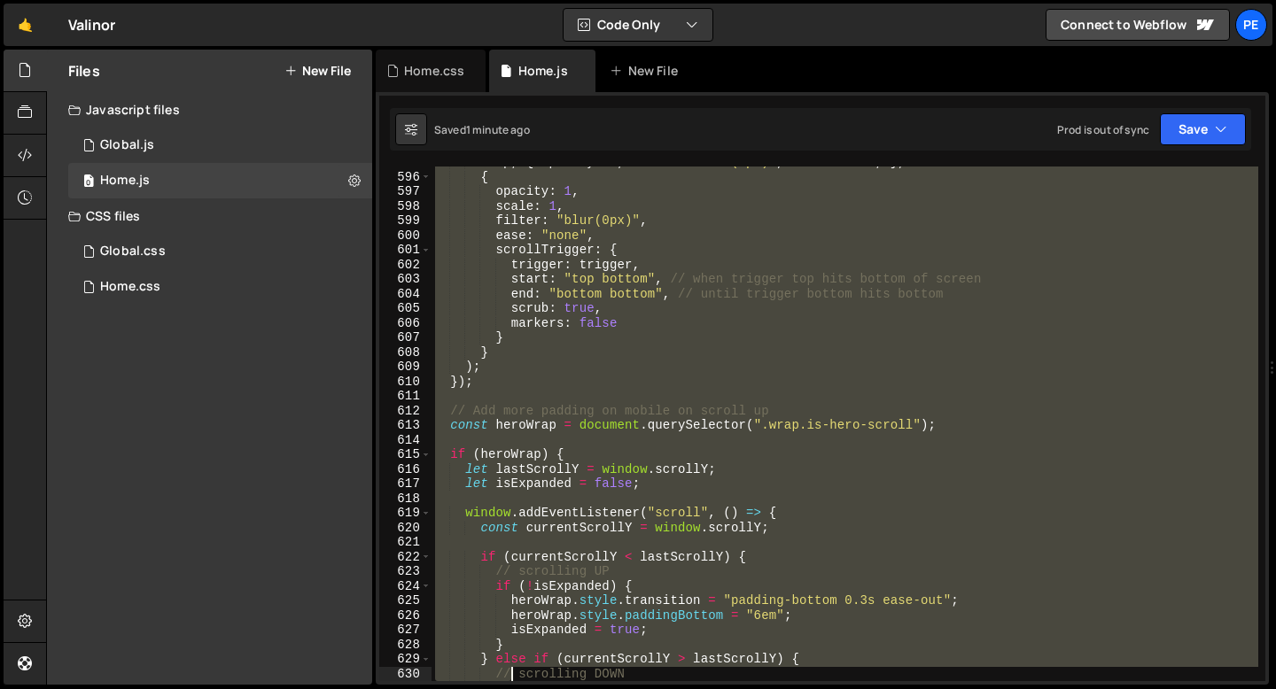
scroll to position [8694, 0]
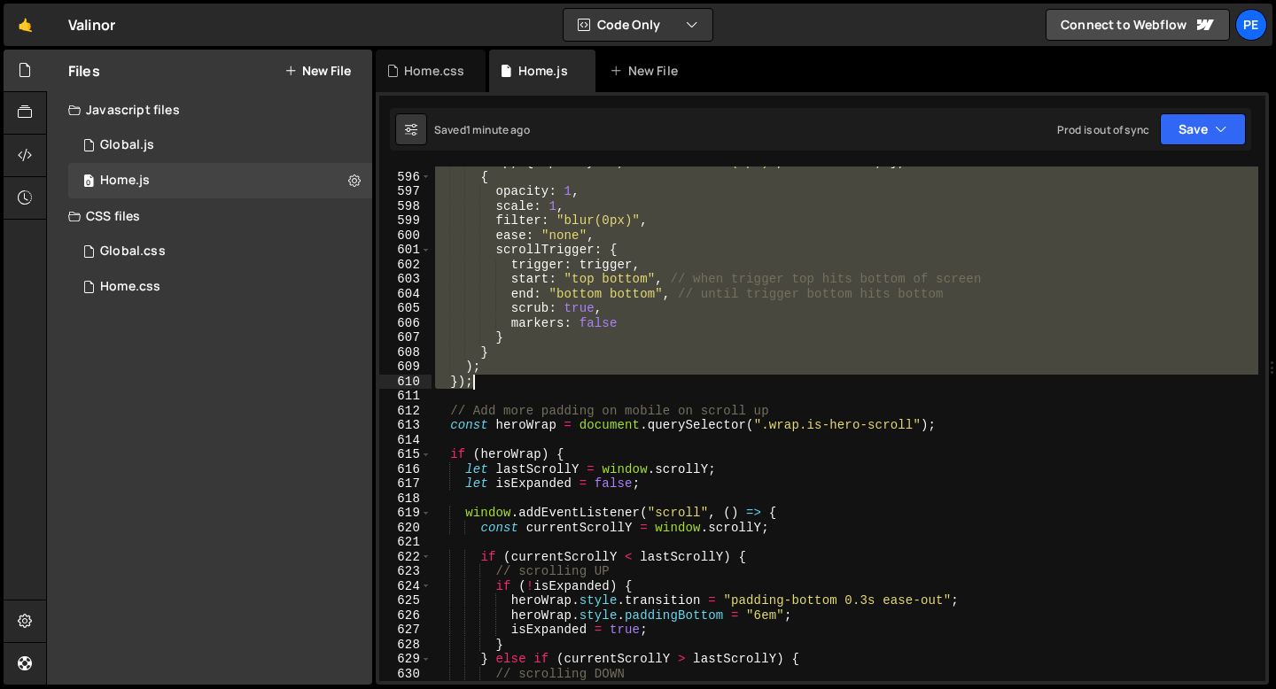
drag, startPoint x: 450, startPoint y: 245, endPoint x: 520, endPoint y: 389, distance: 159.7
click at [520, 389] on div "wrap , { opacity : 0 , filter : "blur(8px)" , scale : 1.15 , } , { opacity : 1 …" at bounding box center [844, 427] width 827 height 544
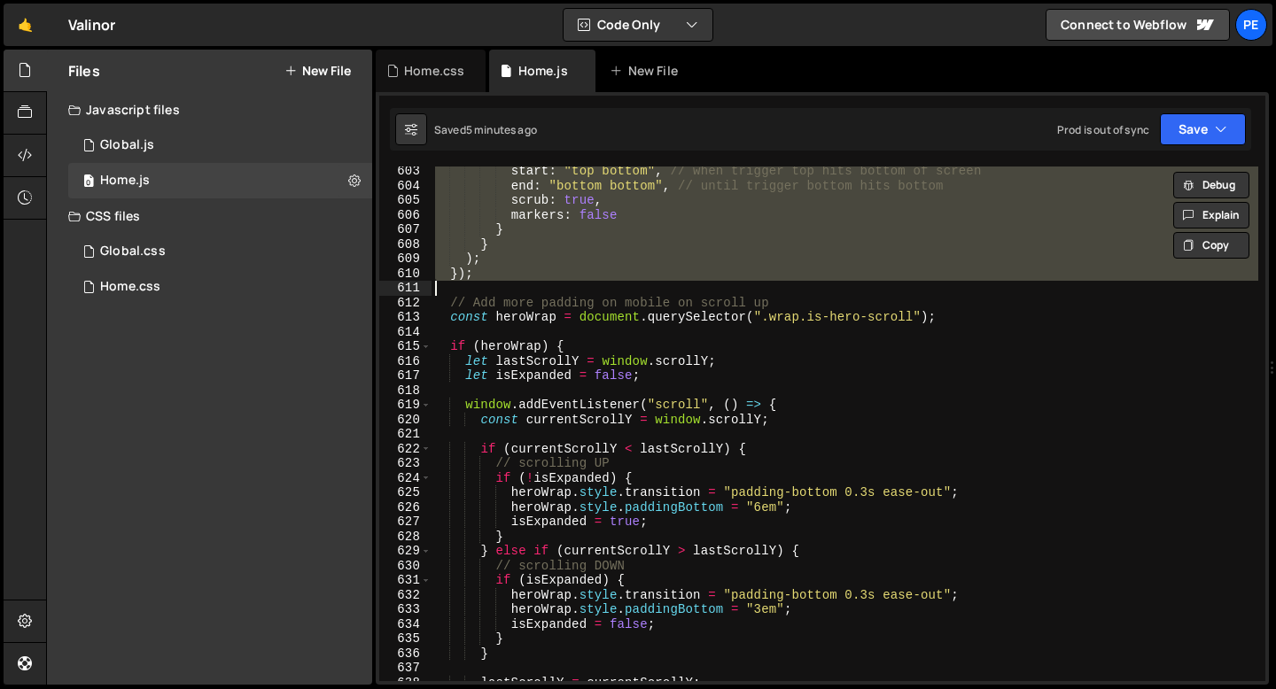
scroll to position [8802, 0]
click at [454, 299] on div "start : "top bottom" , // when trigger top hits bottom of screen end : "bottom …" at bounding box center [844, 436] width 827 height 544
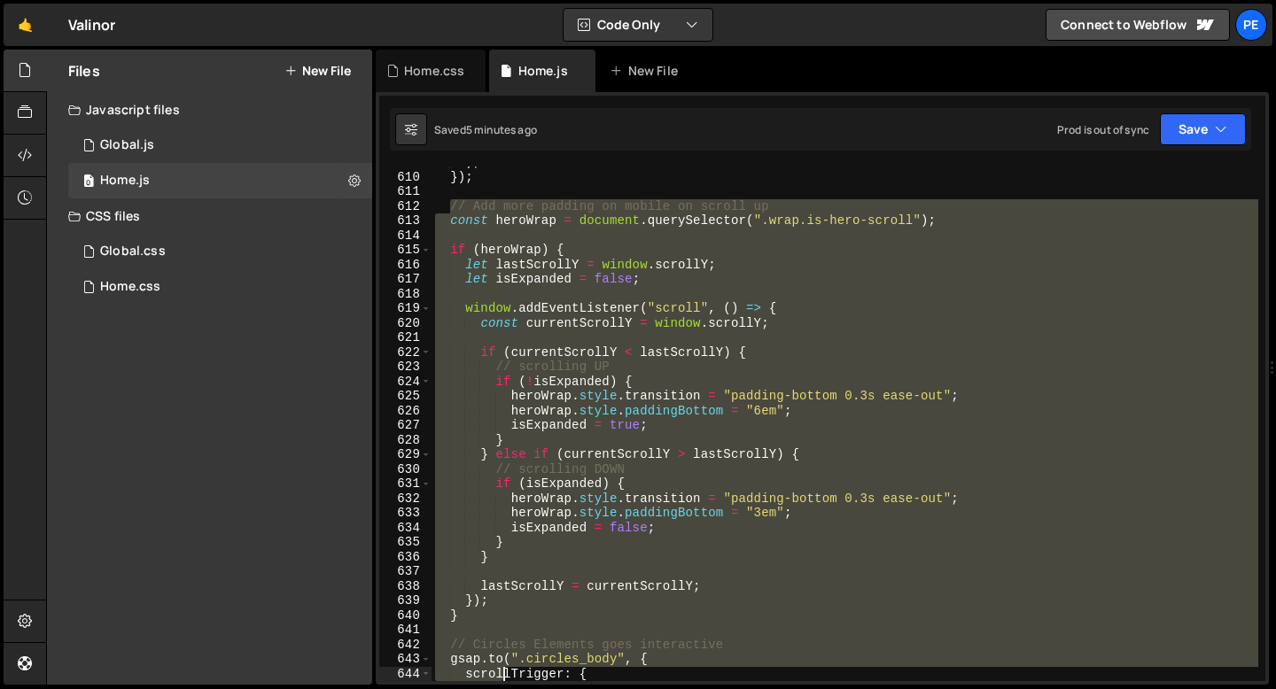
scroll to position [9045, 0]
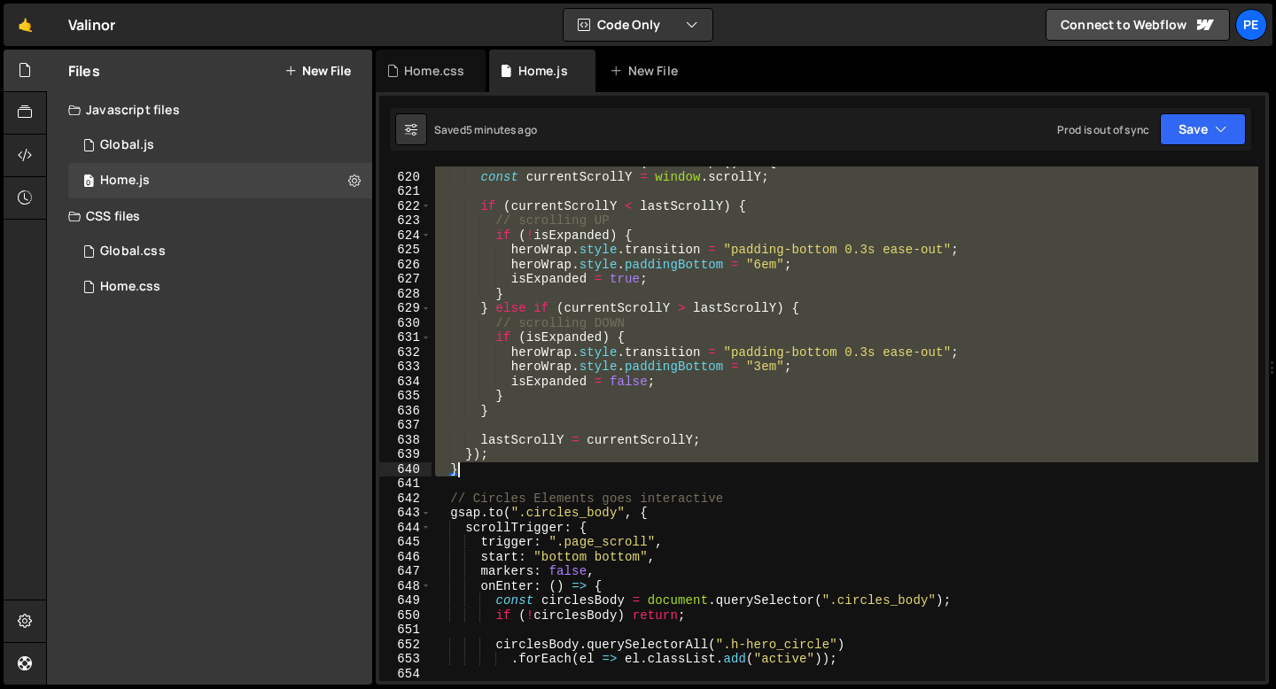
drag, startPoint x: 448, startPoint y: 300, endPoint x: 513, endPoint y: 470, distance: 182.0
click at [513, 470] on div "window . addEventListener ( "scroll" , ( ) => { const currentScrollY = window .…" at bounding box center [844, 427] width 827 height 544
type textarea "}); }"
paste textarea
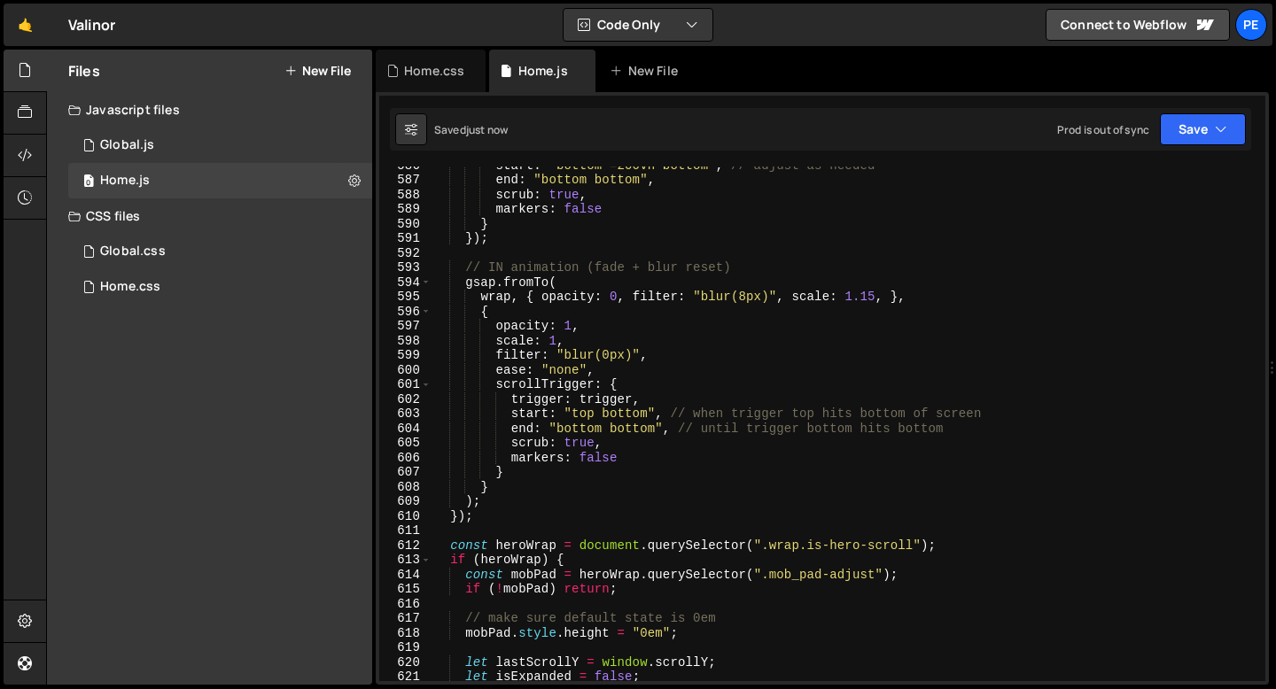
scroll to position [8559, 0]
click at [515, 520] on div "start : "bottom-=200vh bottom" , // adjust as needed end : "bottom bottom" , sc…" at bounding box center [844, 430] width 827 height 544
type textarea "});"
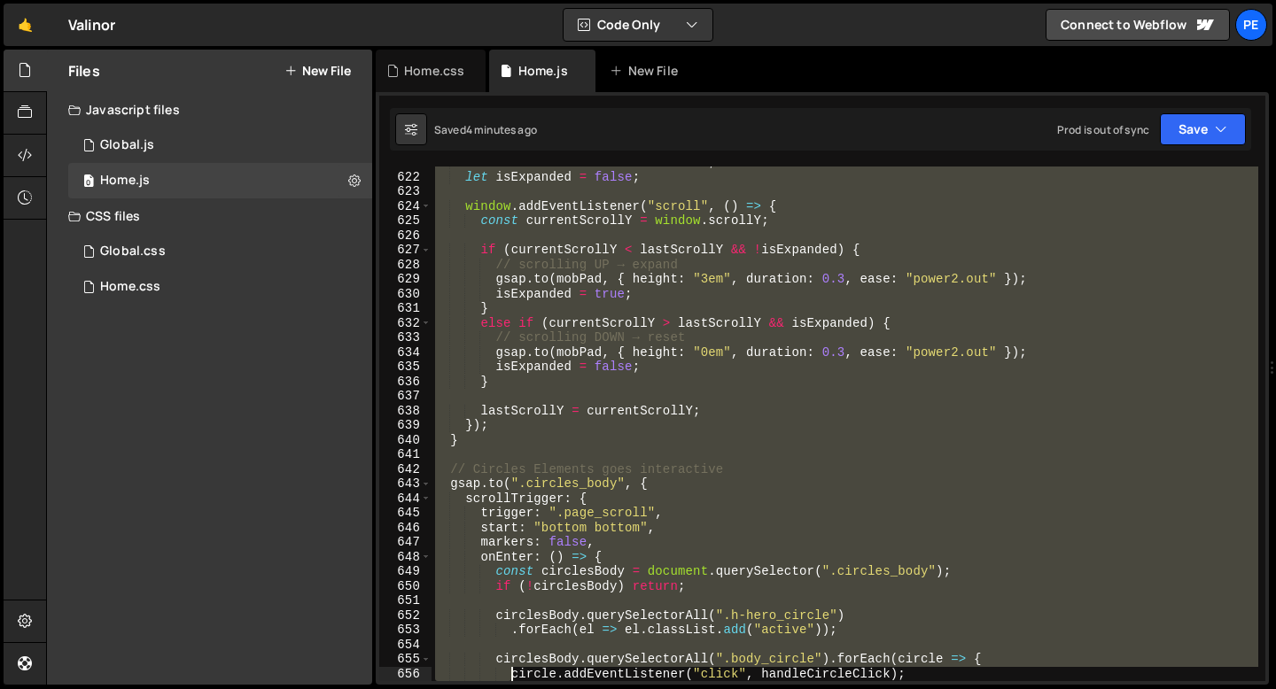
scroll to position [9117, 0]
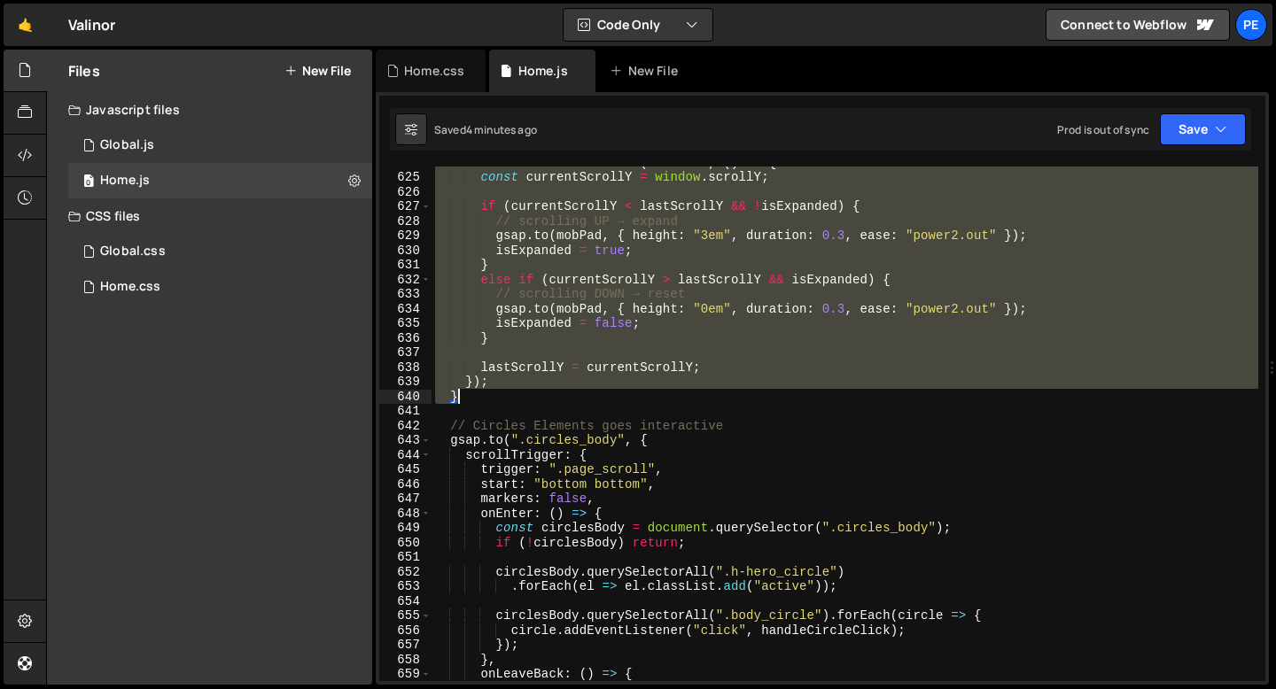
drag, startPoint x: 450, startPoint y: 298, endPoint x: 536, endPoint y: 402, distance: 135.3
click at [536, 402] on div "window . addEventListener ( "scroll" , ( ) => { const currentScrollY = window .…" at bounding box center [844, 427] width 827 height 544
type textarea "}); }"
paste textarea
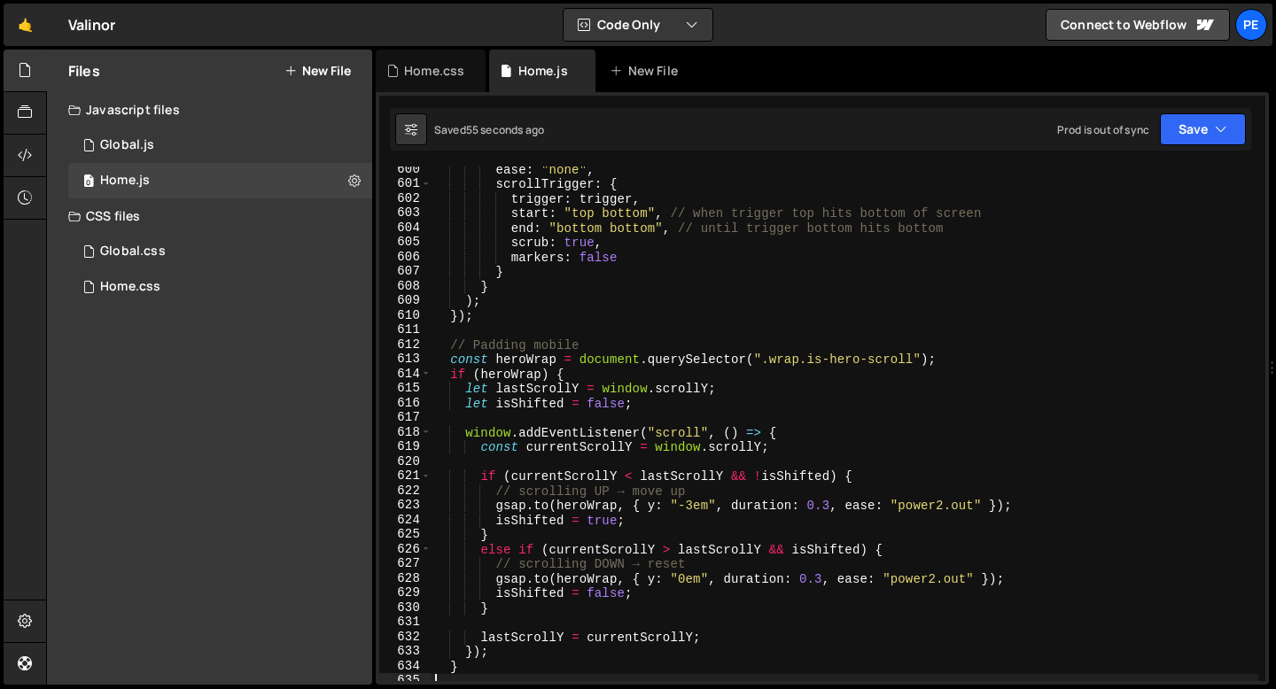
scroll to position [8749, 0]
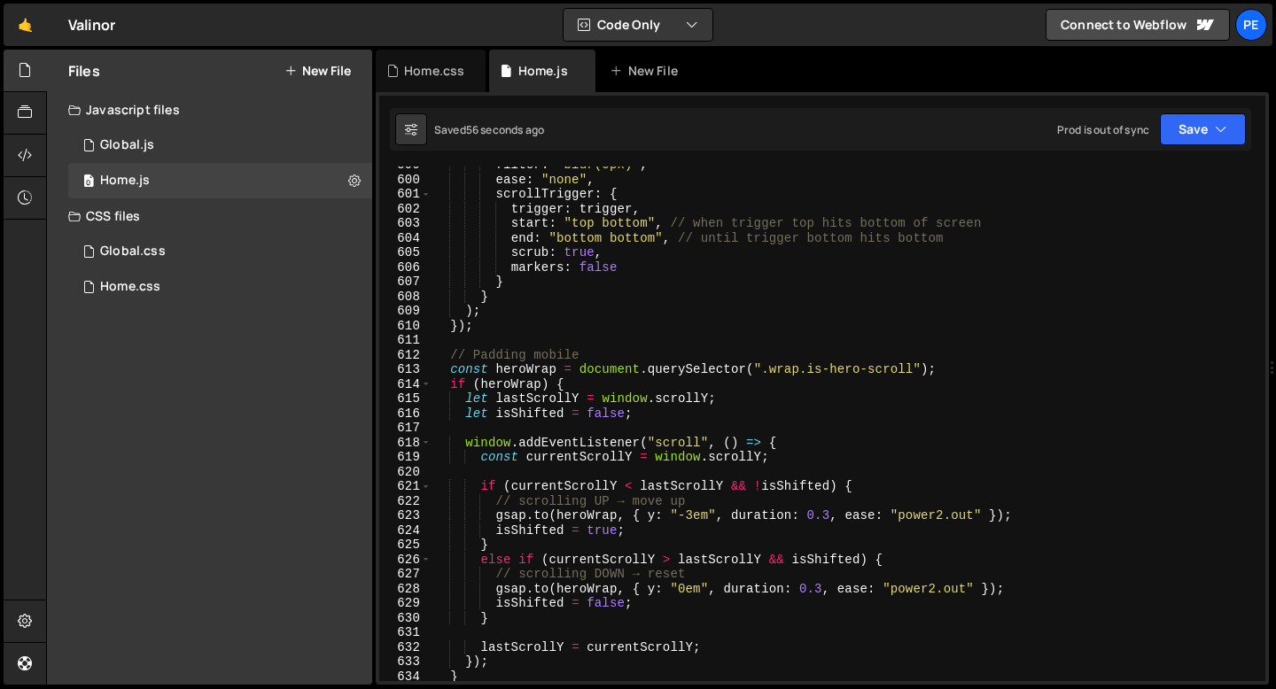
click at [446, 344] on div "filter : "blur(0px)" , ease : "none" , scrollTrigger : { trigger : trigger , st…" at bounding box center [844, 430] width 827 height 544
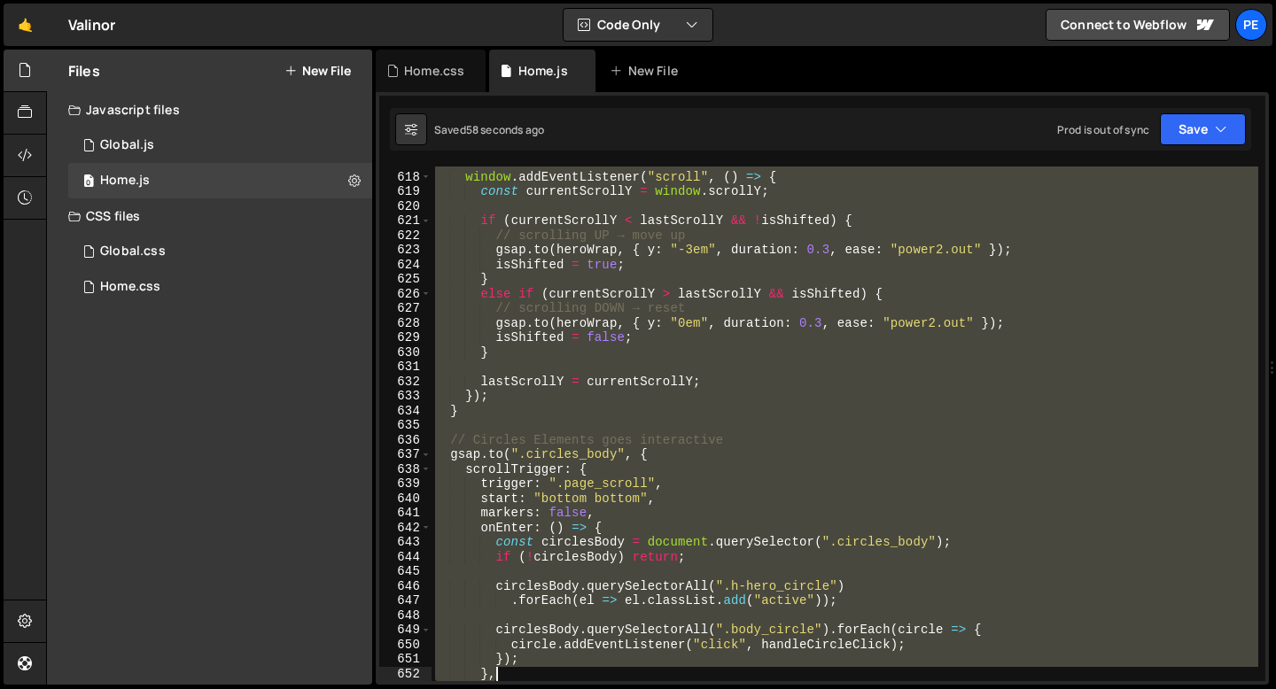
scroll to position [9016, 0]
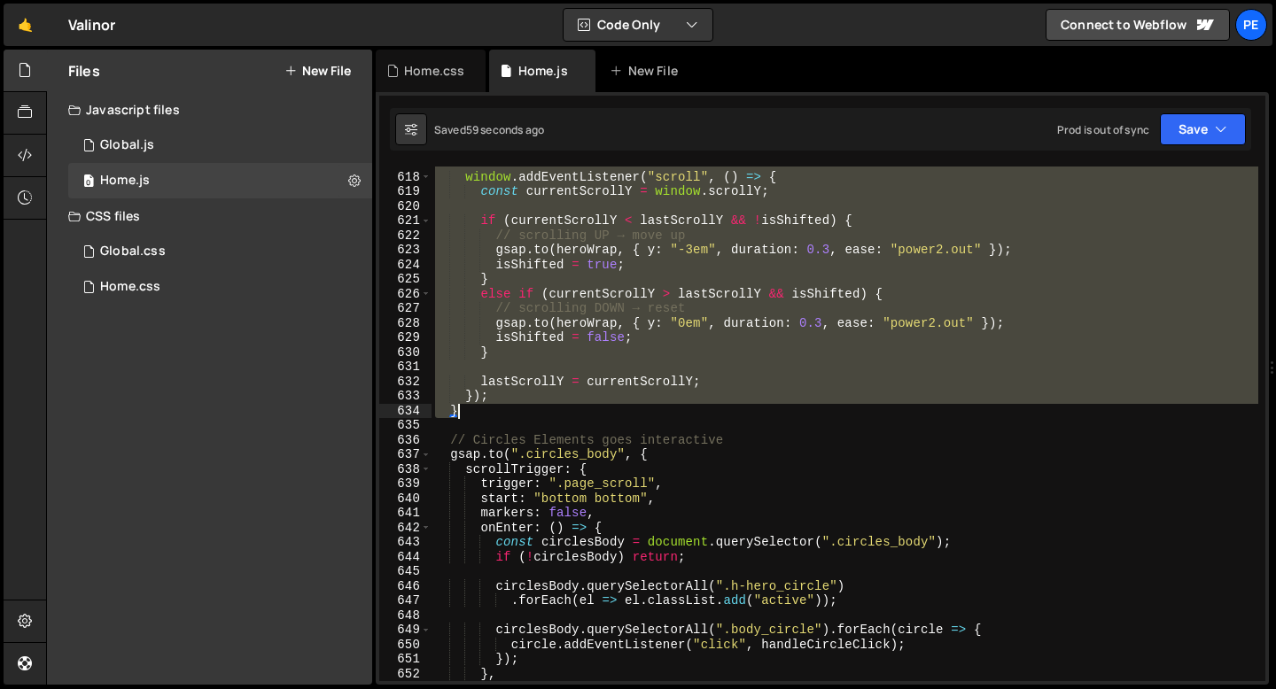
drag, startPoint x: 442, startPoint y: 343, endPoint x: 492, endPoint y: 408, distance: 82.2
click at [492, 410] on div "window . addEventListener ( "scroll" , ( ) => { const currentScrollY = window .…" at bounding box center [844, 427] width 827 height 544
type textarea "}); }"
paste textarea
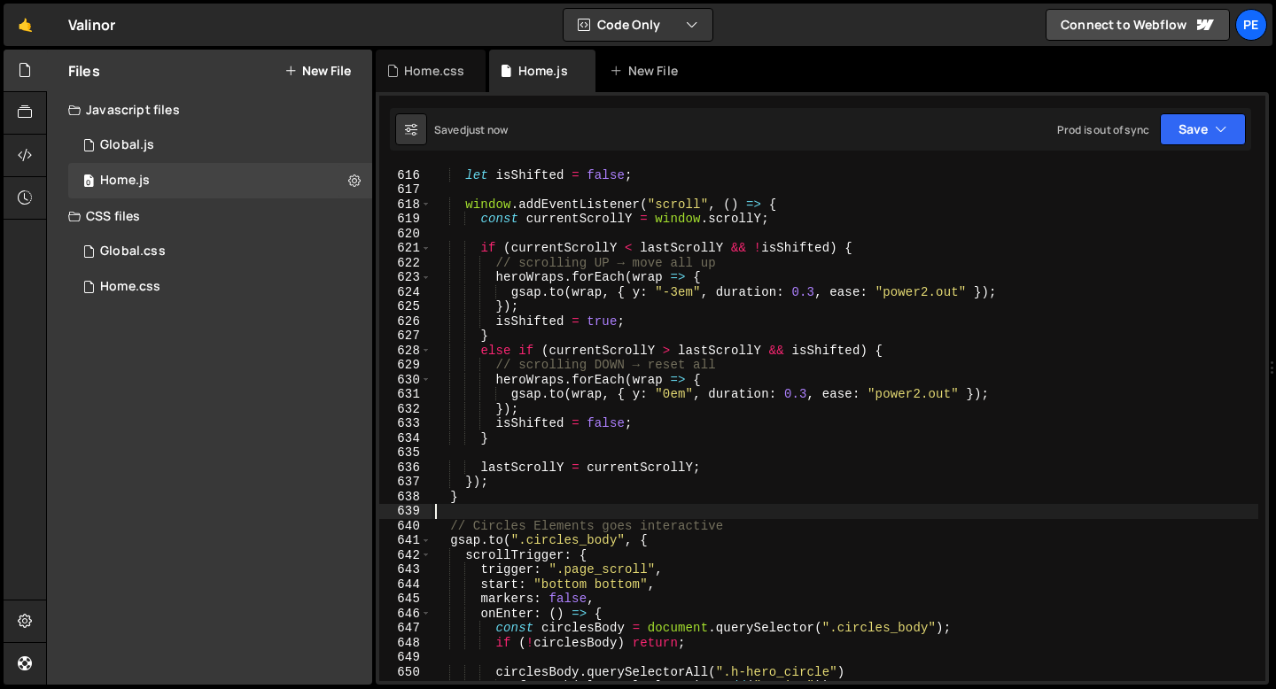
scroll to position [8940, 0]
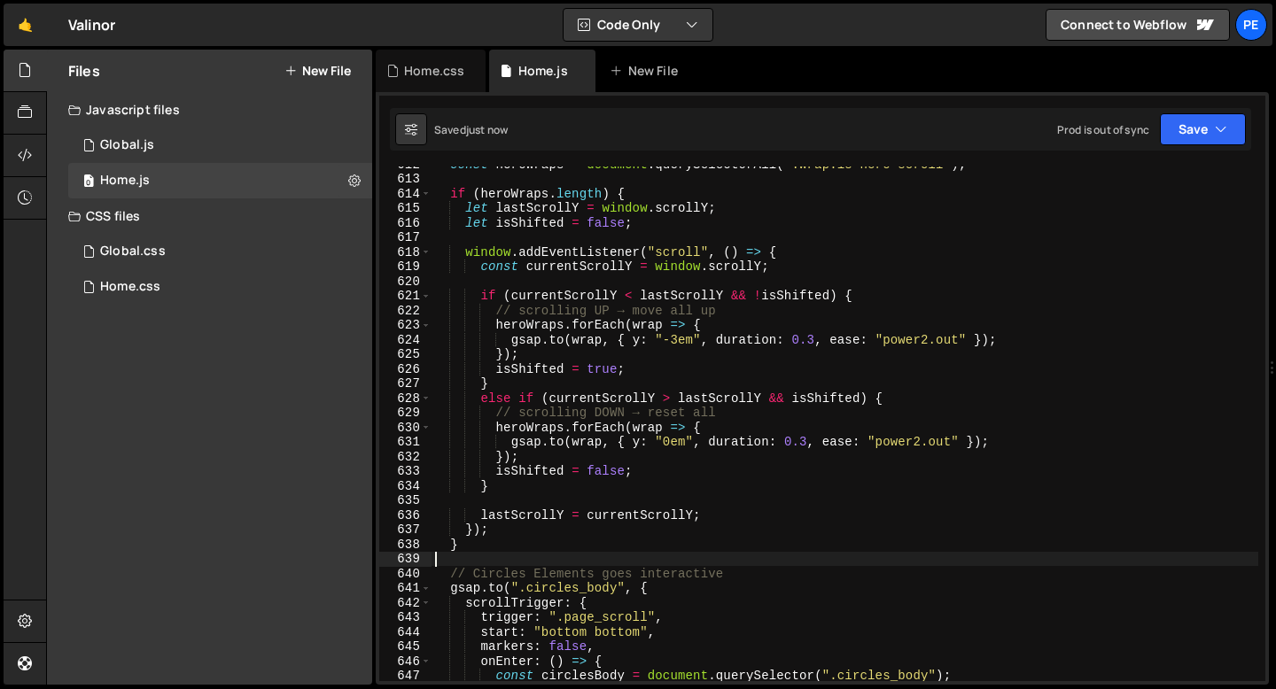
click at [679, 341] on div "const heroWraps = document . querySelectorAll ( ".wrap.is-hero-scroll" ) ; if (…" at bounding box center [844, 429] width 827 height 544
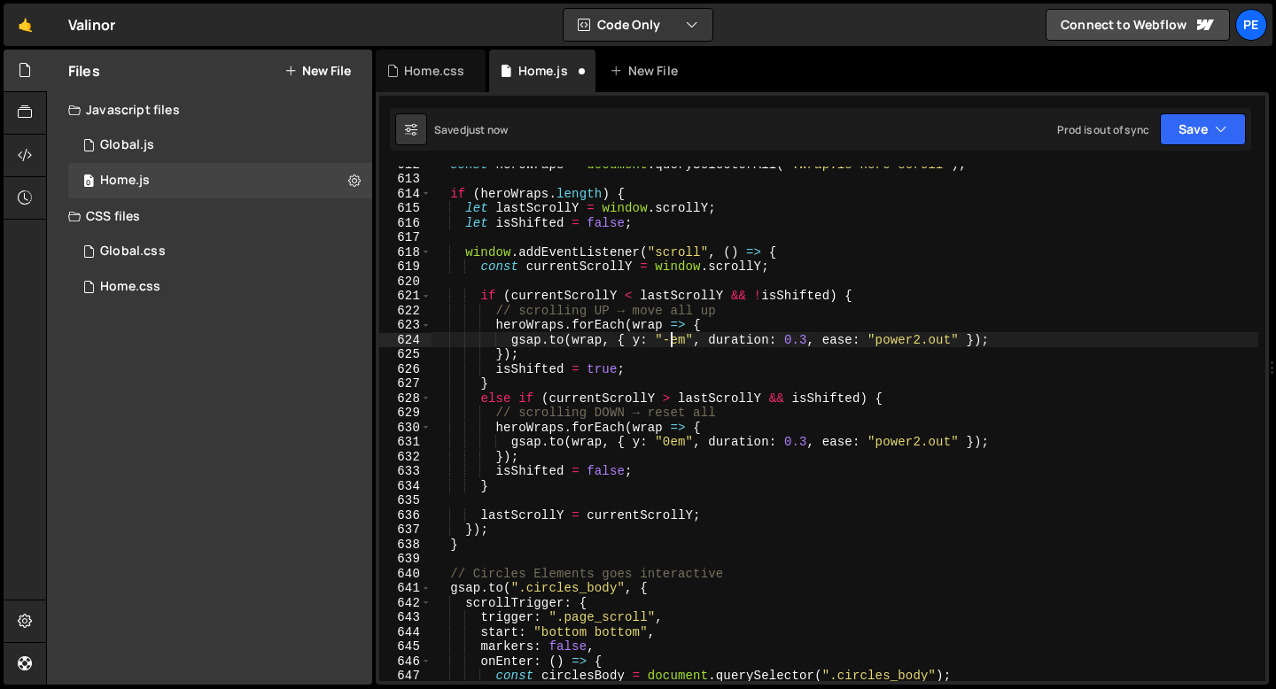
scroll to position [0, 17]
click at [655, 356] on div "const heroWraps = document . querySelectorAll ( ".wrap.is-hero-scroll" ) ; if (…" at bounding box center [844, 429] width 827 height 544
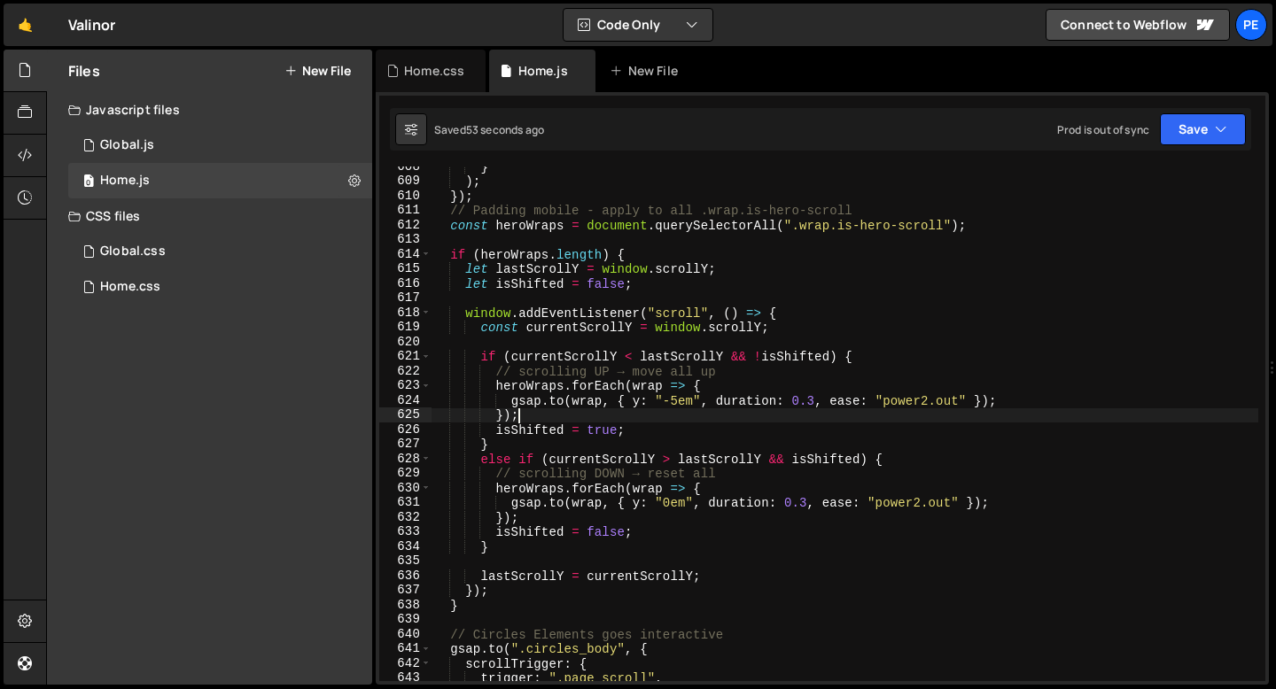
scroll to position [8880, 0]
click at [480, 196] on div "} ) ; }) ; // Padding mobile - apply to all .wrap.is-hero-scroll const heroWrap…" at bounding box center [844, 431] width 827 height 544
type textarea "});"
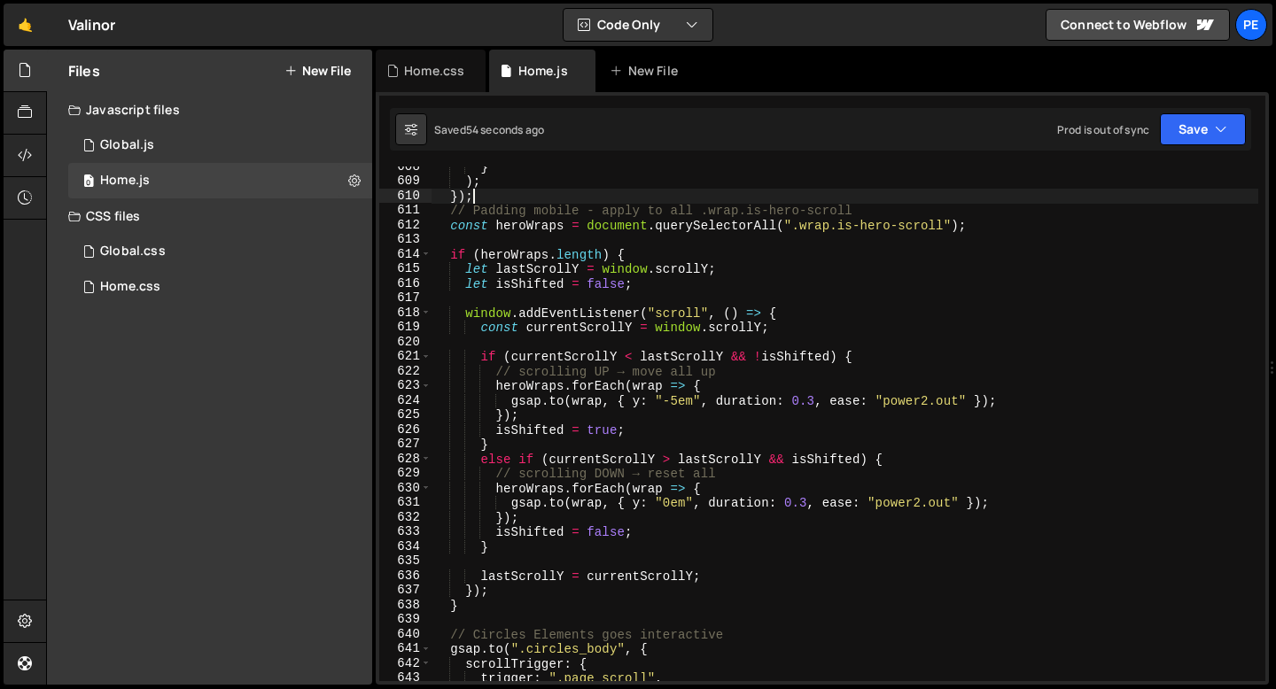
scroll to position [0, 0]
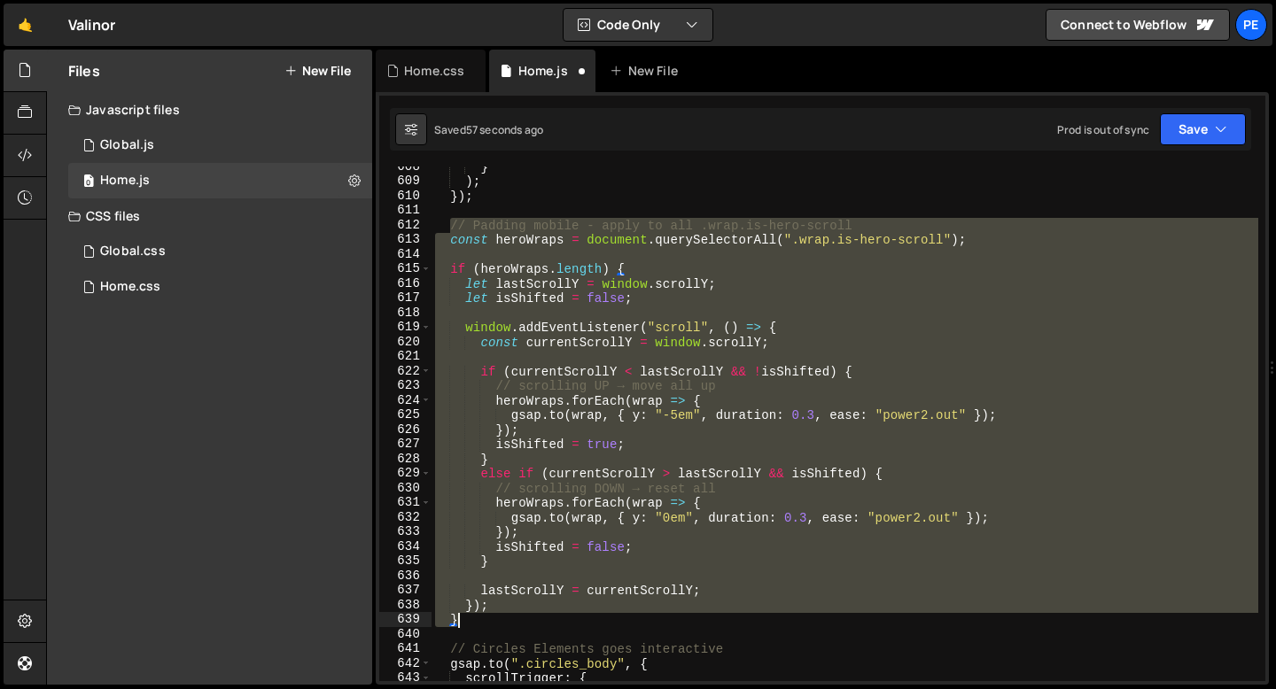
drag, startPoint x: 449, startPoint y: 221, endPoint x: 478, endPoint y: 619, distance: 398.8
click at [478, 619] on div "} ) ; }) ; // Padding mobile - apply to all .wrap.is-hero-scroll const heroWrap…" at bounding box center [844, 431] width 827 height 544
type textarea "}); }"
paste textarea
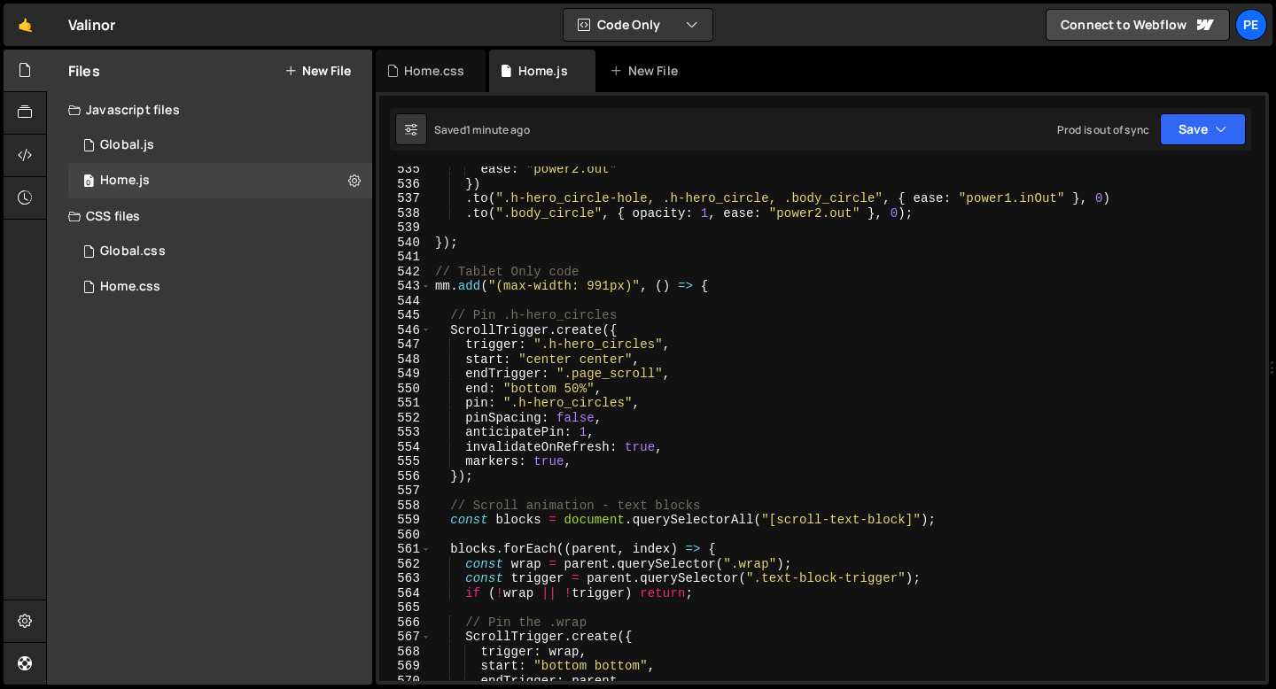
scroll to position [7835, 0]
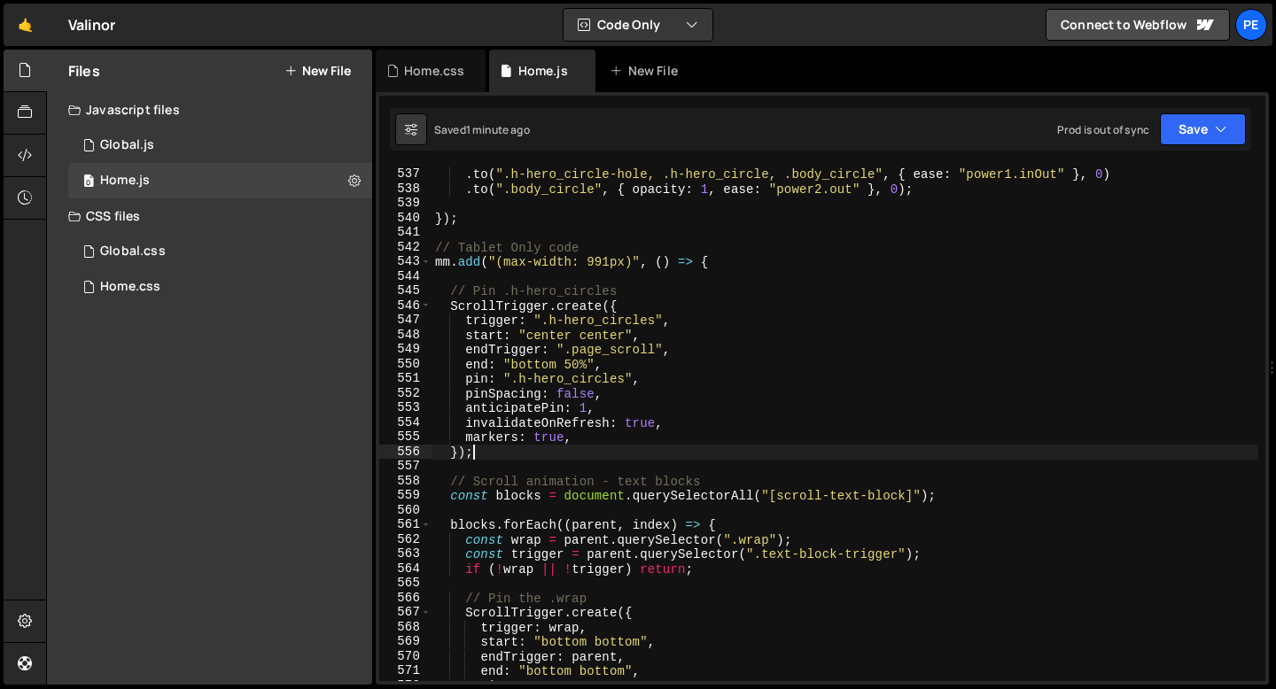
click at [589, 455] on div "}) . to ( ".h-hero_circle-hole, .h-hero_circle, .body_circle" , { ease : "power…" at bounding box center [844, 424] width 827 height 544
type textarea "});"
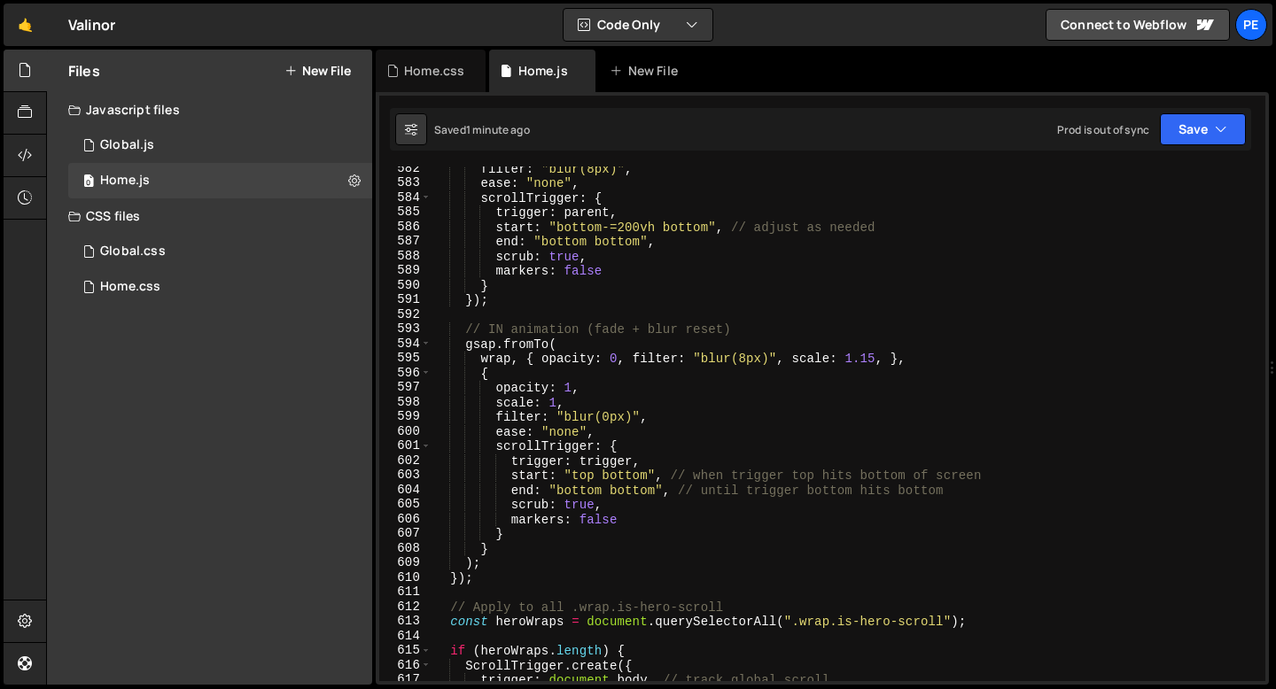
scroll to position [8439, 0]
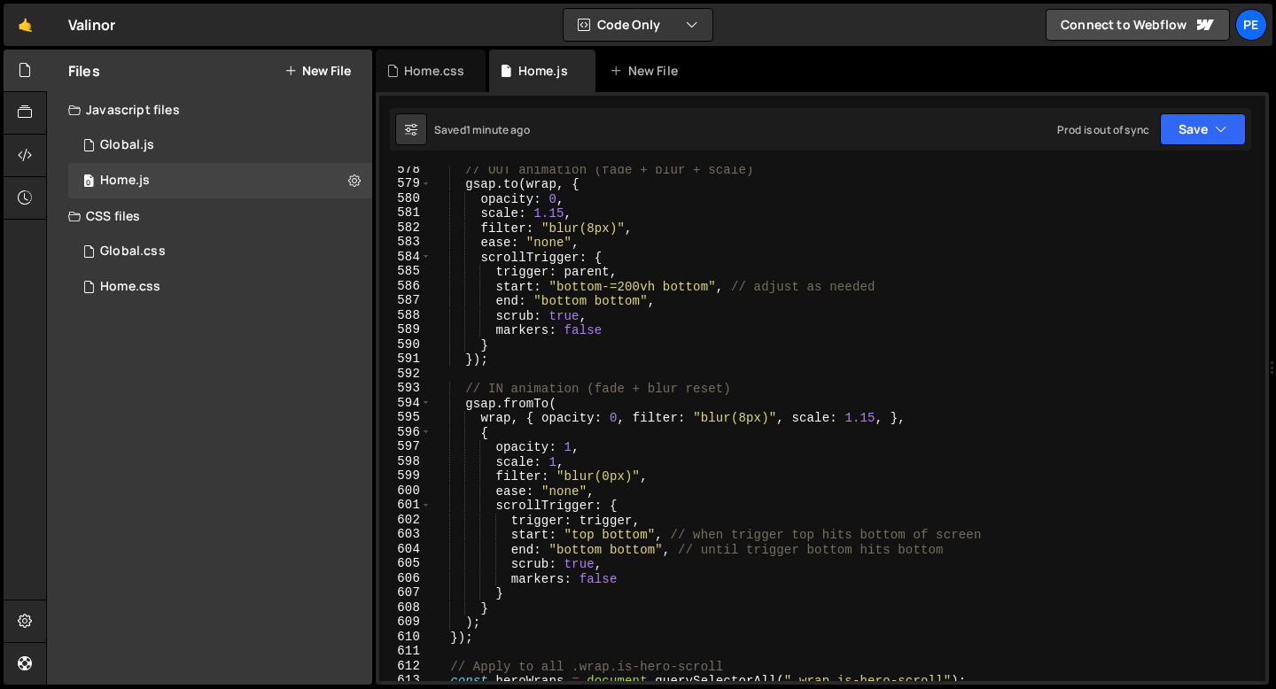
click at [630, 372] on div "// OUT animation (fade + blur + scale) gsap . to ( wrap , { opacity : 0 , scale…" at bounding box center [844, 434] width 827 height 544
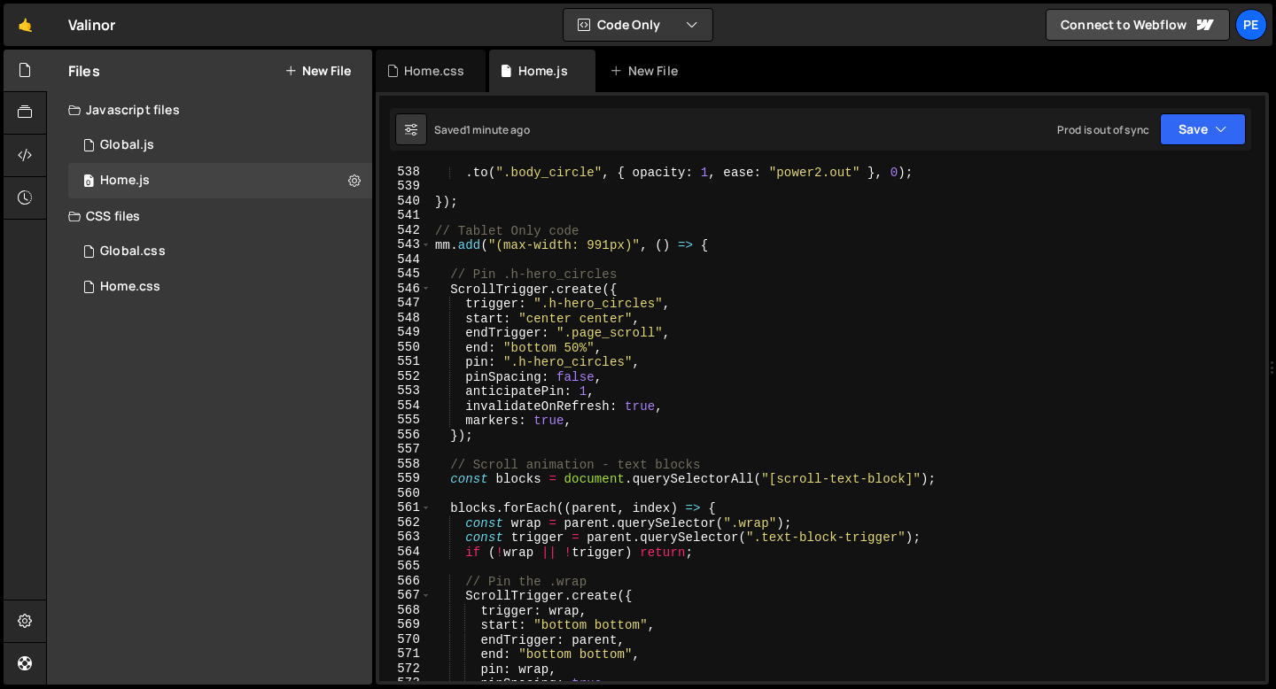
scroll to position [7852, 0]
click at [552, 420] on div ". to ( ".body_circle" , { opacity : 1 , ease : "power2.out" } , 0 ) ; }) ; // T…" at bounding box center [844, 437] width 827 height 544
click at [552, 421] on div ". to ( ".body_circle" , { opacity : 1 , ease : "power2.out" } , 0 ) ; }) ; // T…" at bounding box center [844, 437] width 827 height 544
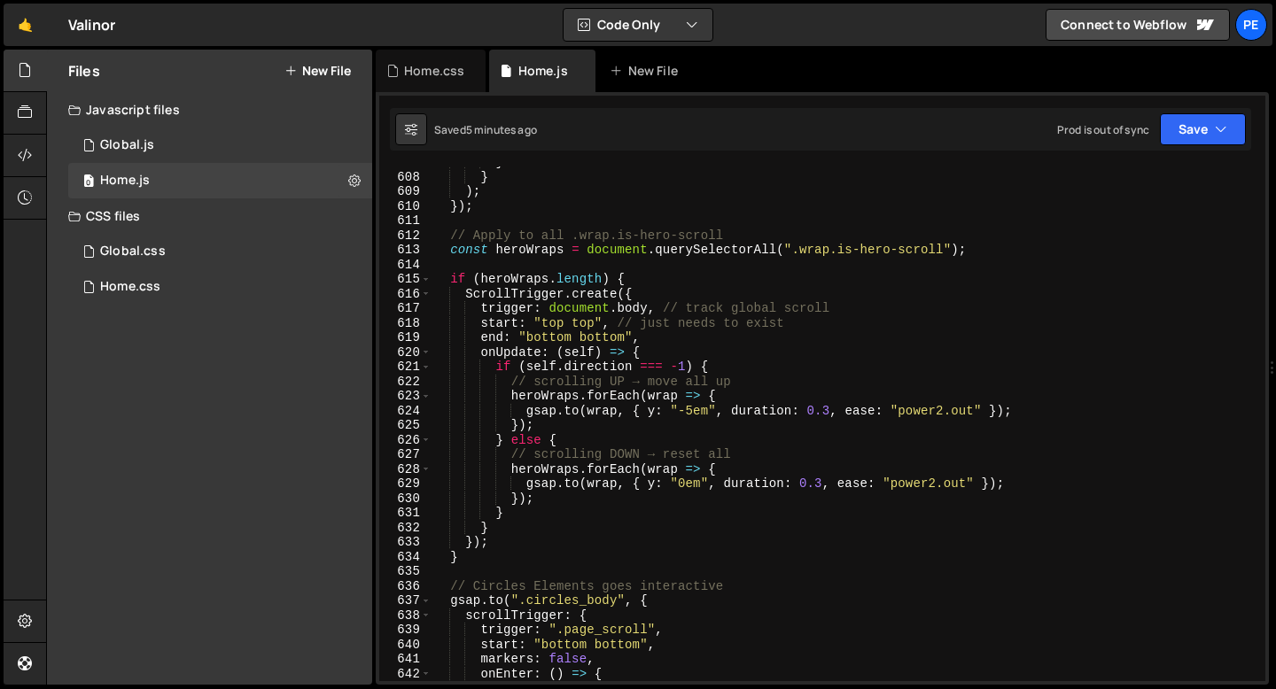
scroll to position [8869, 0]
click at [504, 232] on div "} } ) ; }) ; // Apply to all .wrap.is-hero-scroll const heroWraps = document . …" at bounding box center [844, 427] width 827 height 544
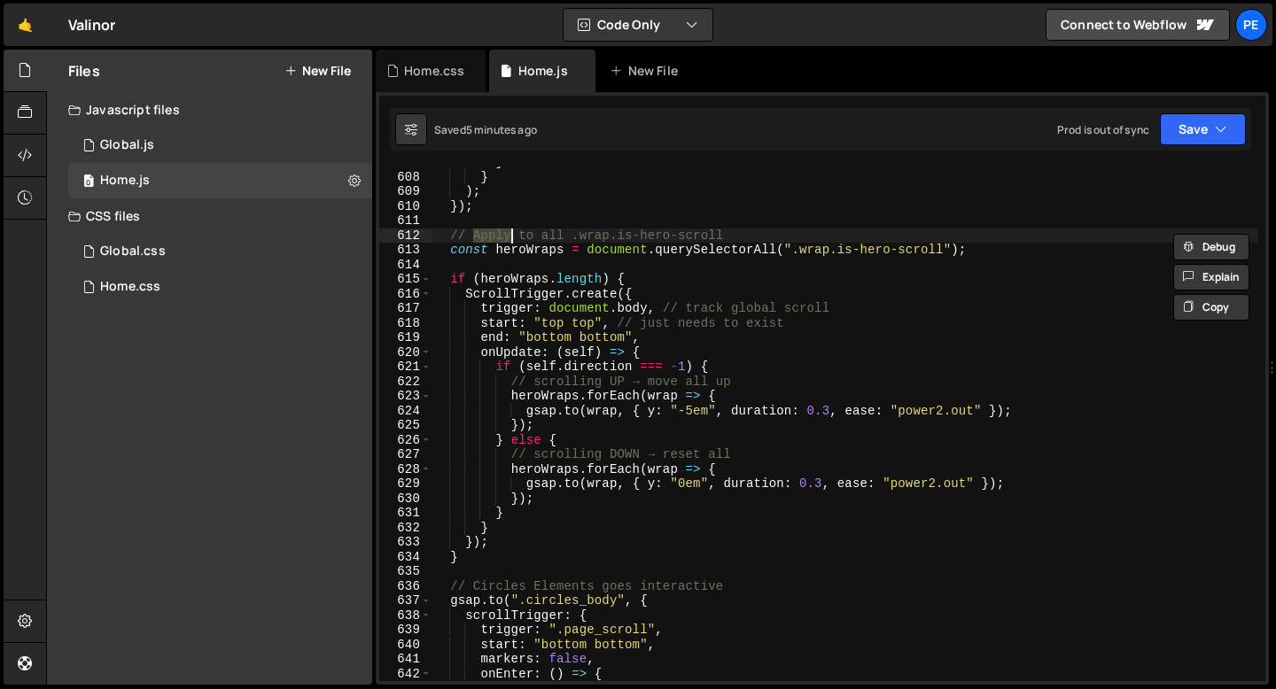
click at [481, 232] on div "} } ) ; }) ; // Apply to all .wrap.is-hero-scroll const heroWraps = document . …" at bounding box center [844, 424] width 827 height 515
drag, startPoint x: 471, startPoint y: 236, endPoint x: 748, endPoint y: 242, distance: 276.5
click at [748, 242] on div "} } ) ; }) ; // Apply to all .wrap.is-hero-scroll const heroWraps = document . …" at bounding box center [844, 427] width 827 height 544
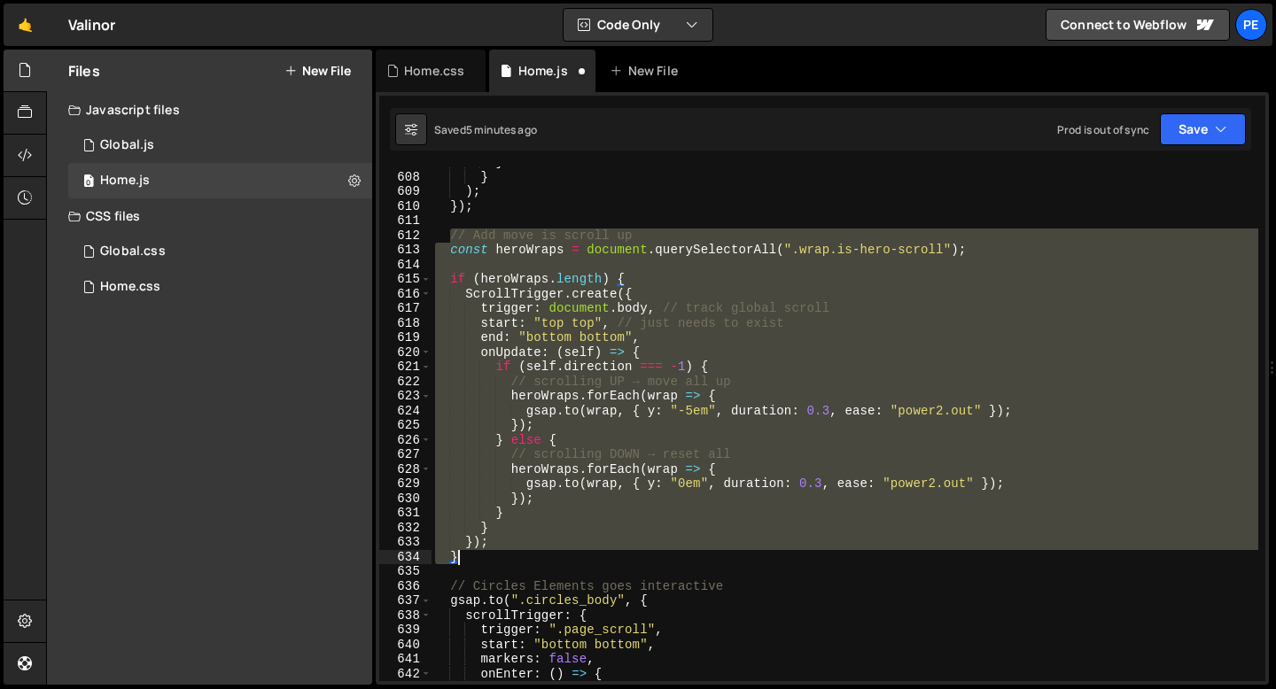
drag, startPoint x: 449, startPoint y: 234, endPoint x: 508, endPoint y: 552, distance: 323.5
click at [508, 554] on div "} } ) ; }) ; // Add move is scroll up const heroWraps = document . querySelecto…" at bounding box center [844, 427] width 827 height 544
paste textarea
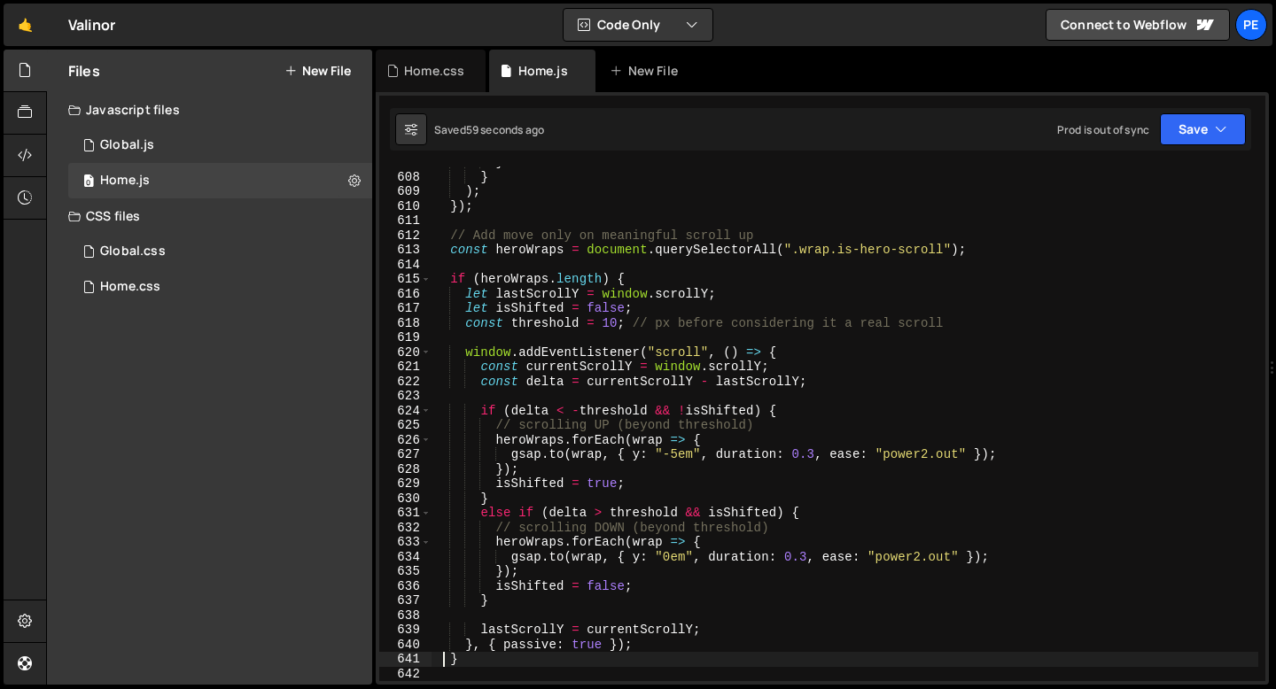
click at [629, 478] on div "} } ) ; }) ; // Add move only on meaningful scroll up const heroWraps = documen…" at bounding box center [844, 427] width 827 height 544
type textarea "isShifted = true;"
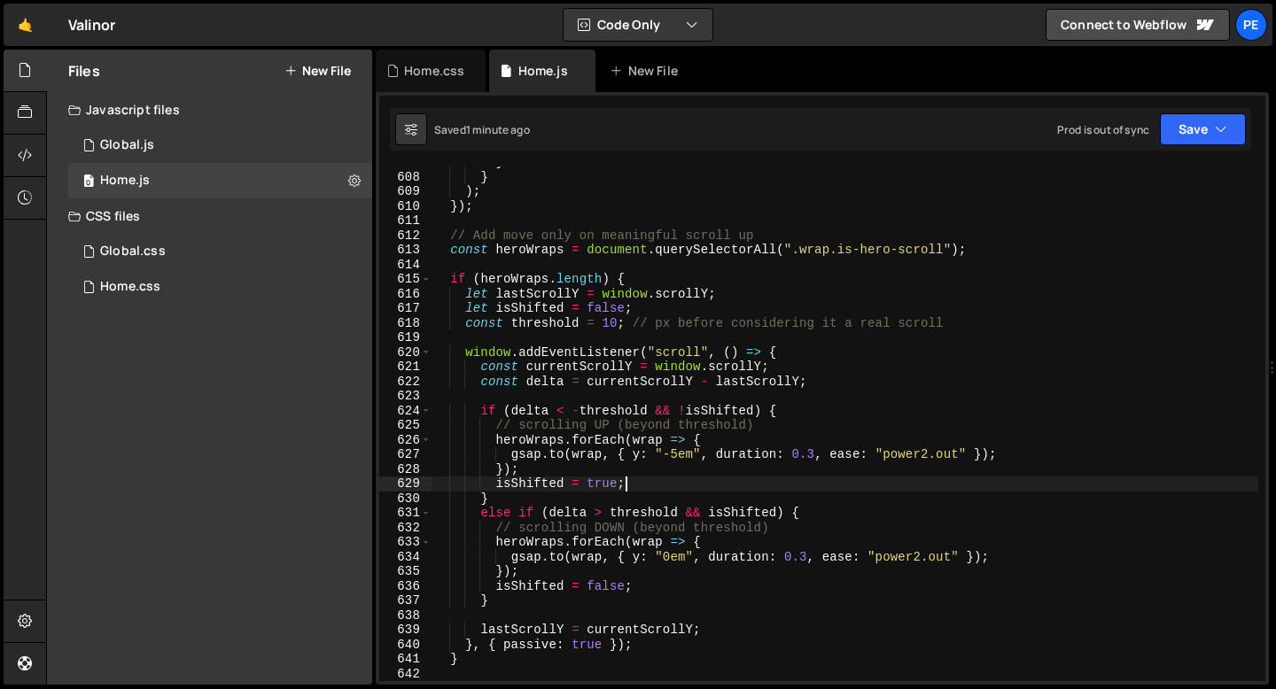
click at [664, 337] on div "} } ) ; }) ; // Add move only on meaningful scroll up const heroWraps = documen…" at bounding box center [844, 427] width 827 height 544
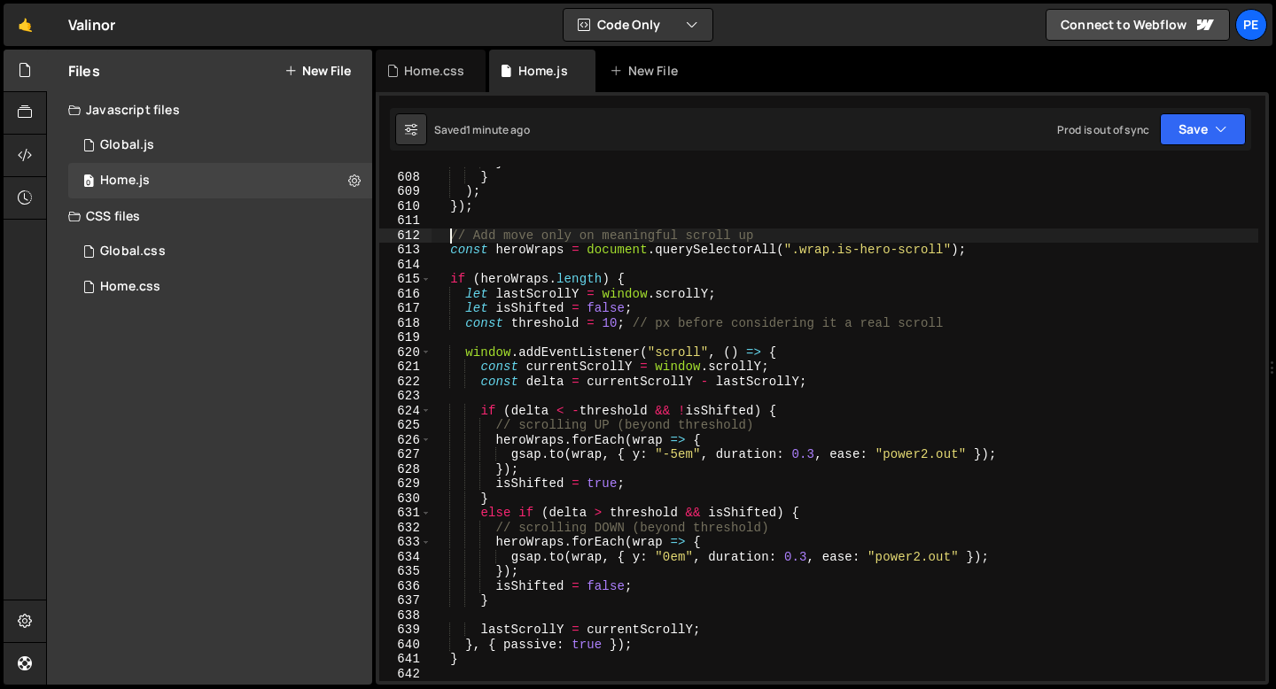
click at [451, 237] on div "} } ) ; }) ; // Add move only on meaningful scroll up const heroWraps = documen…" at bounding box center [844, 427] width 827 height 544
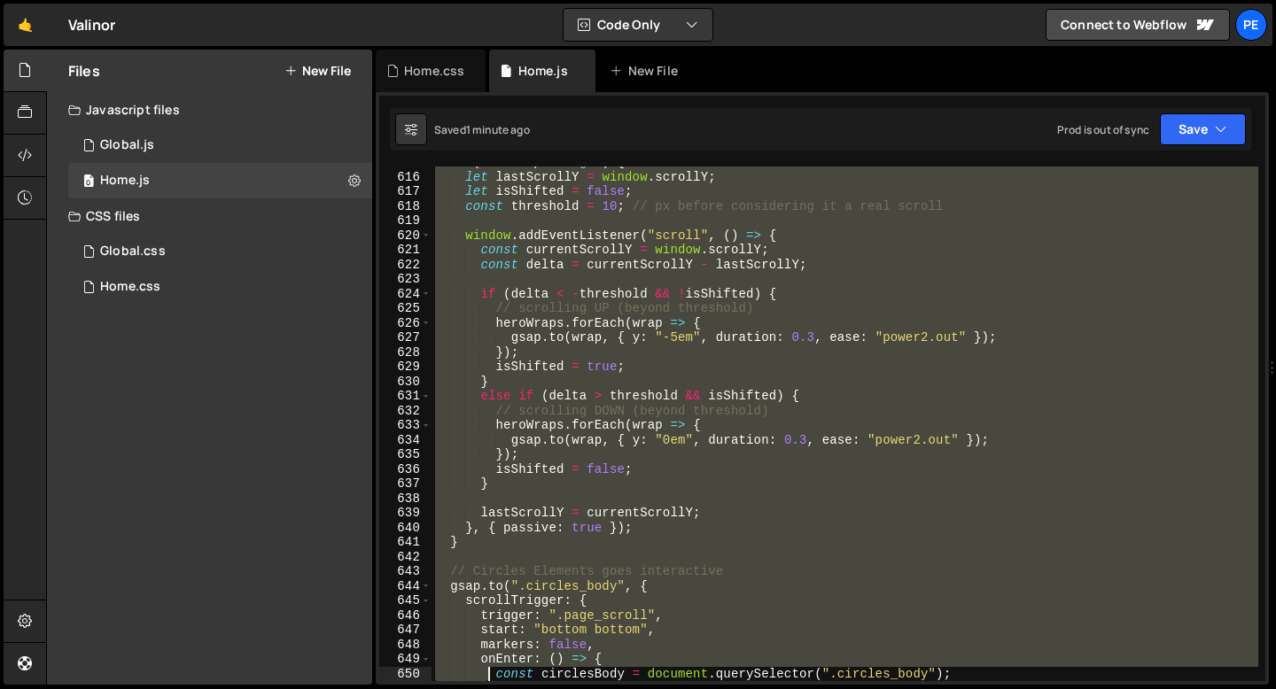
scroll to position [9030, 0]
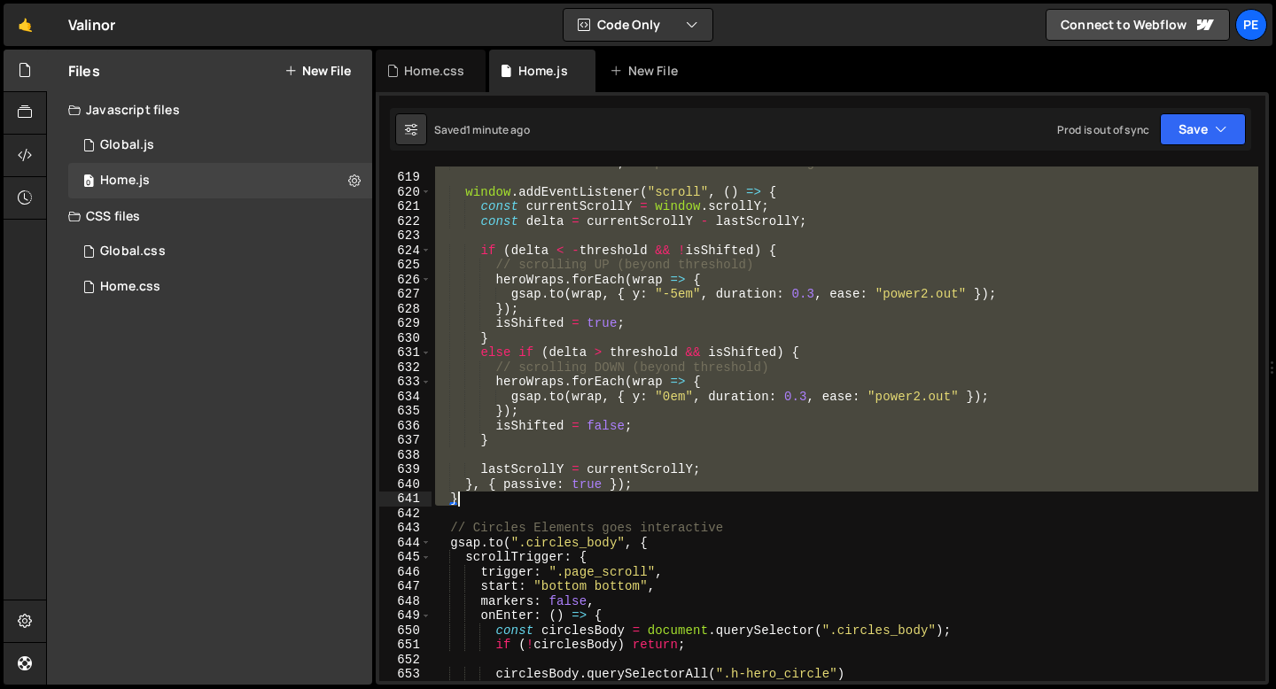
drag, startPoint x: 450, startPoint y: 237, endPoint x: 479, endPoint y: 493, distance: 257.7
click at [480, 493] on div "const threshold = 10 ; // px before considering it a real scroll window . addEv…" at bounding box center [844, 427] width 827 height 544
type textarea "}, { passive: true }); }"
paste textarea
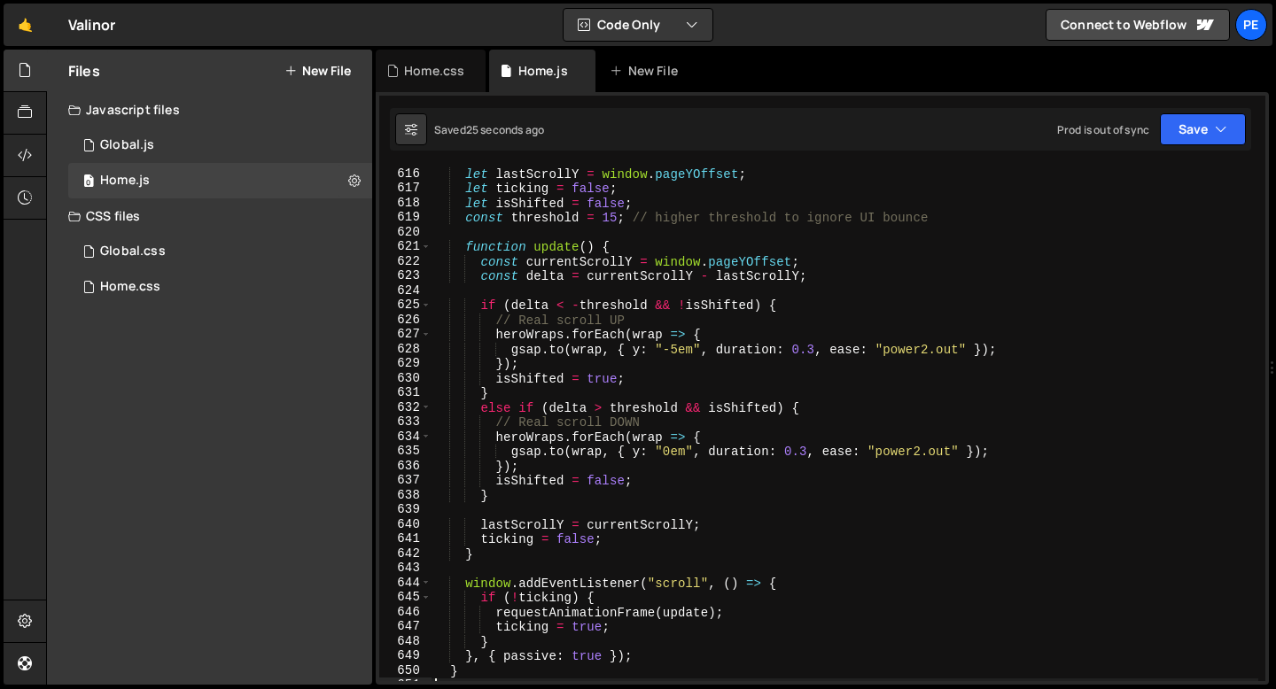
scroll to position [8982, 0]
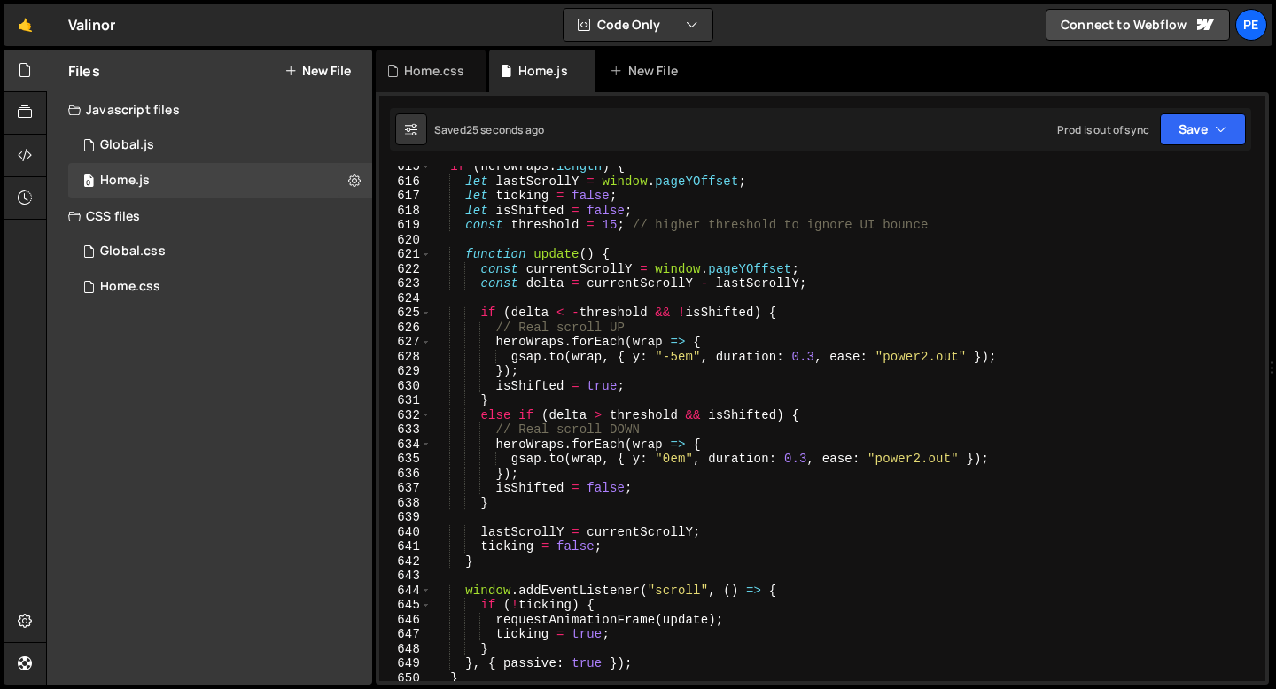
click at [679, 228] on div "if ( heroWraps . length ) { let lastScrollY = window . pageYOffset ; let tickin…" at bounding box center [844, 431] width 827 height 544
click at [679, 227] on div "if ( heroWraps . length ) { let lastScrollY = window . pageYOffset ; let tickin…" at bounding box center [844, 431] width 827 height 544
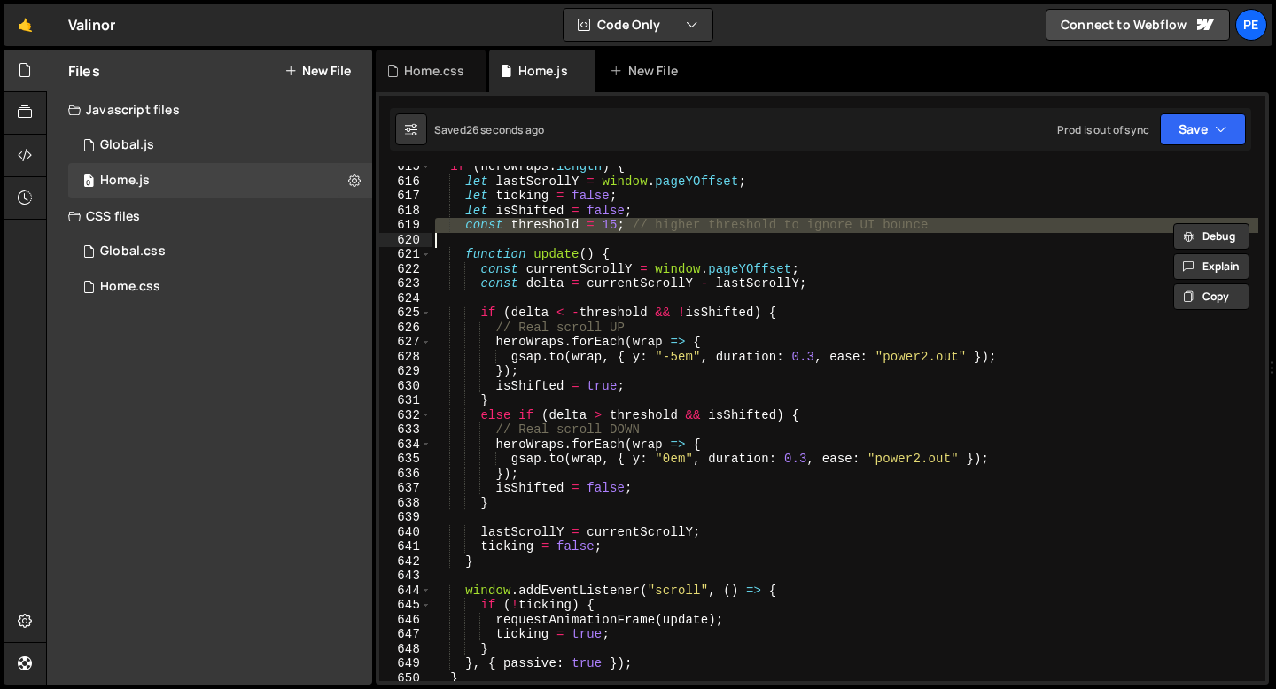
click at [679, 227] on div "if ( heroWraps . length ) { let lastScrollY = window . pageYOffset ; let tickin…" at bounding box center [844, 431] width 827 height 544
type textarea "const threshold = 15; // higher threshold to ignore UI bounce"
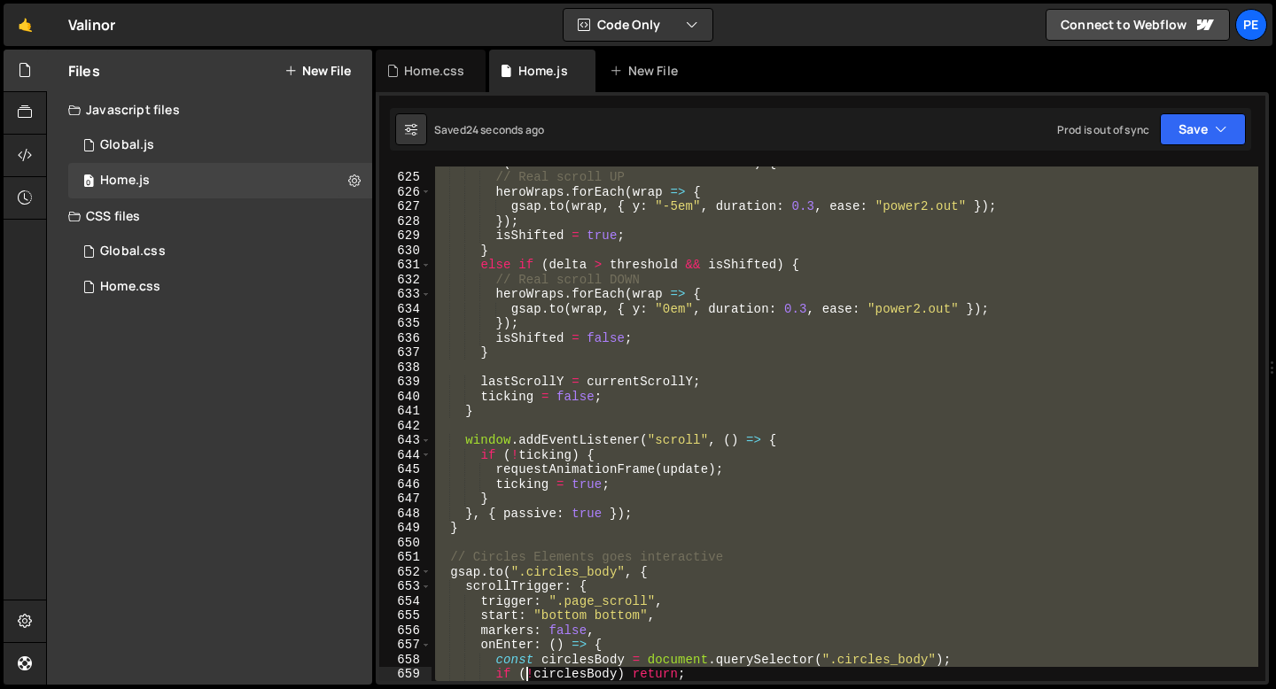
scroll to position [9162, 0]
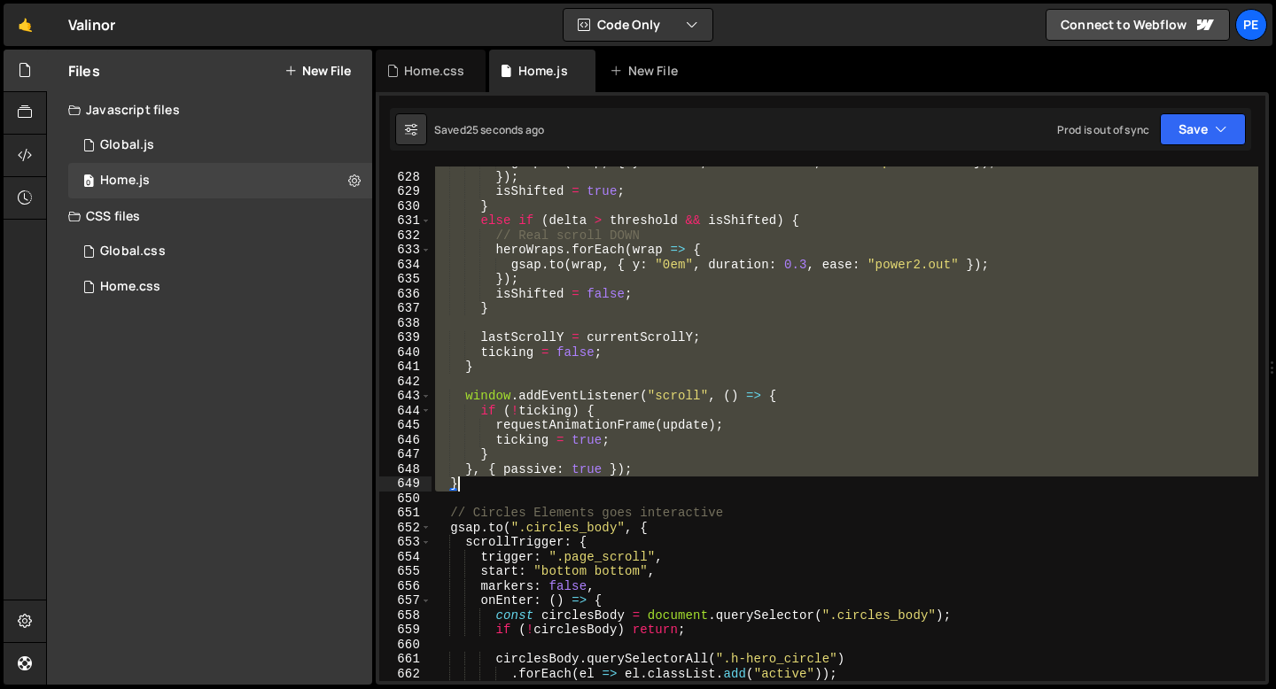
drag, startPoint x: 450, startPoint y: 267, endPoint x: 535, endPoint y: 493, distance: 241.4
click at [535, 493] on div "gsap . to ( wrap , { y : "-5em" , duration : 0.3 , ease : "power2.out" }) ; }) …" at bounding box center [844, 427] width 827 height 544
type textarea "}"
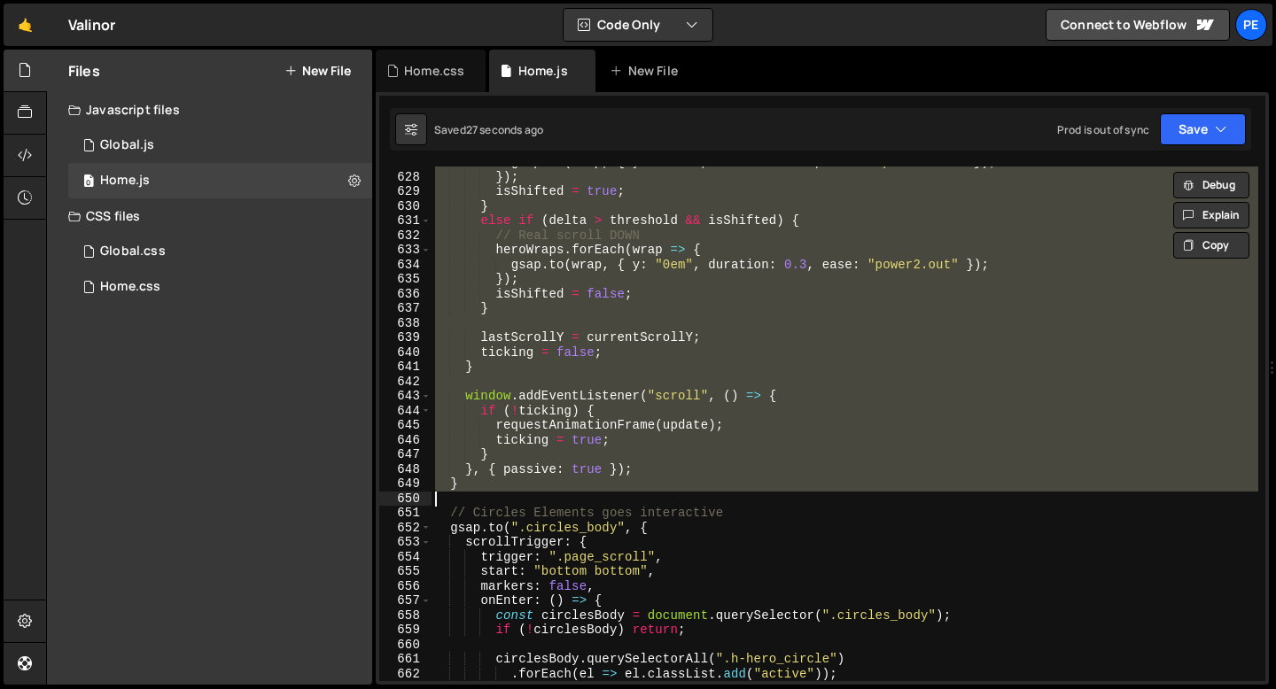
paste textarea
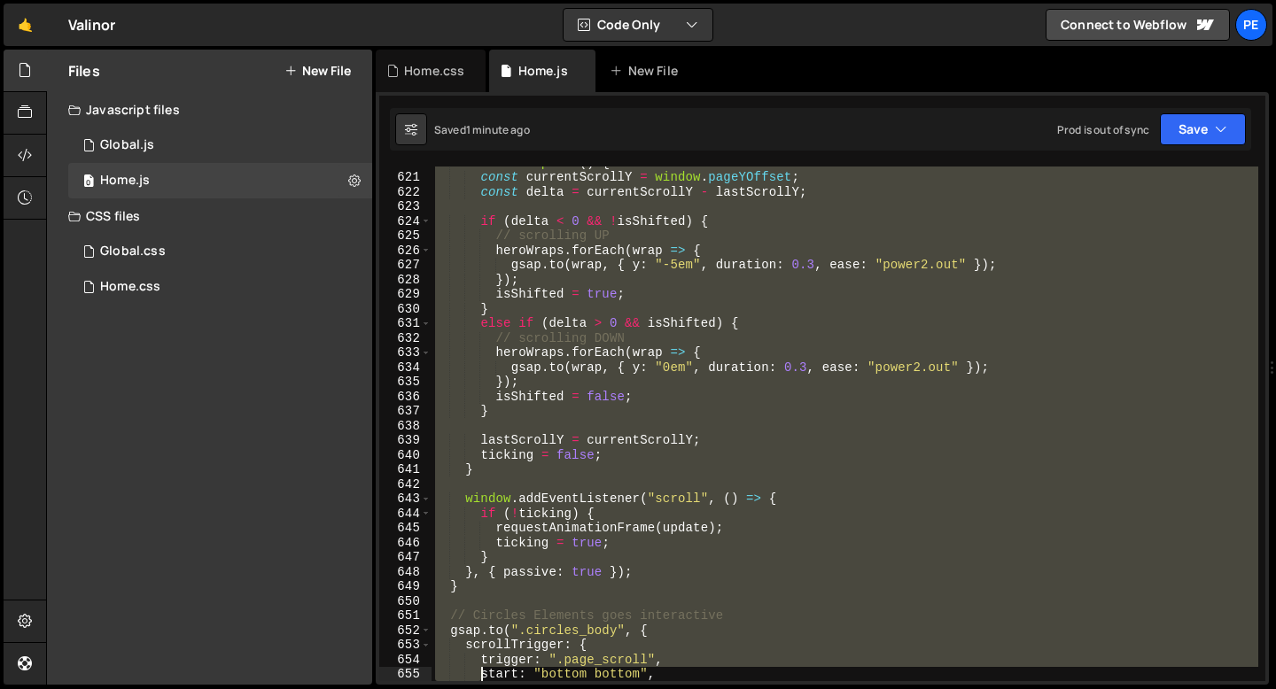
scroll to position [9103, 0]
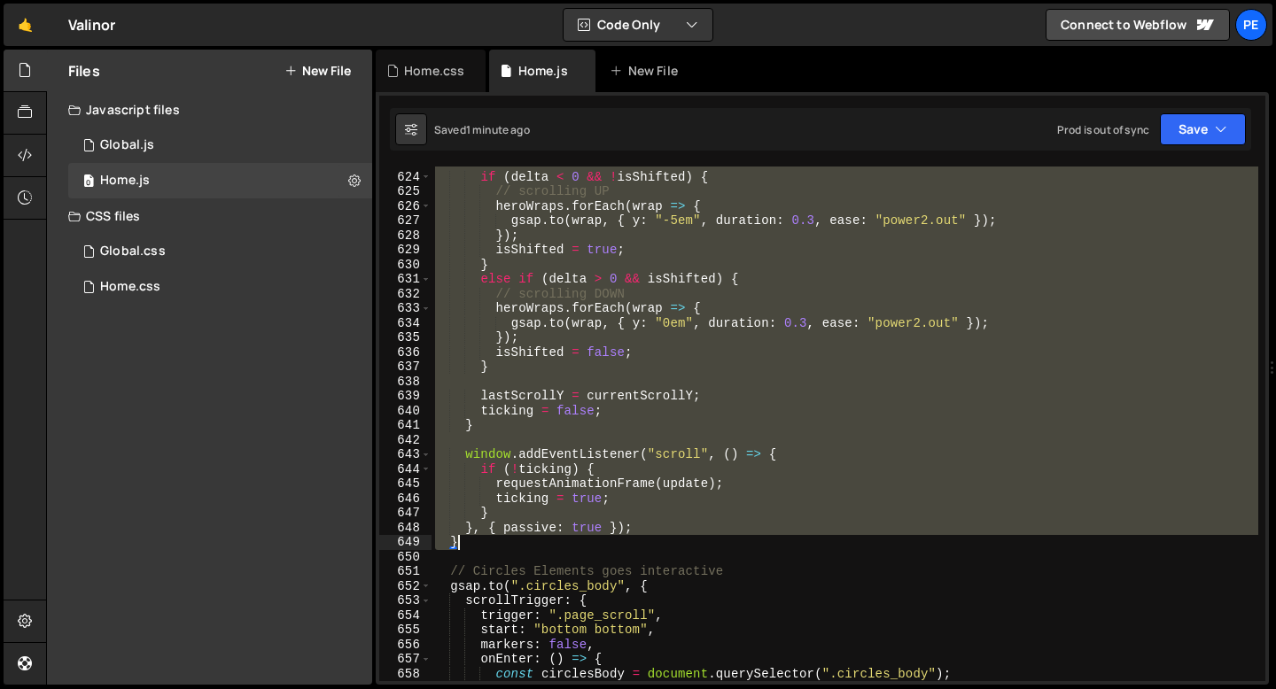
drag, startPoint x: 449, startPoint y: 304, endPoint x: 499, endPoint y: 547, distance: 248.6
click at [499, 547] on div "if ( delta < 0 && ! isShifted ) { // scrolling UP heroWraps . forEach ( wrap =>…" at bounding box center [844, 427] width 827 height 544
type textarea "}, { passive: true }); }"
paste textarea
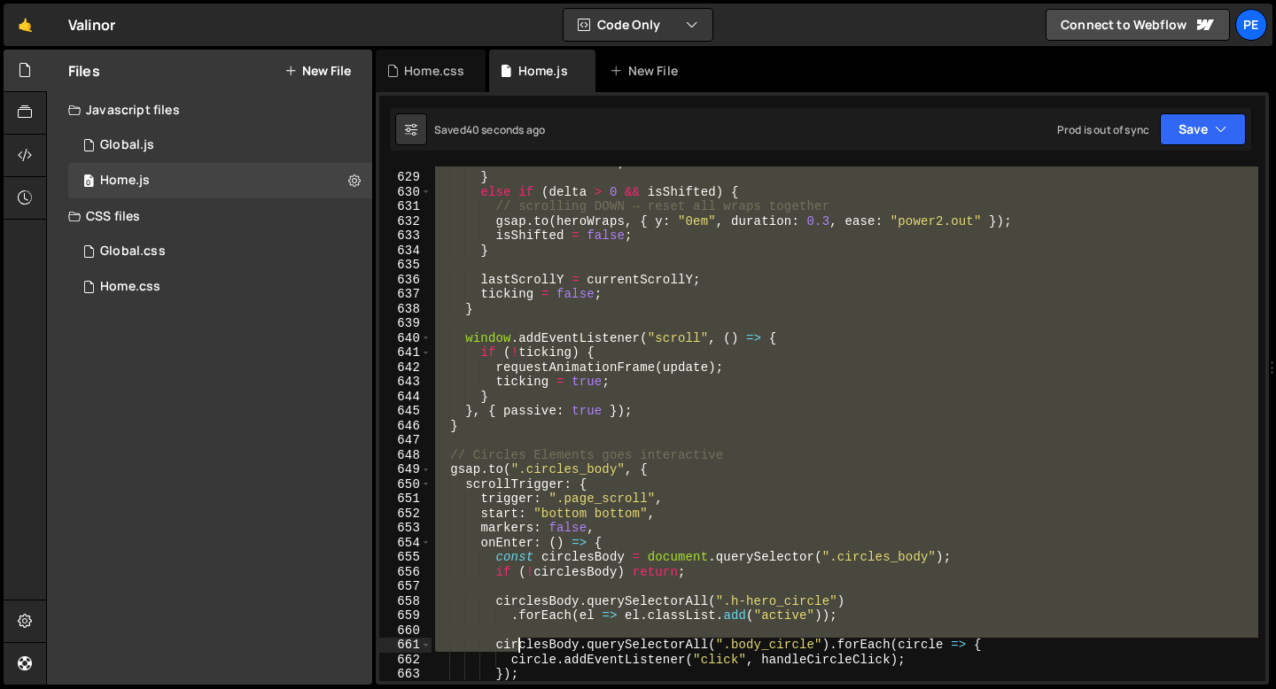
scroll to position [9176, 0]
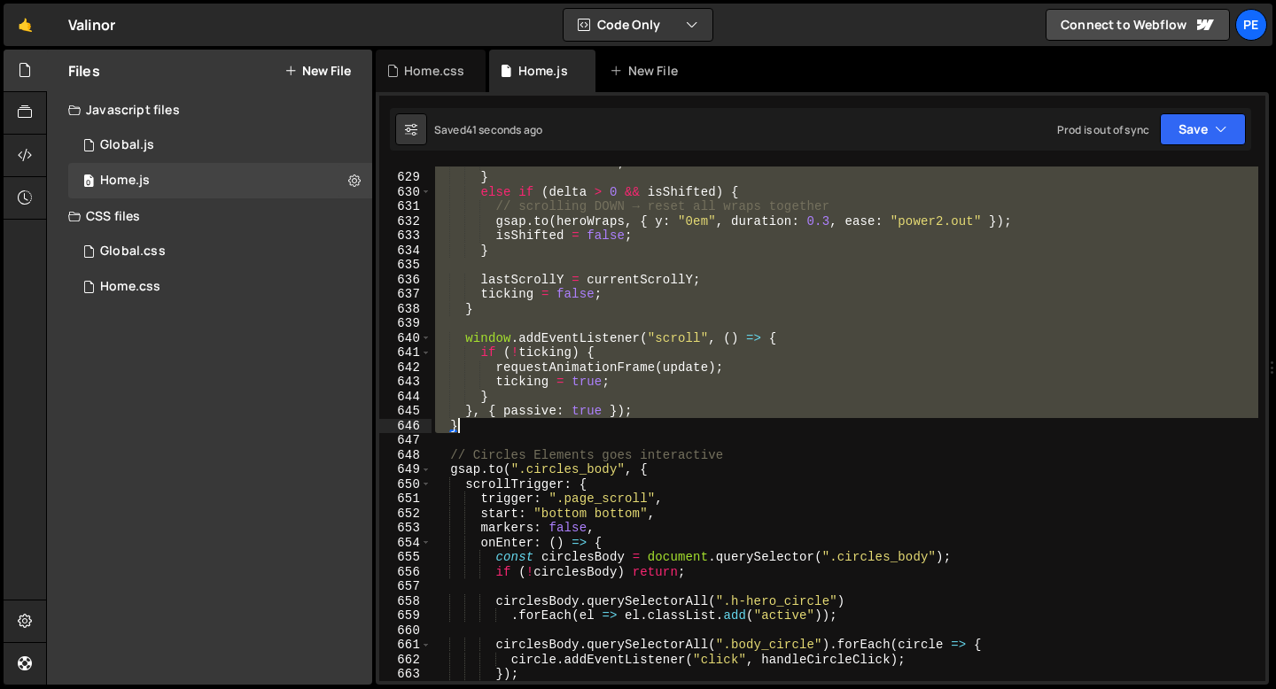
drag, startPoint x: 452, startPoint y: 261, endPoint x: 540, endPoint y: 426, distance: 186.7
click at [540, 426] on div "isShifted = true ; } else if ( delta > 0 && isShifted ) { // scrolling DOWN → r…" at bounding box center [844, 427] width 827 height 544
type textarea "}, { passive: true }); }"
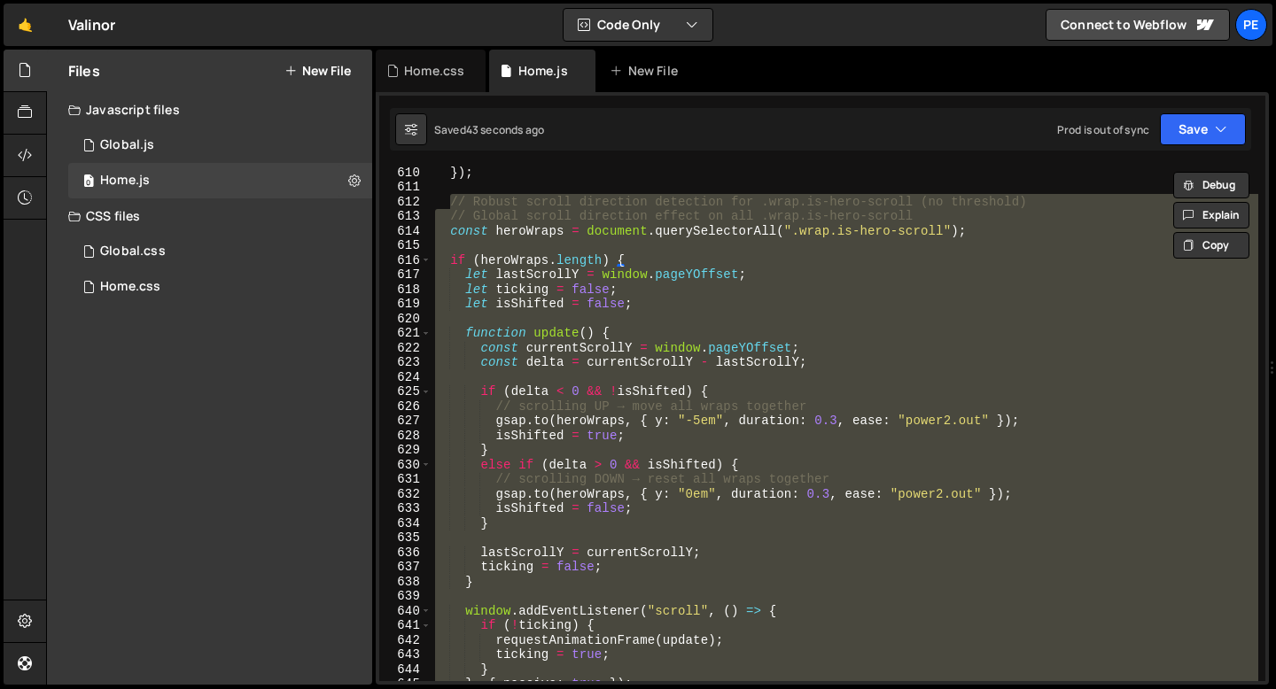
paste textarea
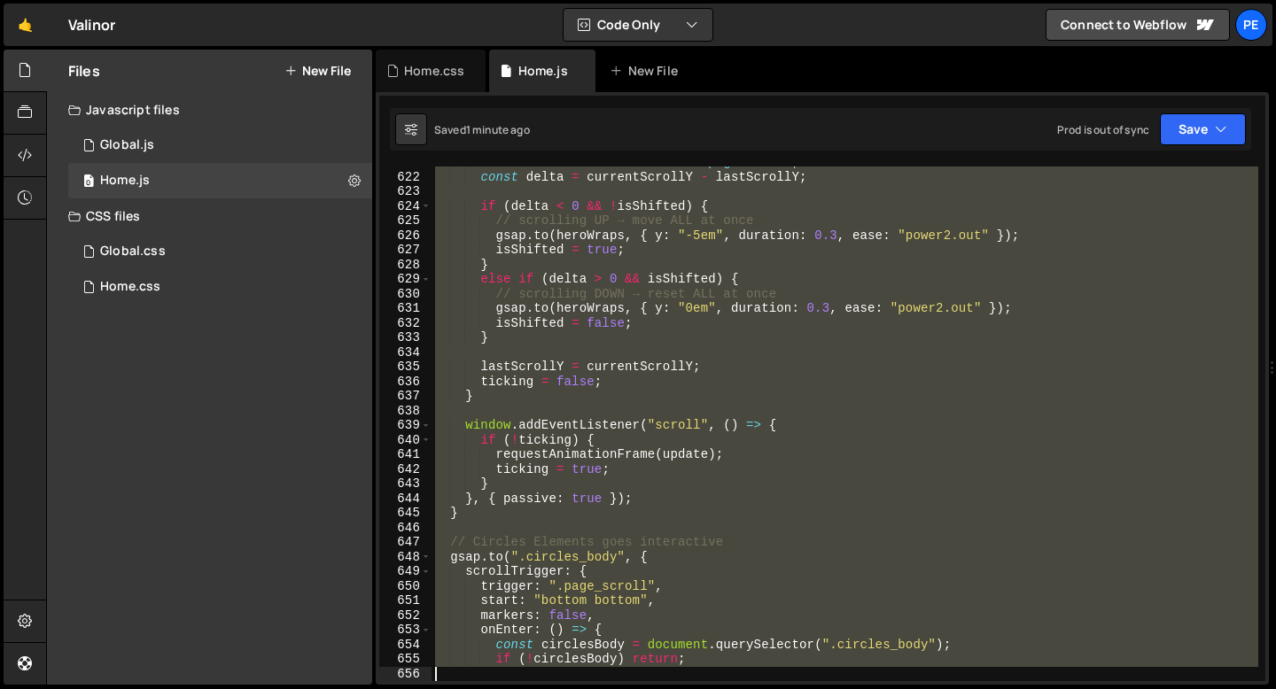
scroll to position [9133, 0]
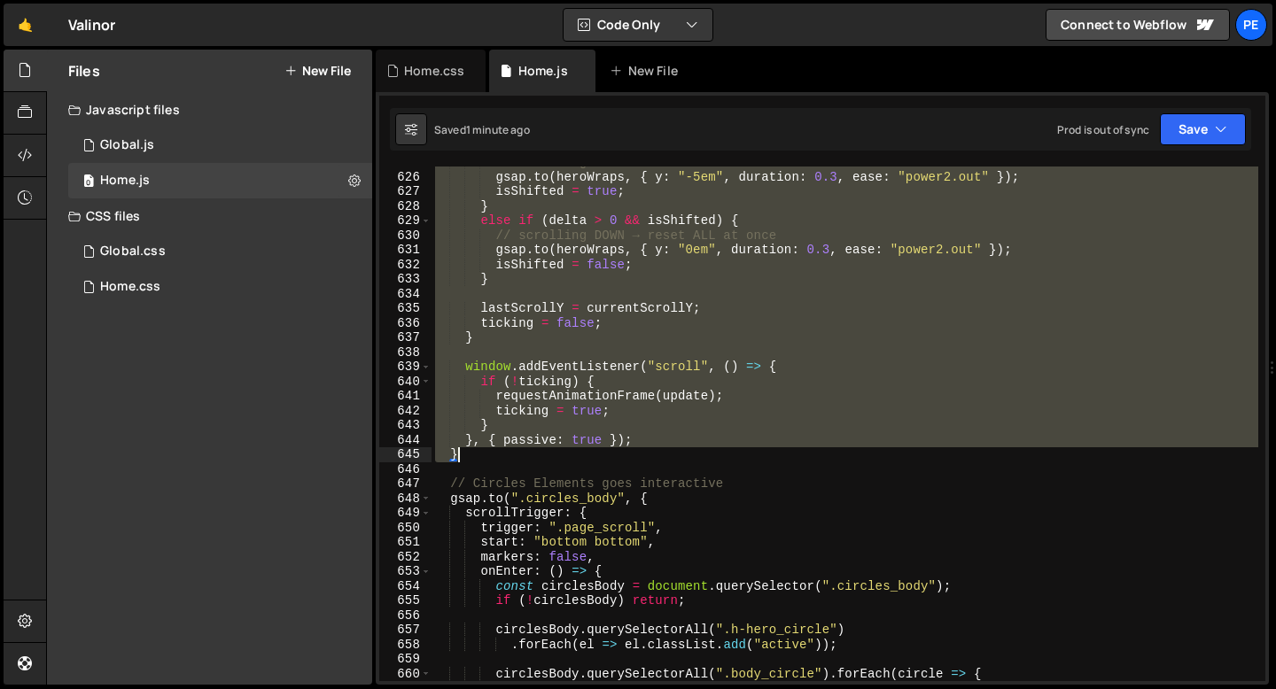
drag, startPoint x: 450, startPoint y: 291, endPoint x: 522, endPoint y: 459, distance: 183.0
click at [522, 459] on div "// scrolling UP → move ALL at once gsap . to ( heroWraps , { y : "-5em" , durat…" at bounding box center [844, 427] width 827 height 544
type textarea "}, { passive: true }); }"
paste textarea
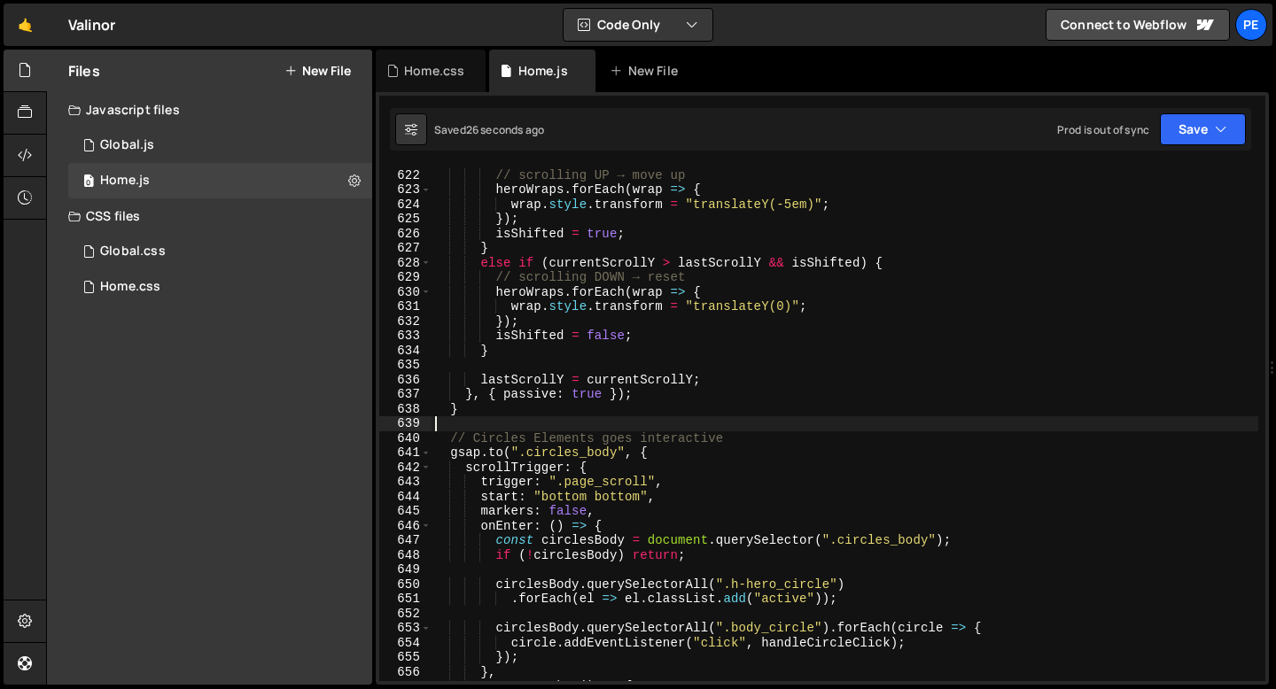
scroll to position [8862, 0]
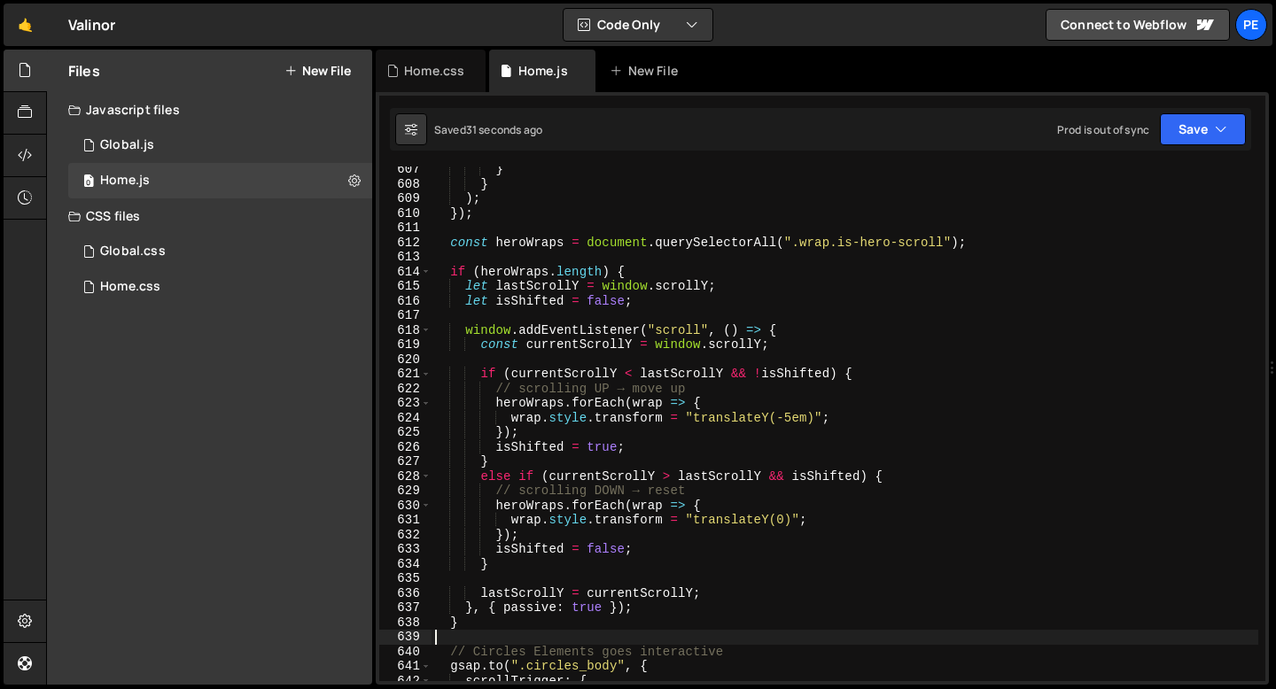
click at [449, 246] on div "} } ) ; }) ; const heroWraps = document . querySelectorAll ( ".wrap.is-hero-scr…" at bounding box center [844, 434] width 827 height 544
type textarea "const heroWraps = document.querySelectorAll(".wrap.is-hero-scroll");"
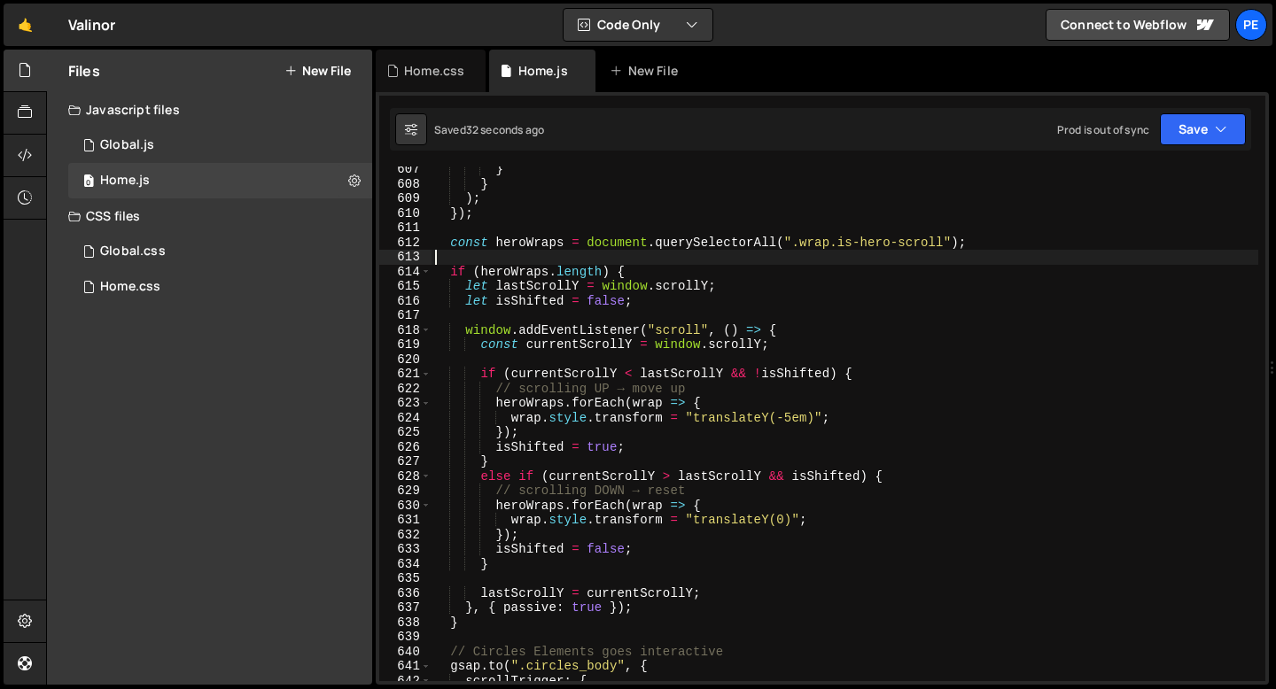
click at [455, 259] on div "} } ) ; }) ; const heroWraps = document . querySelectorAll ( ".wrap.is-hero-scr…" at bounding box center [844, 434] width 827 height 544
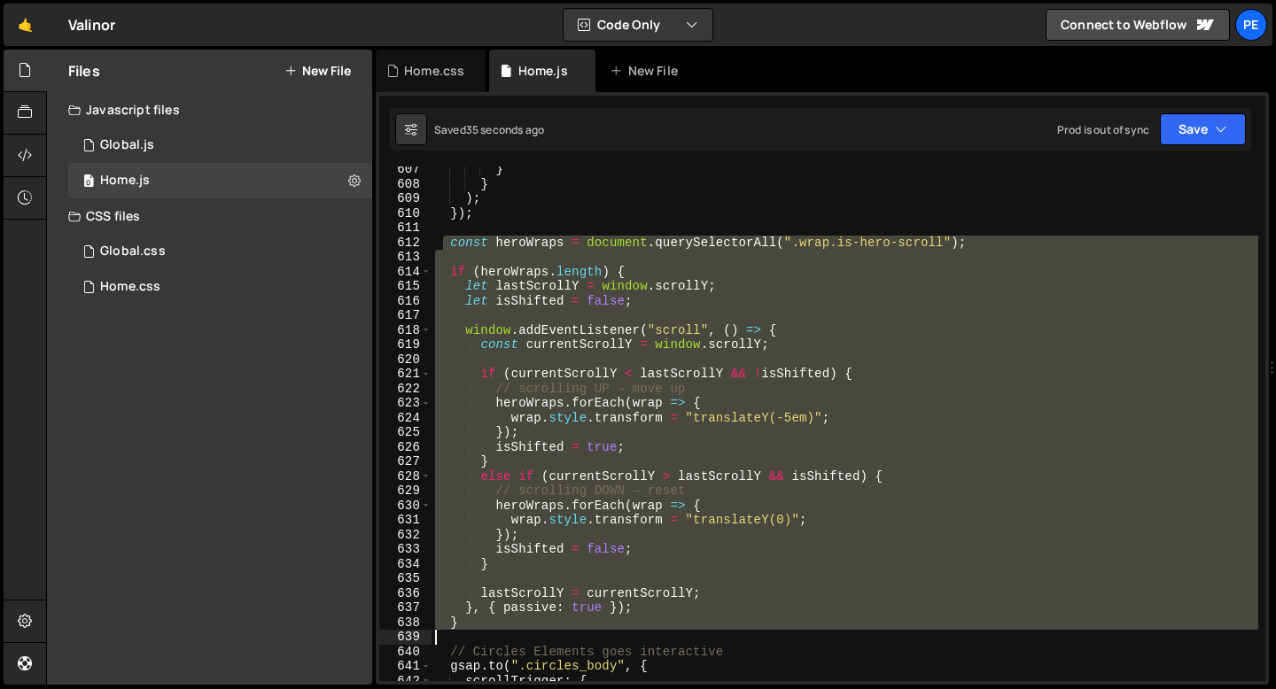
drag, startPoint x: 443, startPoint y: 240, endPoint x: 582, endPoint y: 636, distance: 419.7
click at [582, 637] on div "} } ) ; }) ; const heroWraps = document . querySelectorAll ( ".wrap.is-hero-scr…" at bounding box center [844, 434] width 827 height 544
type textarea "}"
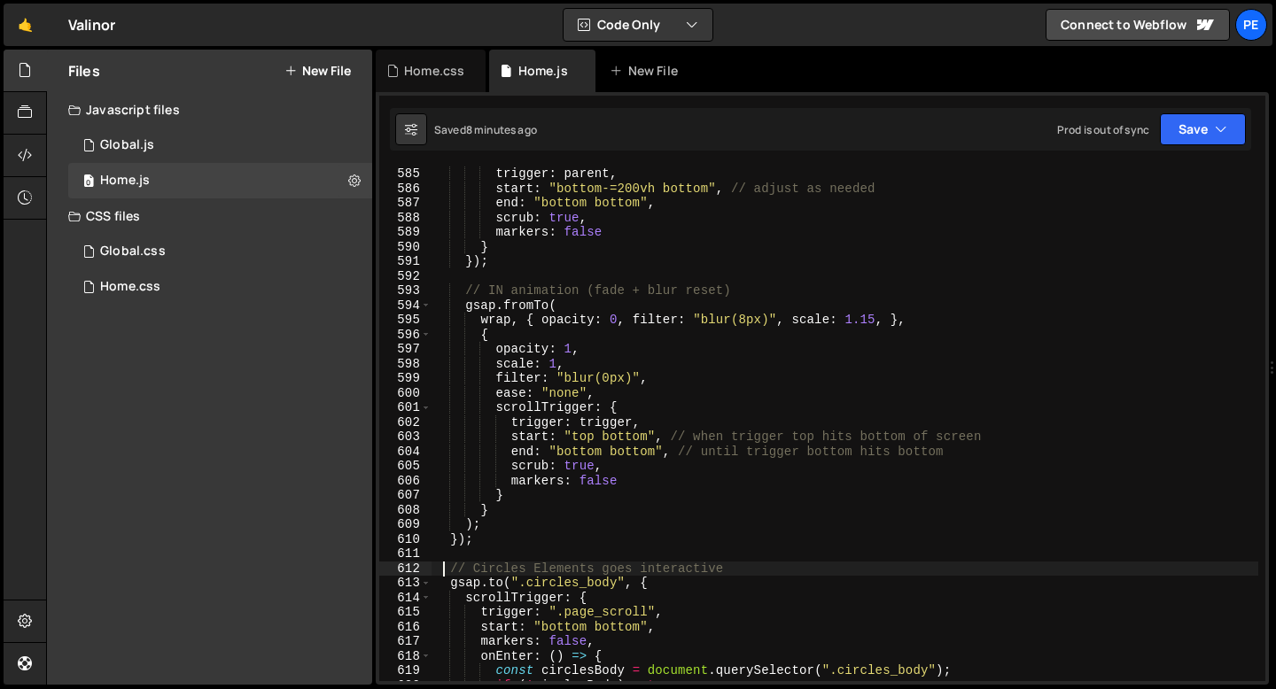
scroll to position [8536, 0]
click at [512, 545] on div "trigger : parent , start : "bottom-=200vh bottom" , // adjust as needed end : "…" at bounding box center [844, 439] width 827 height 544
type textarea "});"
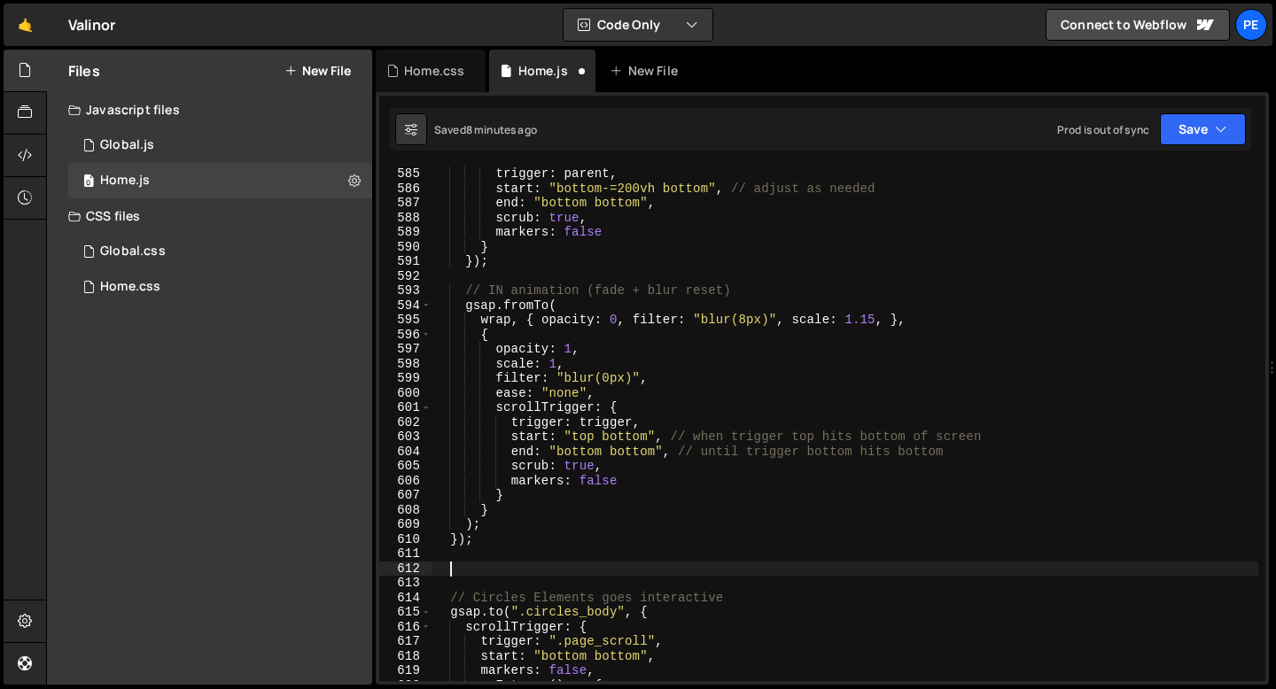
paste textarea
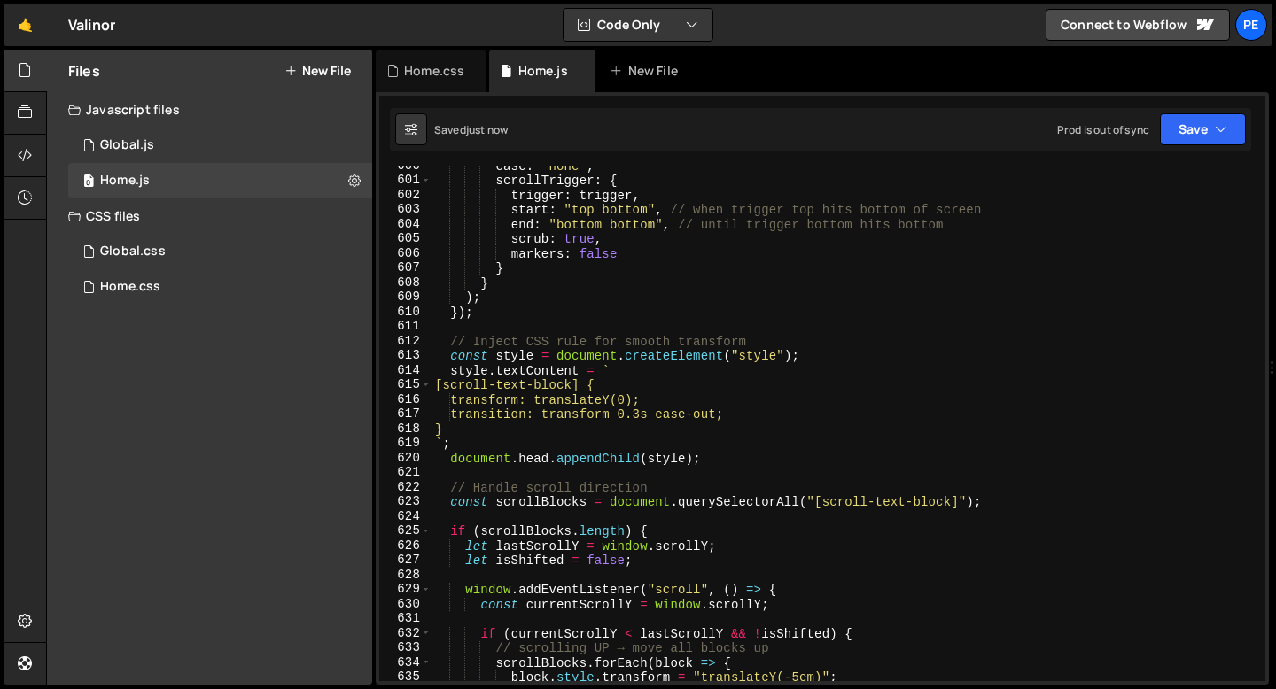
scroll to position [8751, 0]
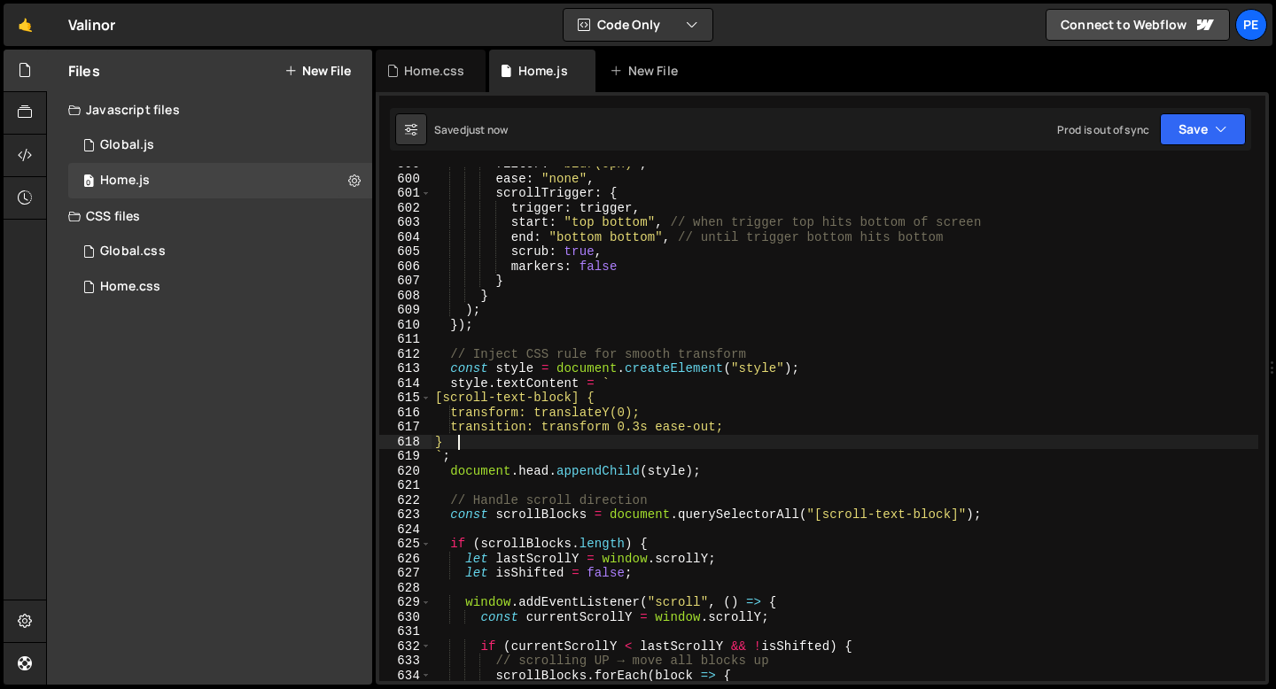
click at [471, 448] on div "filter : "blur(0px)" , ease : "none" , scrollTrigger : { trigger : trigger , st…" at bounding box center [844, 429] width 827 height 544
click at [465, 456] on div "filter : "blur(0px)" , ease : "none" , scrollTrigger : { trigger : trigger , st…" at bounding box center [844, 429] width 827 height 544
type textarea "});"
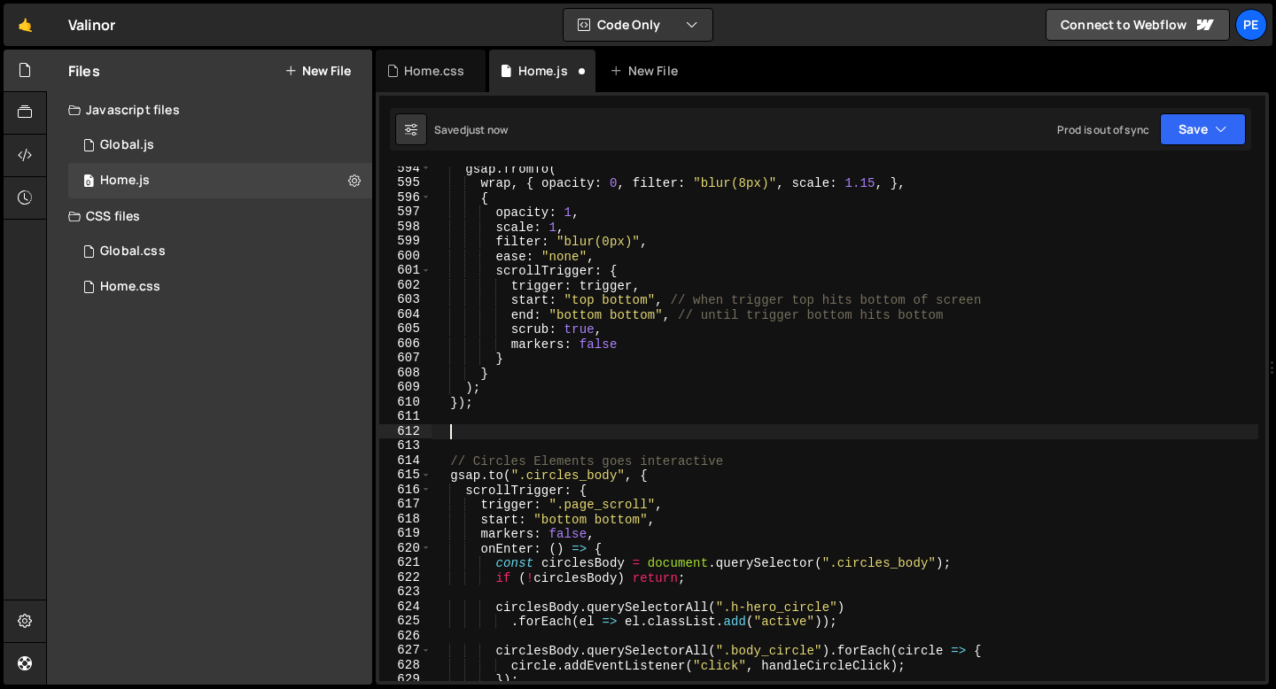
scroll to position [8674, 0]
click at [522, 411] on div "gsap . fromTo ( wrap , { opacity : 0 , filter : "blur(8px)" , scale : 1.15 , } …" at bounding box center [844, 433] width 827 height 544
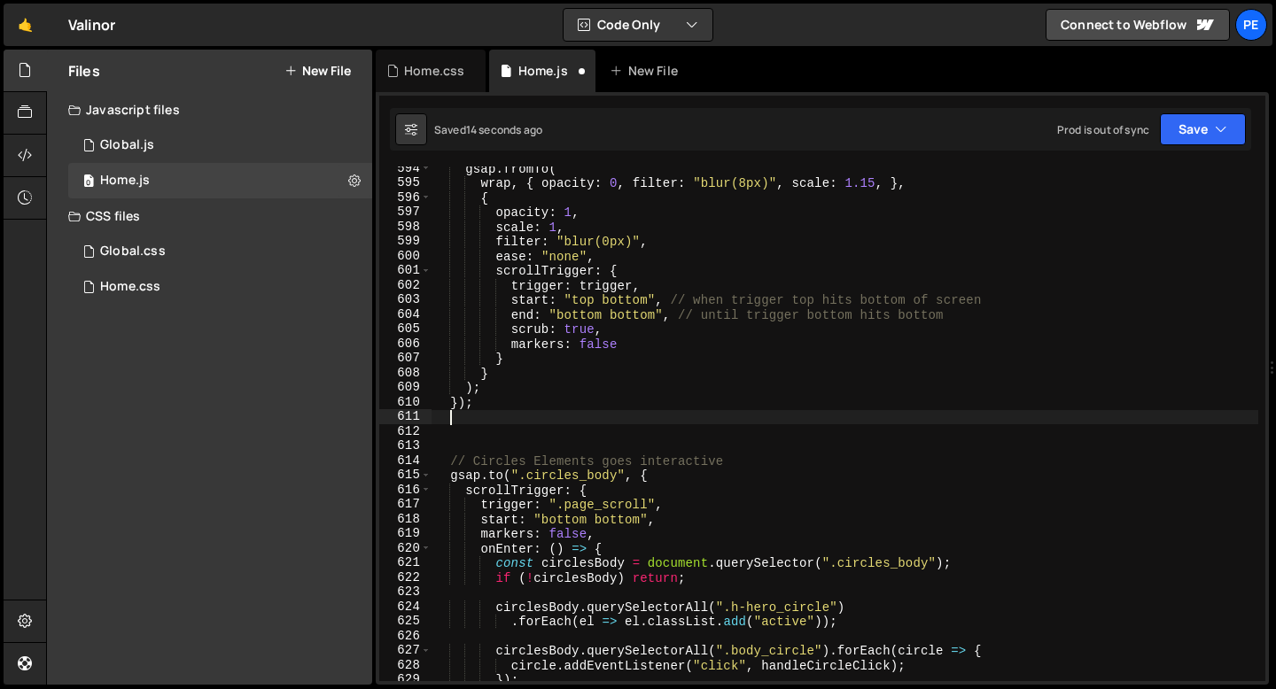
paste textarea
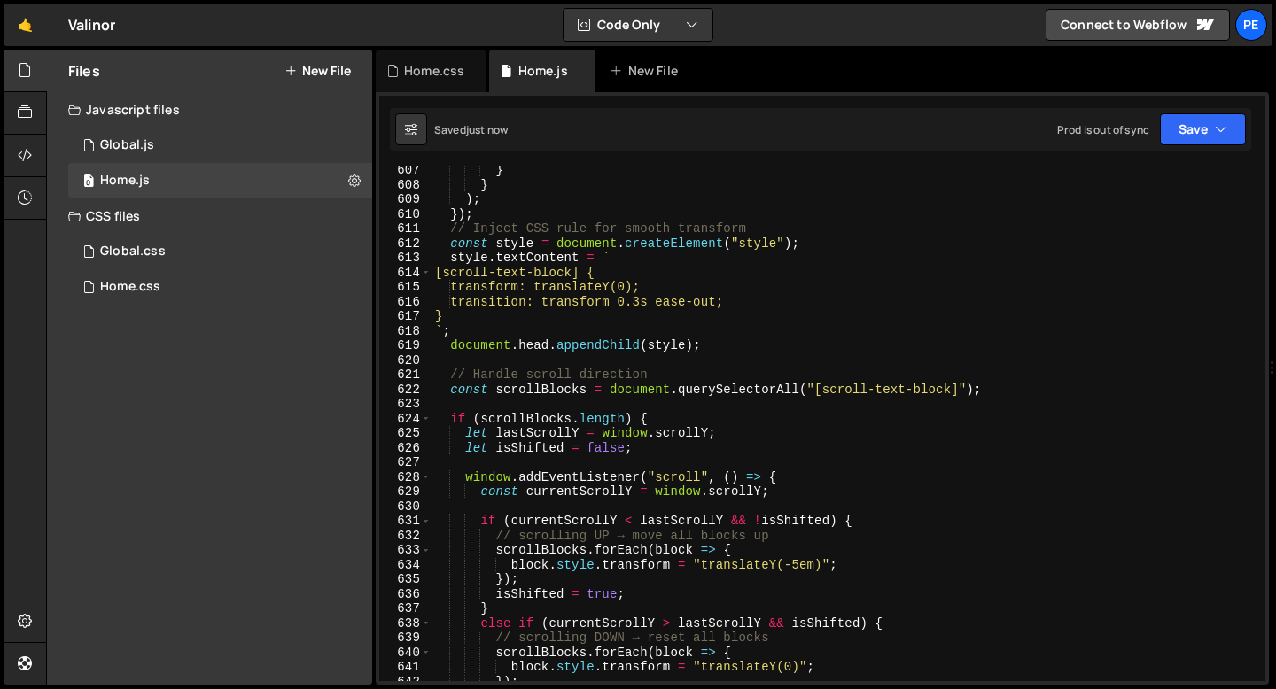
scroll to position [8847, 0]
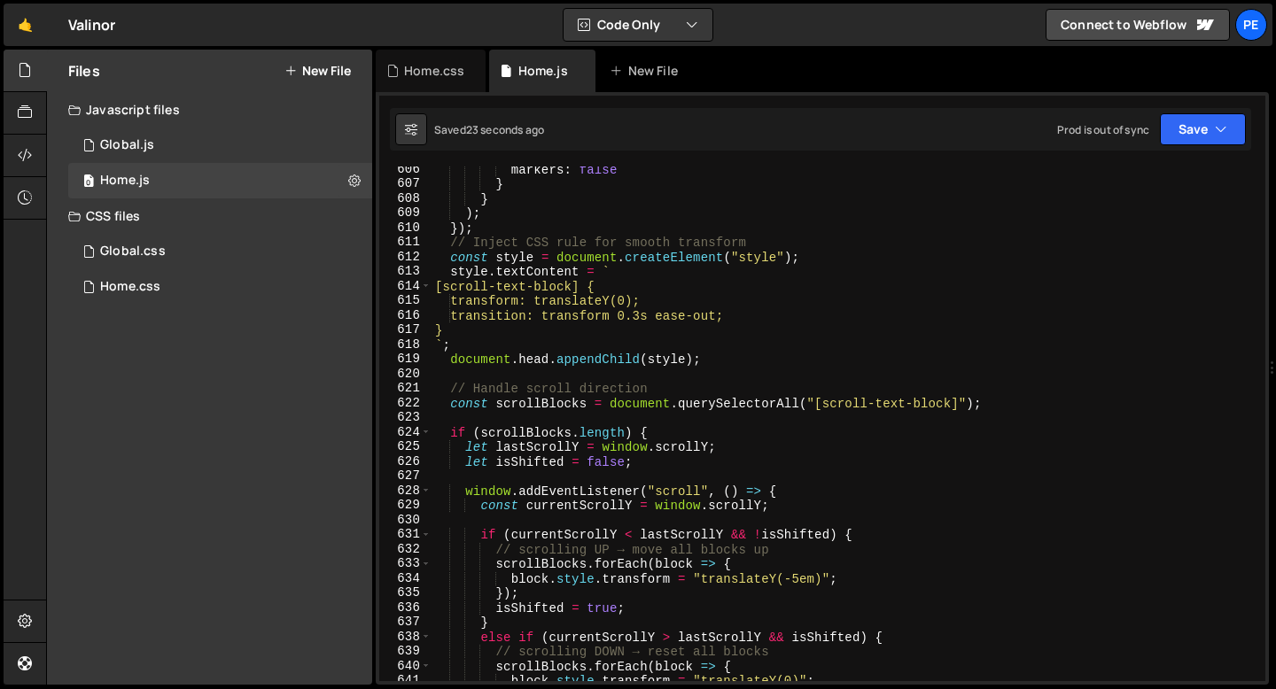
click at [538, 346] on div "markers : false } } ) ; }) ; // Inject CSS rule for smooth transform const styl…" at bounding box center [844, 434] width 827 height 544
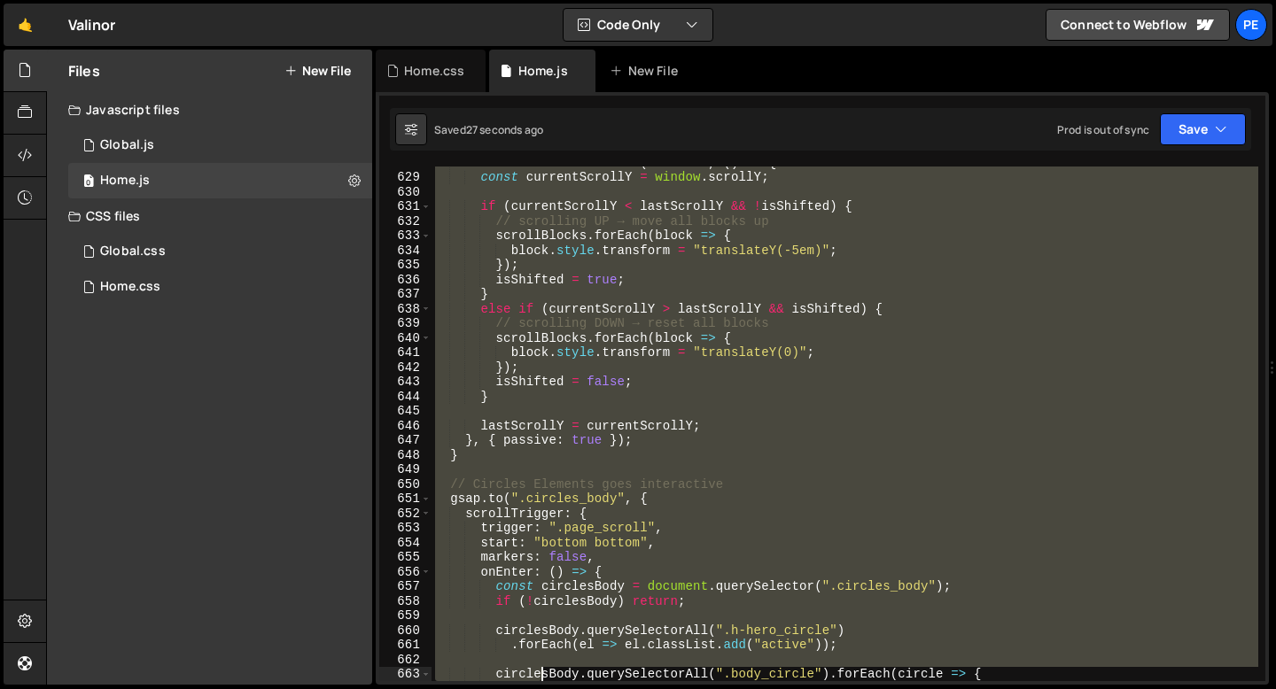
scroll to position [9176, 0]
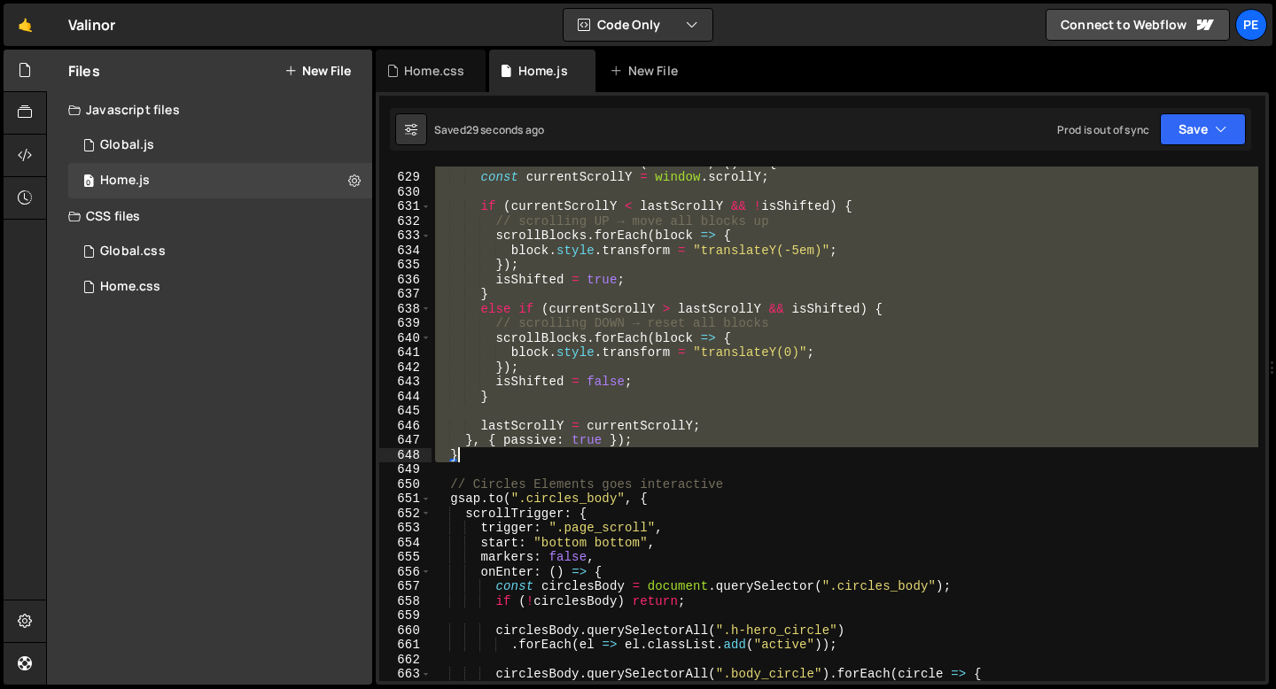
drag, startPoint x: 450, startPoint y: 309, endPoint x: 563, endPoint y: 455, distance: 184.5
click at [563, 455] on div "window . addEventListener ( "scroll" , ( ) => { const currentScrollY = window .…" at bounding box center [844, 427] width 827 height 544
type textarea "}, { passive: true }); }"
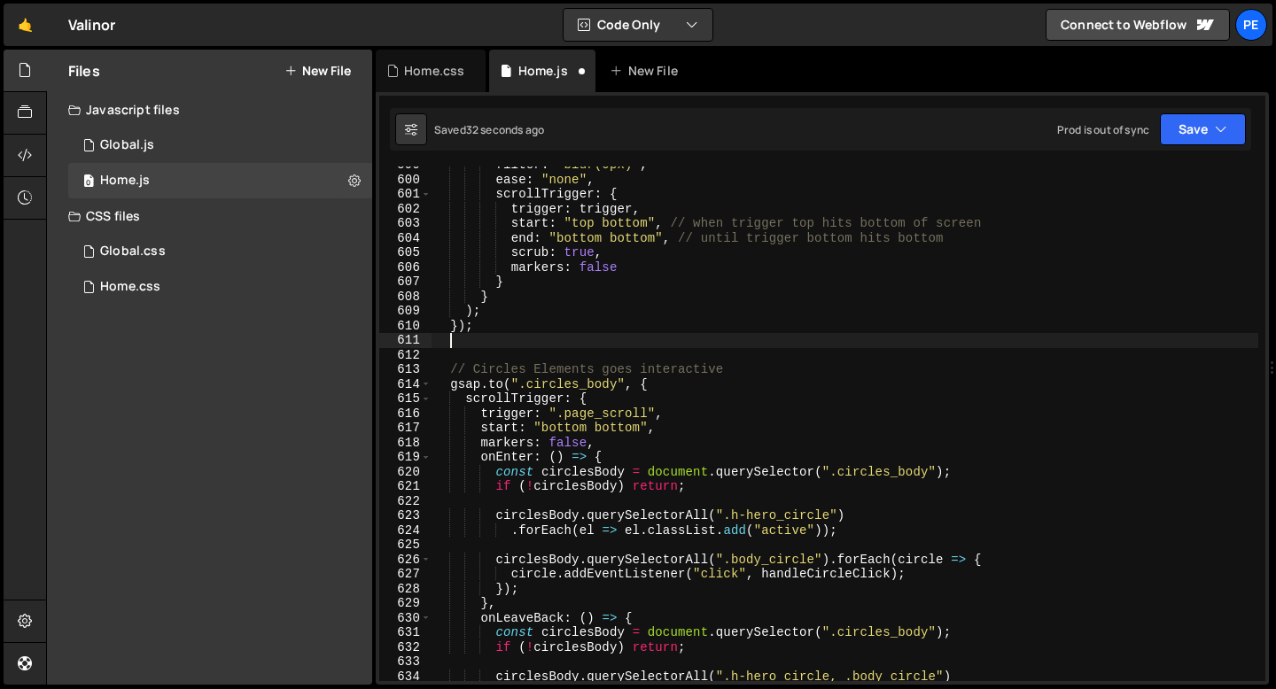
scroll to position [8603, 0]
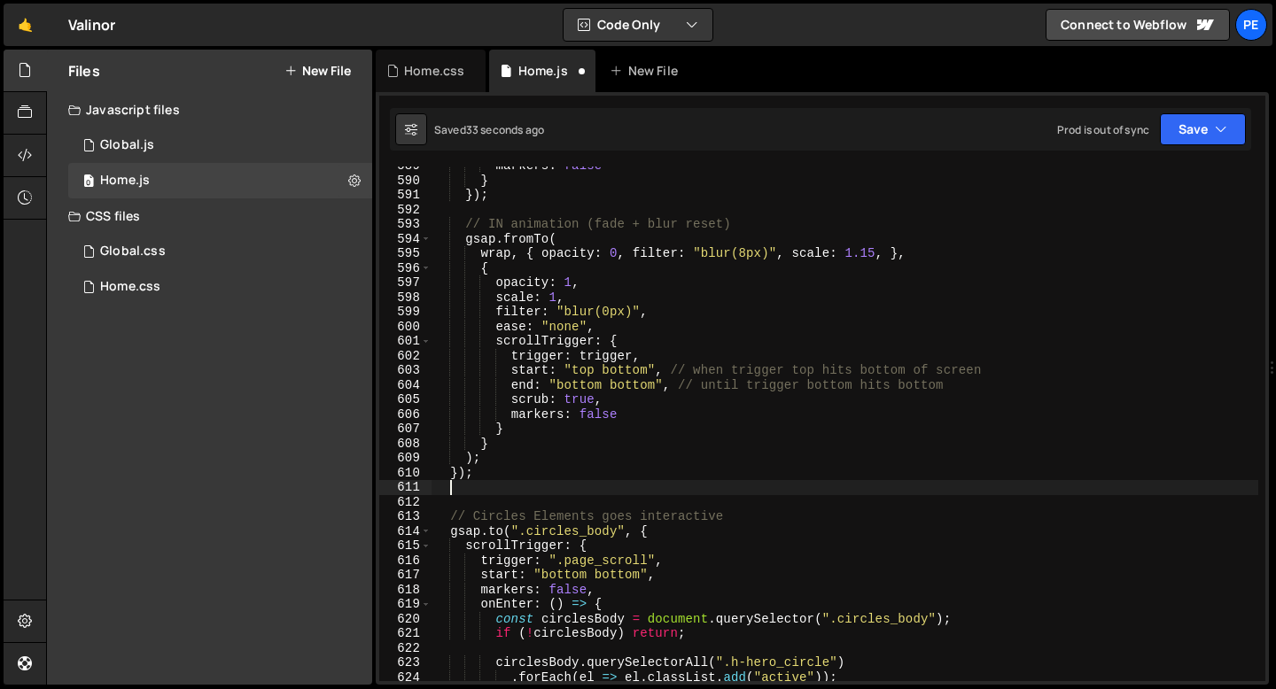
type textarea "});"
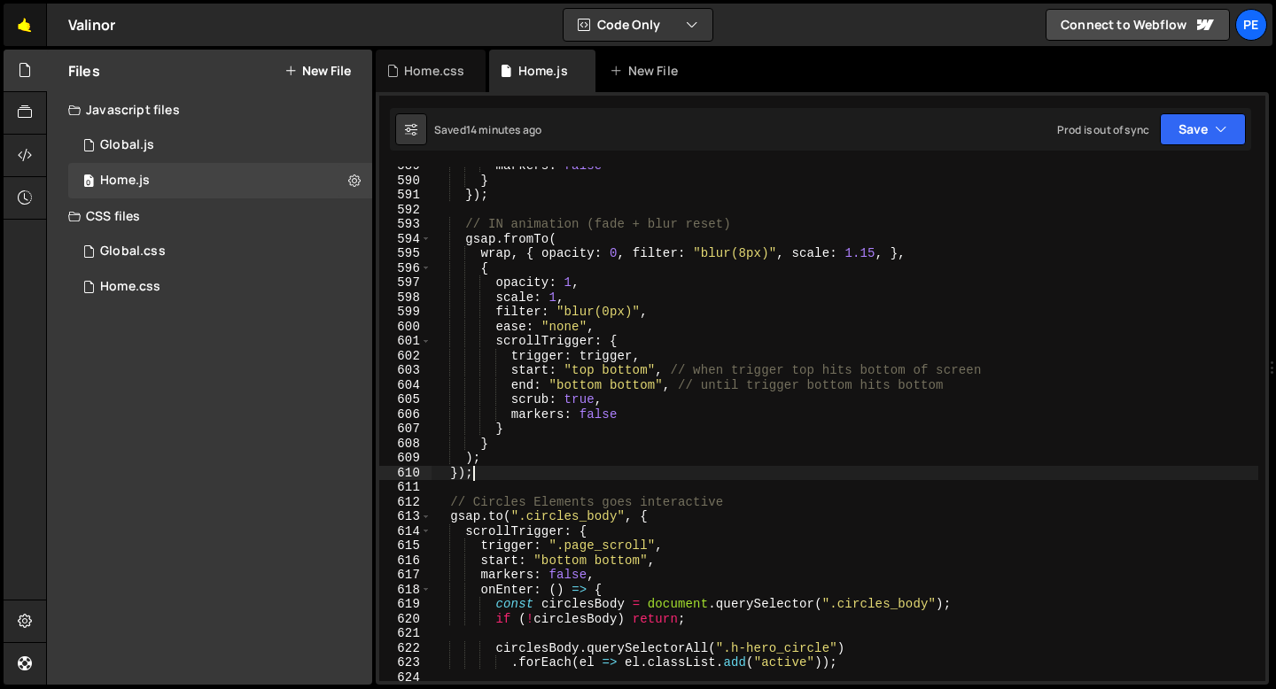
click at [35, 41] on link "🤙" at bounding box center [25, 25] width 43 height 43
